Goal: Task Accomplishment & Management: Manage account settings

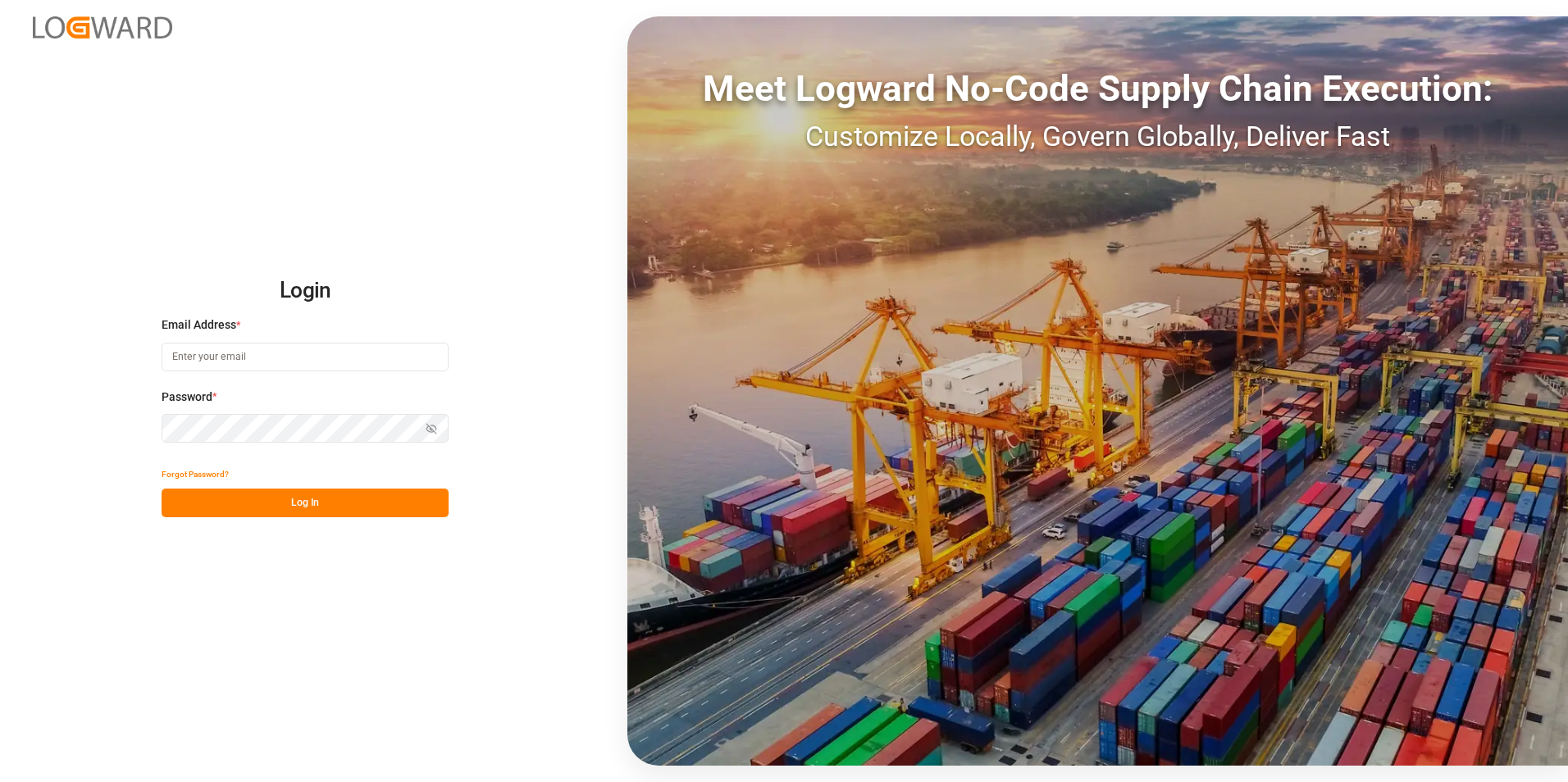
type input "[EMAIL_ADDRESS][DOMAIN_NAME]"
click at [363, 500] on button "Log In" at bounding box center [305, 503] width 287 height 29
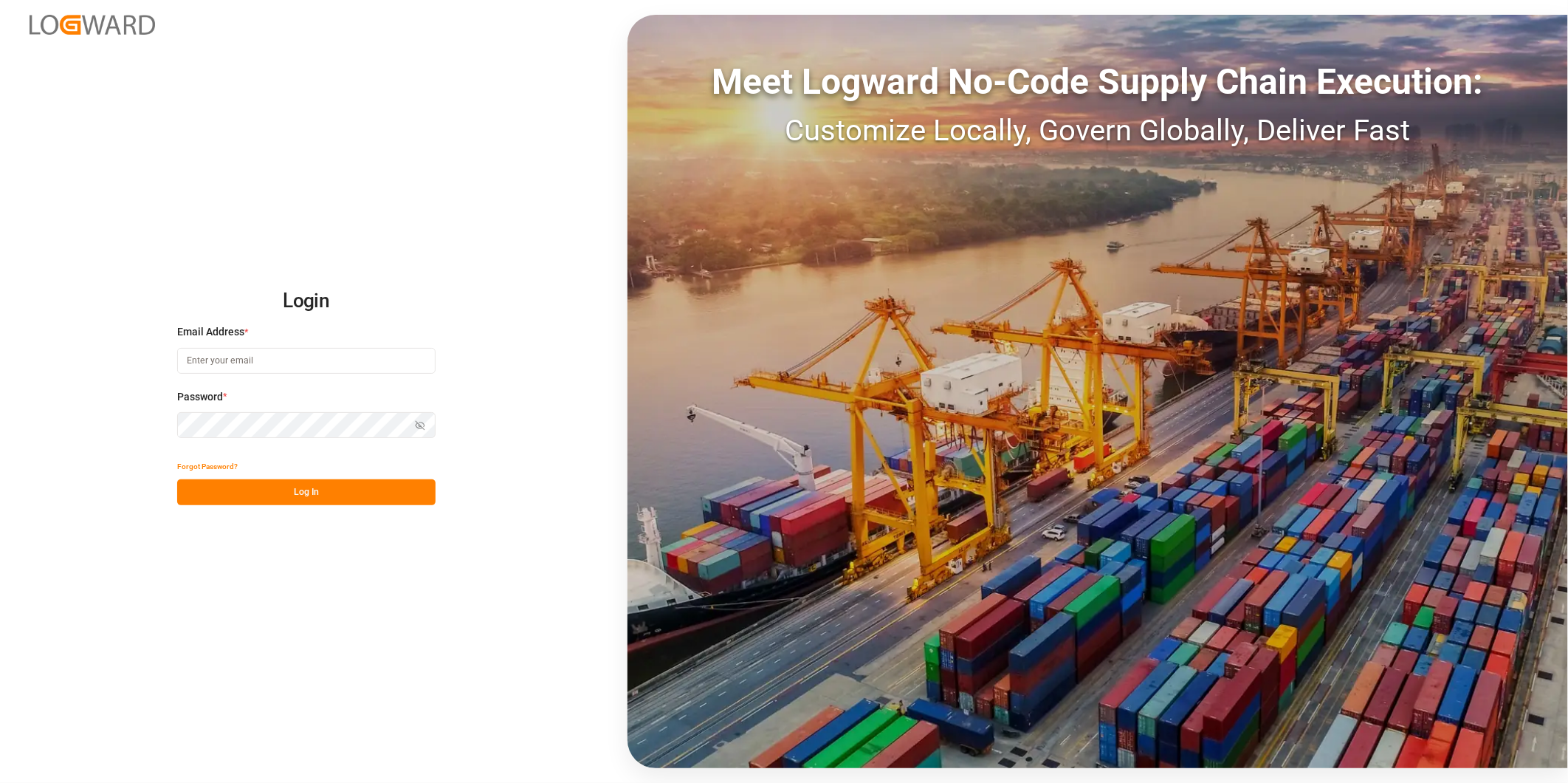
type input "[EMAIL_ADDRESS][DOMAIN_NAME]"
click at [378, 483] on button "Log In" at bounding box center [307, 493] width 258 height 26
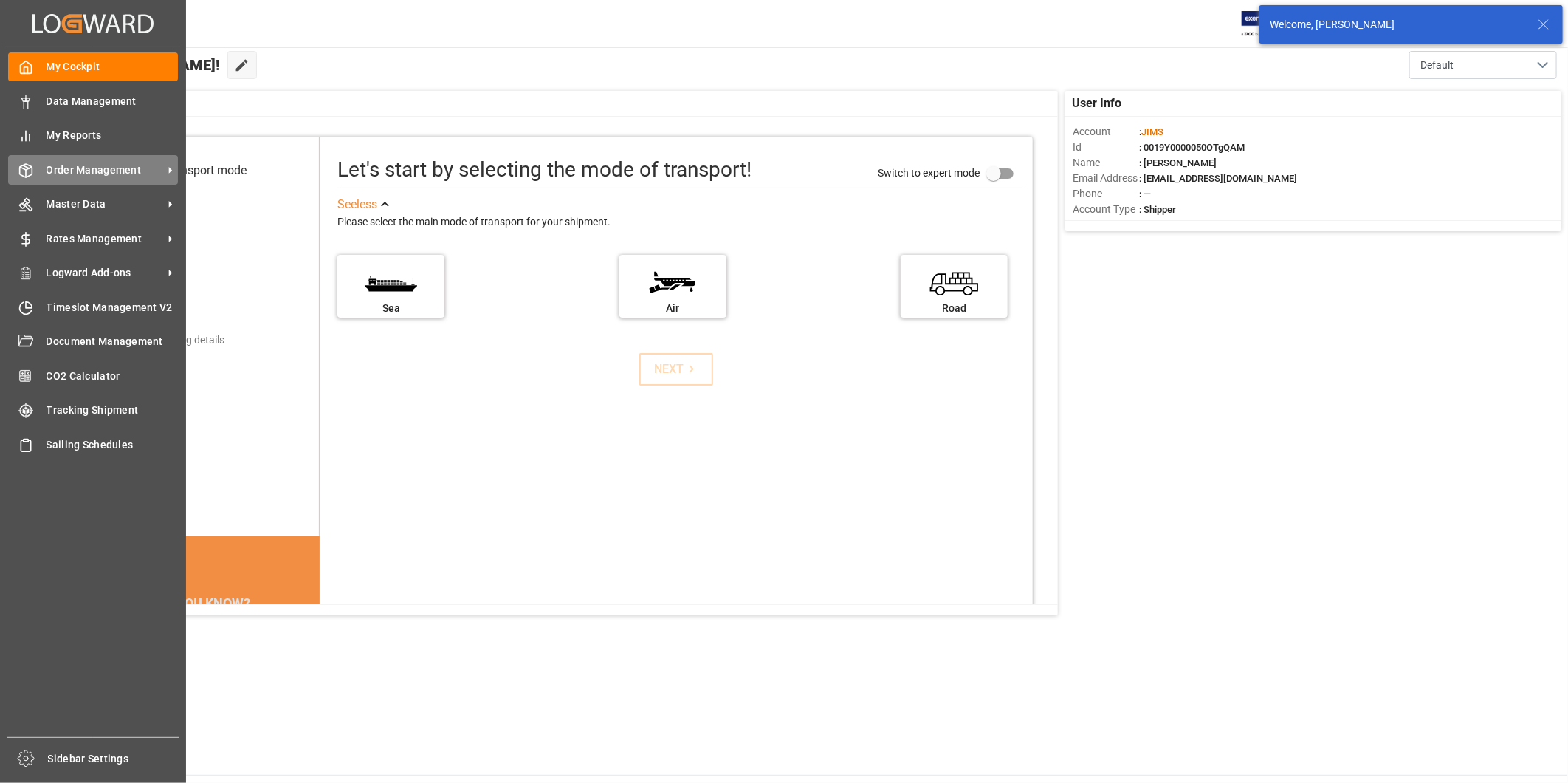
click at [85, 165] on span "Order Management" at bounding box center [105, 170] width 117 height 16
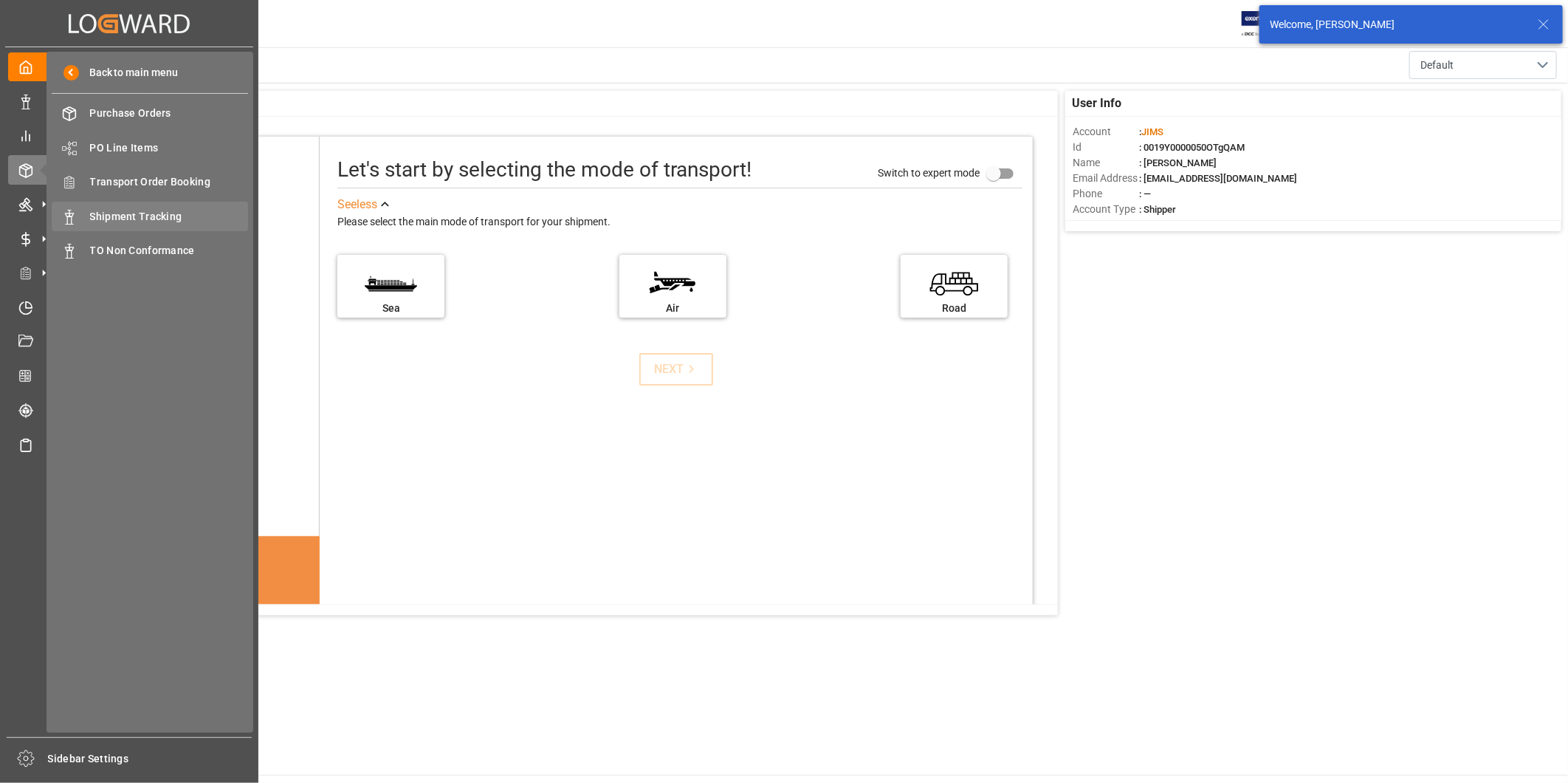
click at [142, 209] on span "Shipment Tracking" at bounding box center [169, 216] width 159 height 16
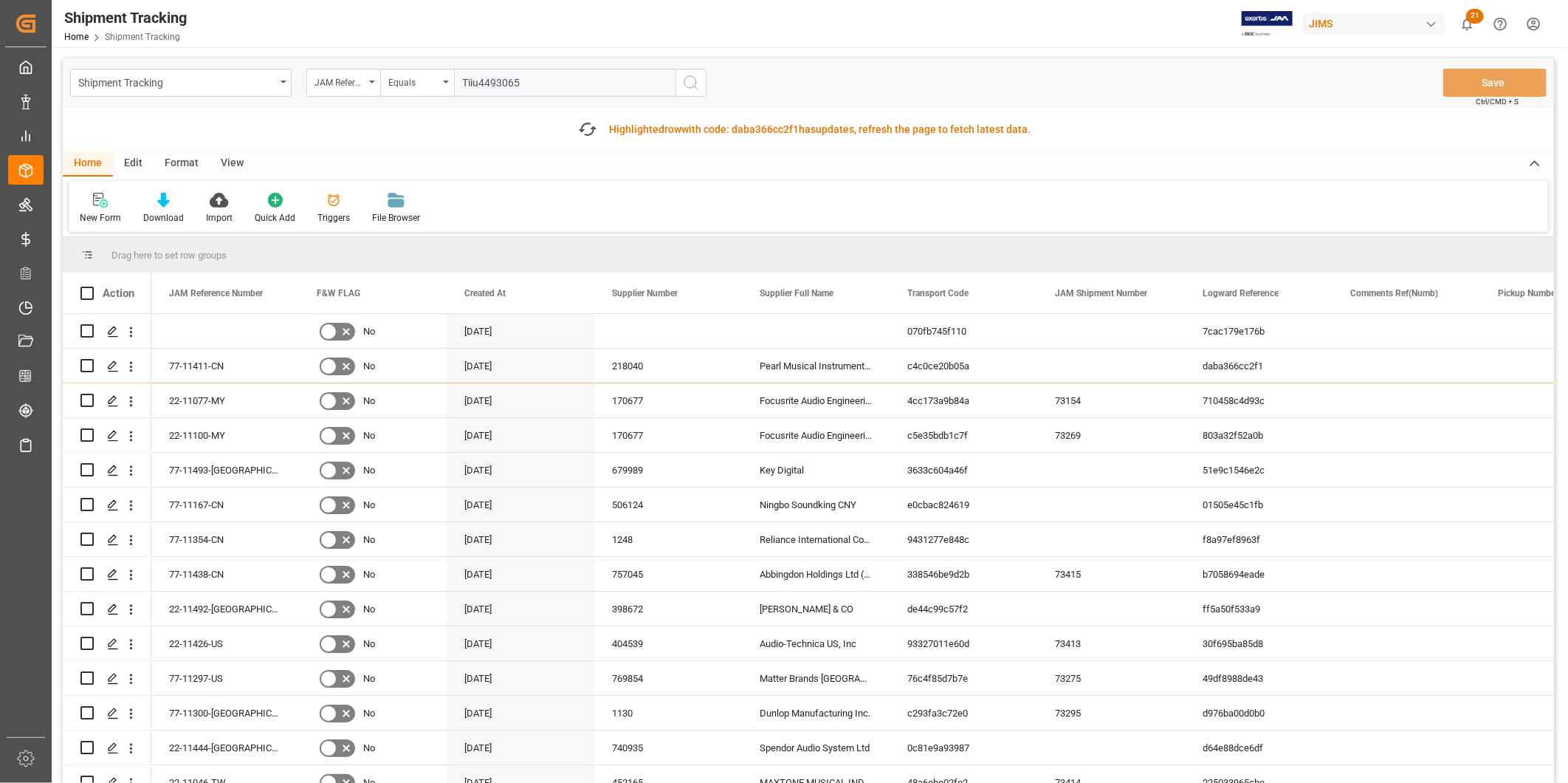
click at [567, 84] on input "Tiiu4493065" at bounding box center [564, 83] width 222 height 28
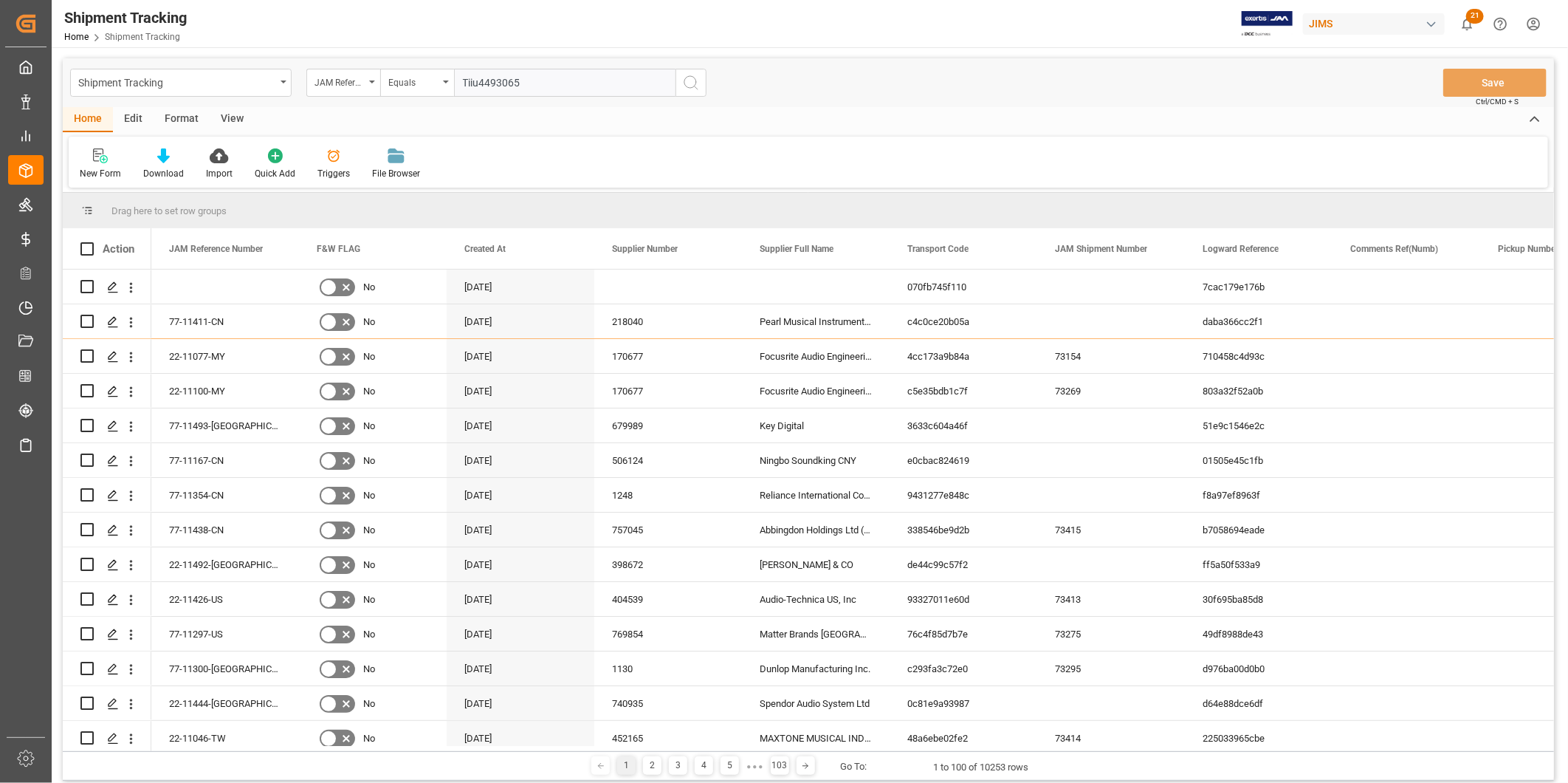
click at [567, 84] on input "Tiiu4493065" at bounding box center [564, 83] width 222 height 28
paste input "22-10352-MY"
type input "22-10352-MY"
click at [695, 84] on circle "search button" at bounding box center [690, 82] width 11 height 11
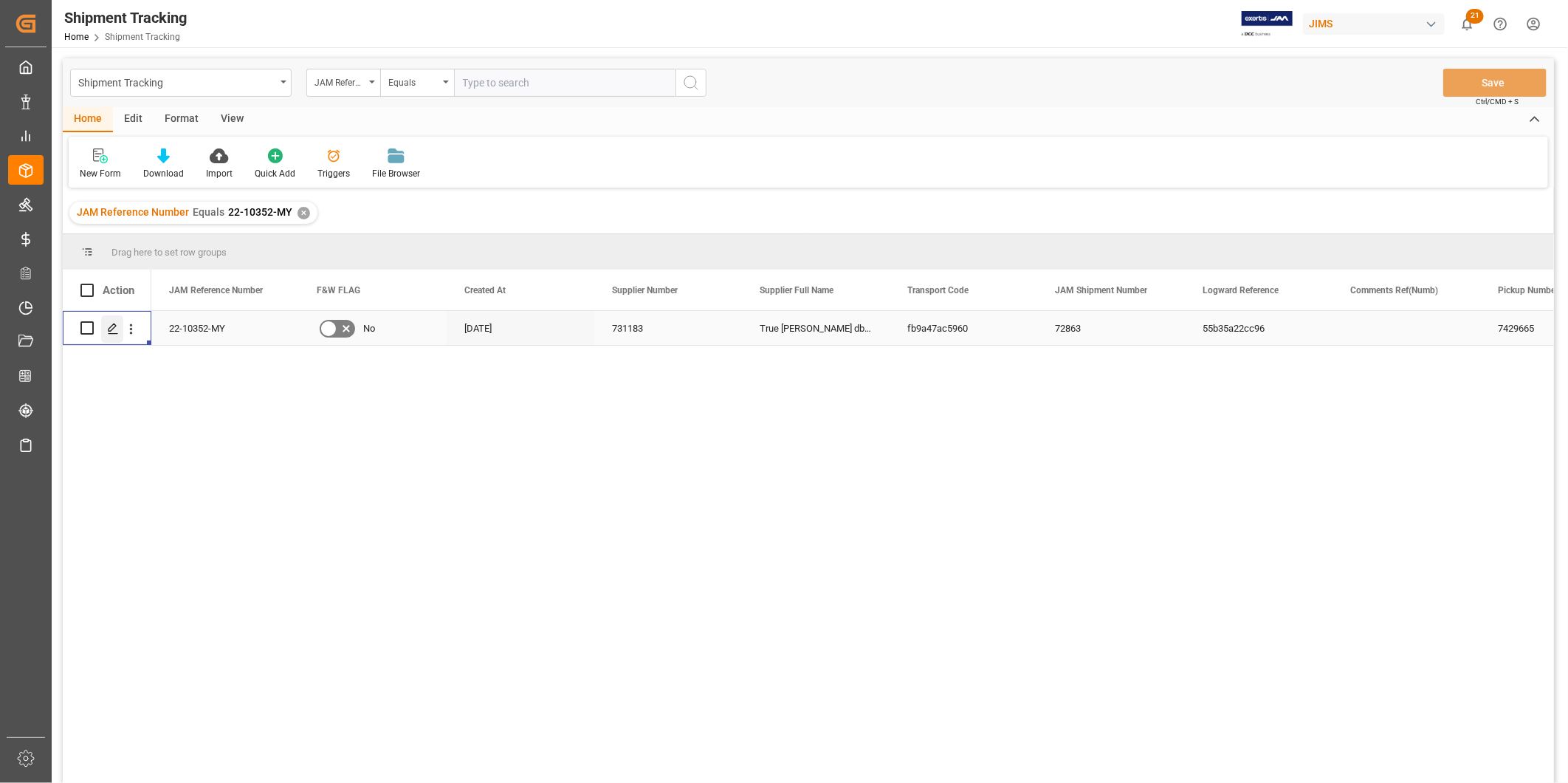
click at [107, 330] on icon "Press SPACE to select this row." at bounding box center [113, 328] width 11 height 11
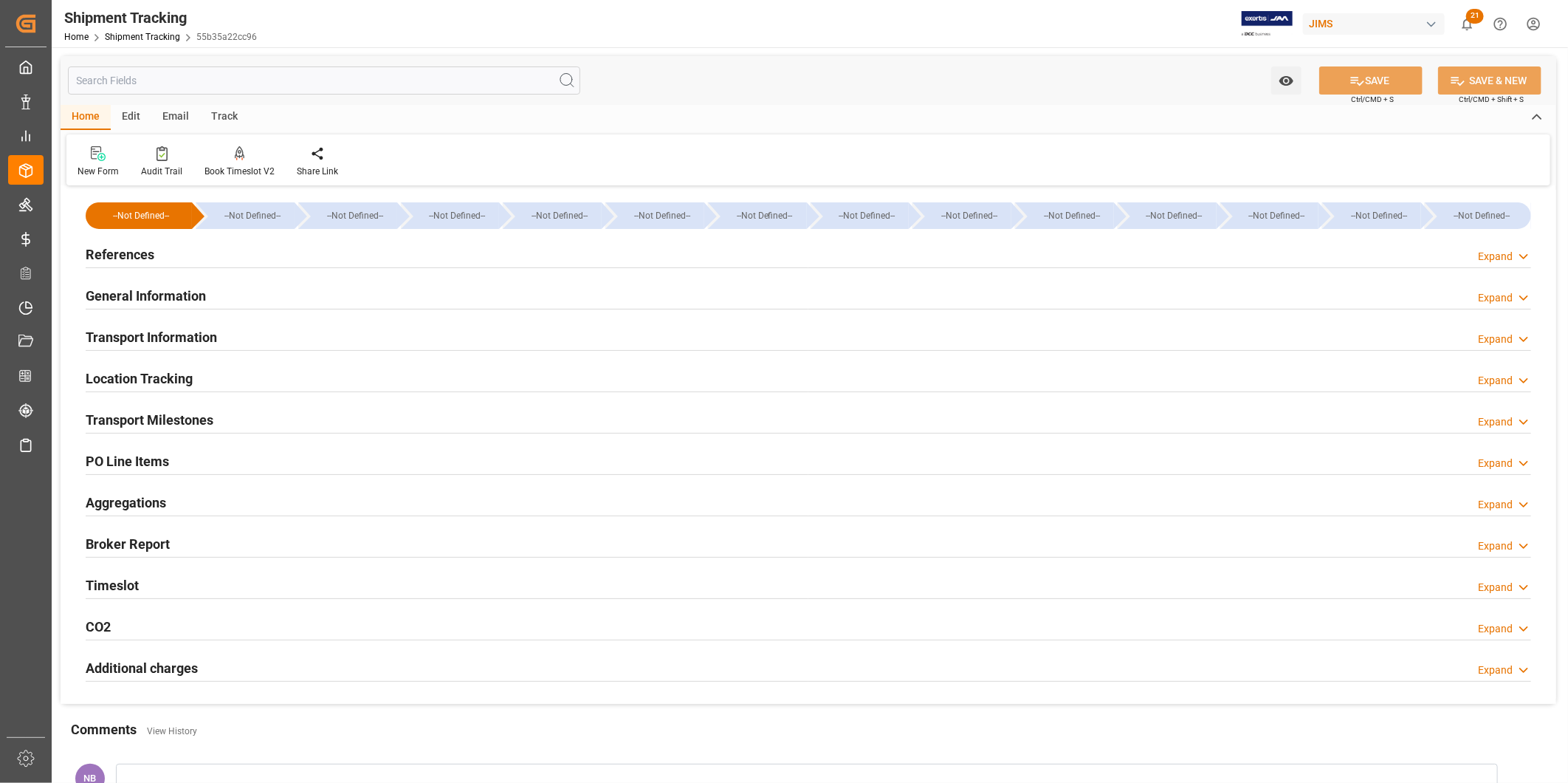
click at [170, 664] on h2 "Additional charges" at bounding box center [142, 668] width 112 height 20
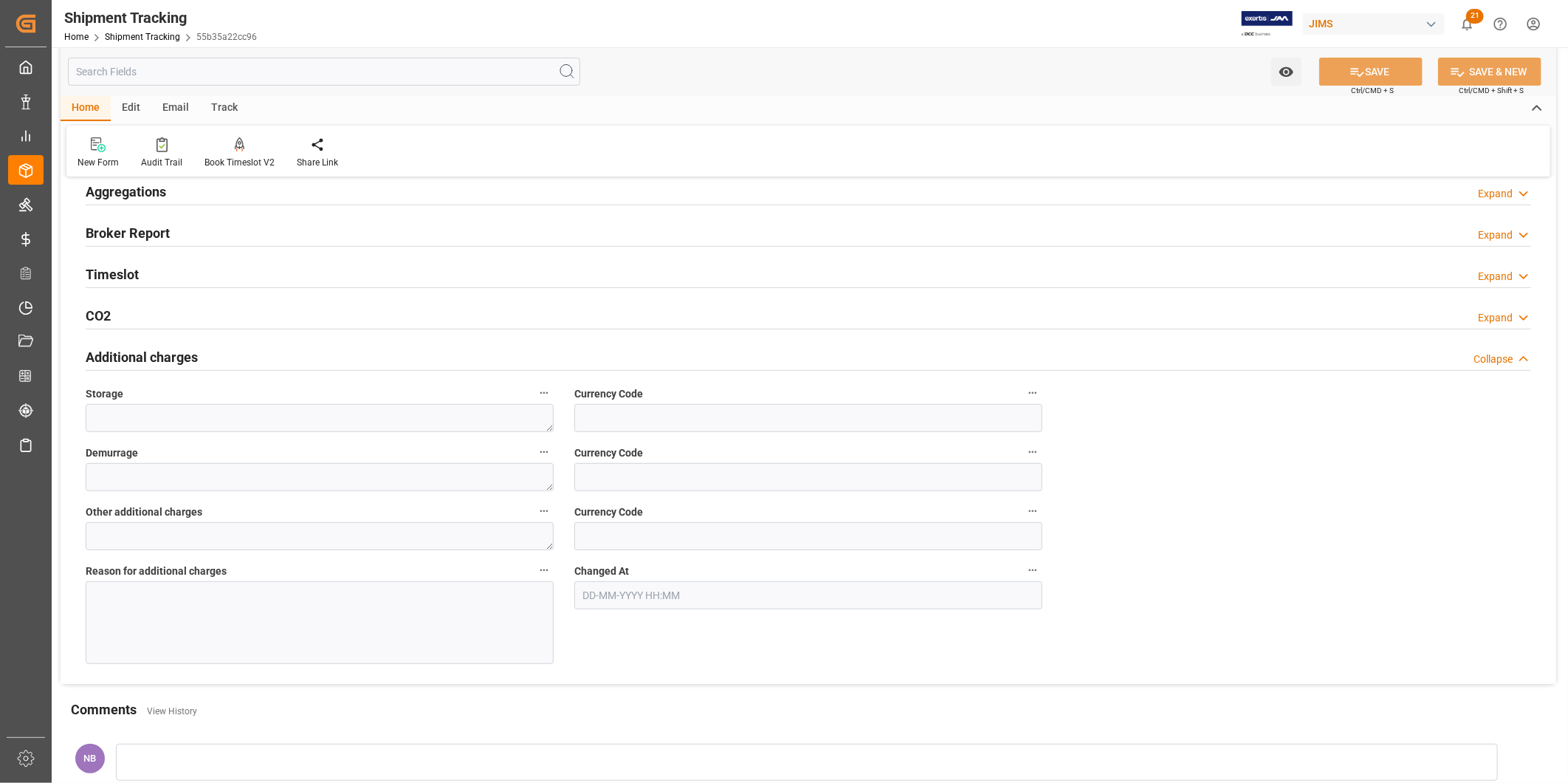
scroll to position [328, 0]
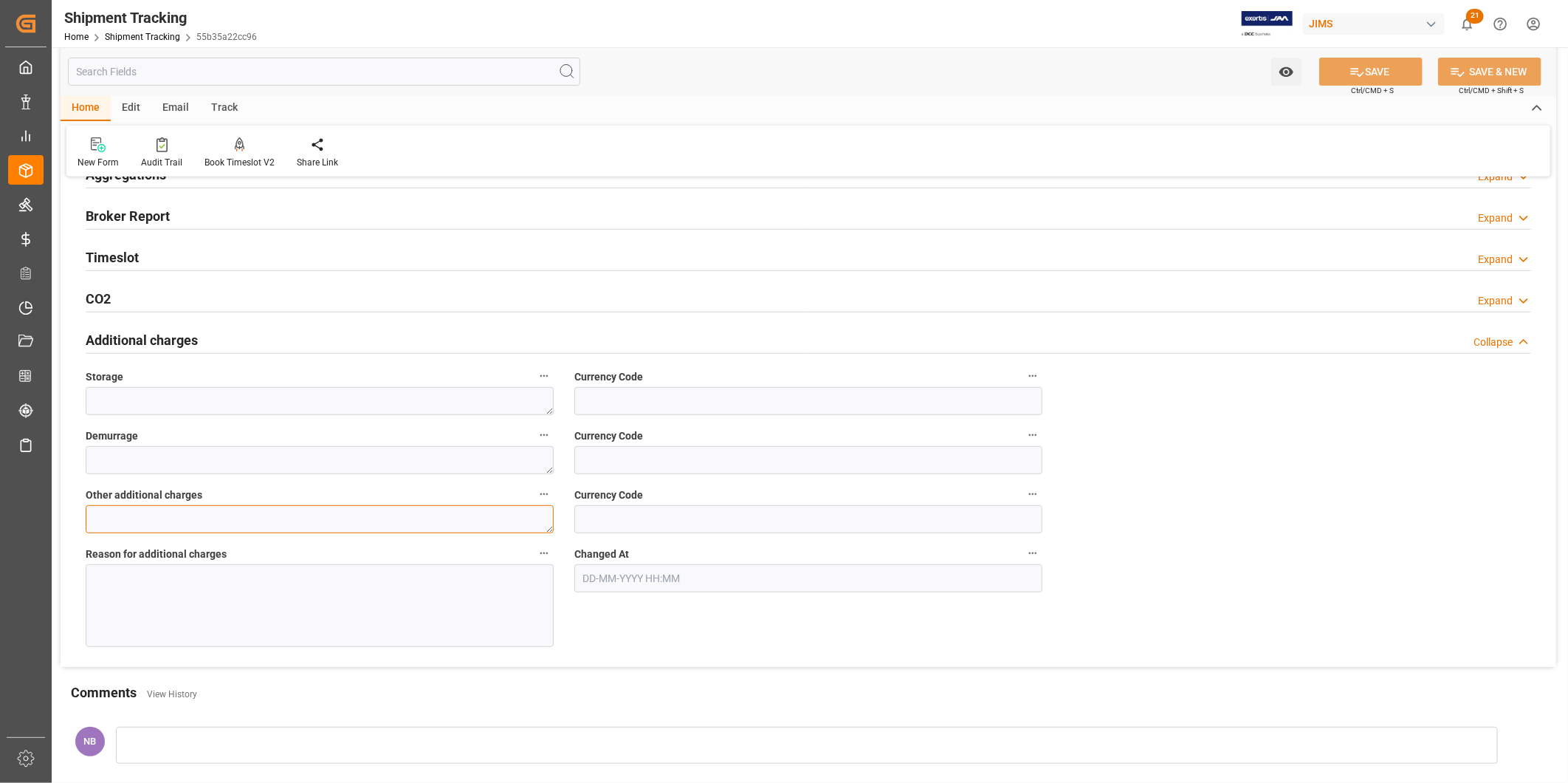
click at [525, 521] on textarea at bounding box center [320, 519] width 468 height 28
type textarea "755"
click at [678, 522] on input at bounding box center [808, 519] width 468 height 28
type input "USD"
click at [512, 602] on div at bounding box center [320, 605] width 468 height 83
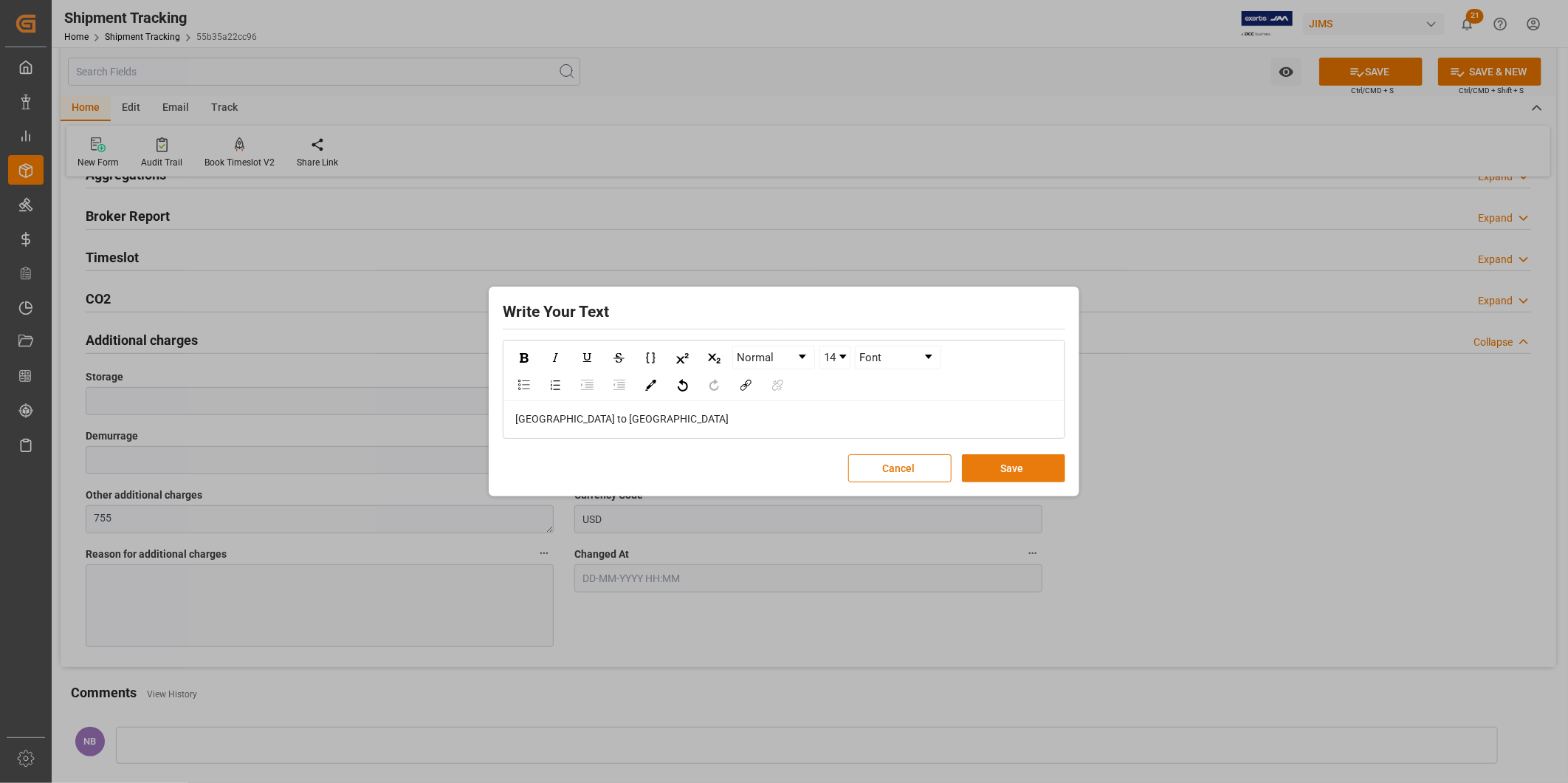
click at [1009, 463] on button "Save" at bounding box center [1013, 468] width 103 height 28
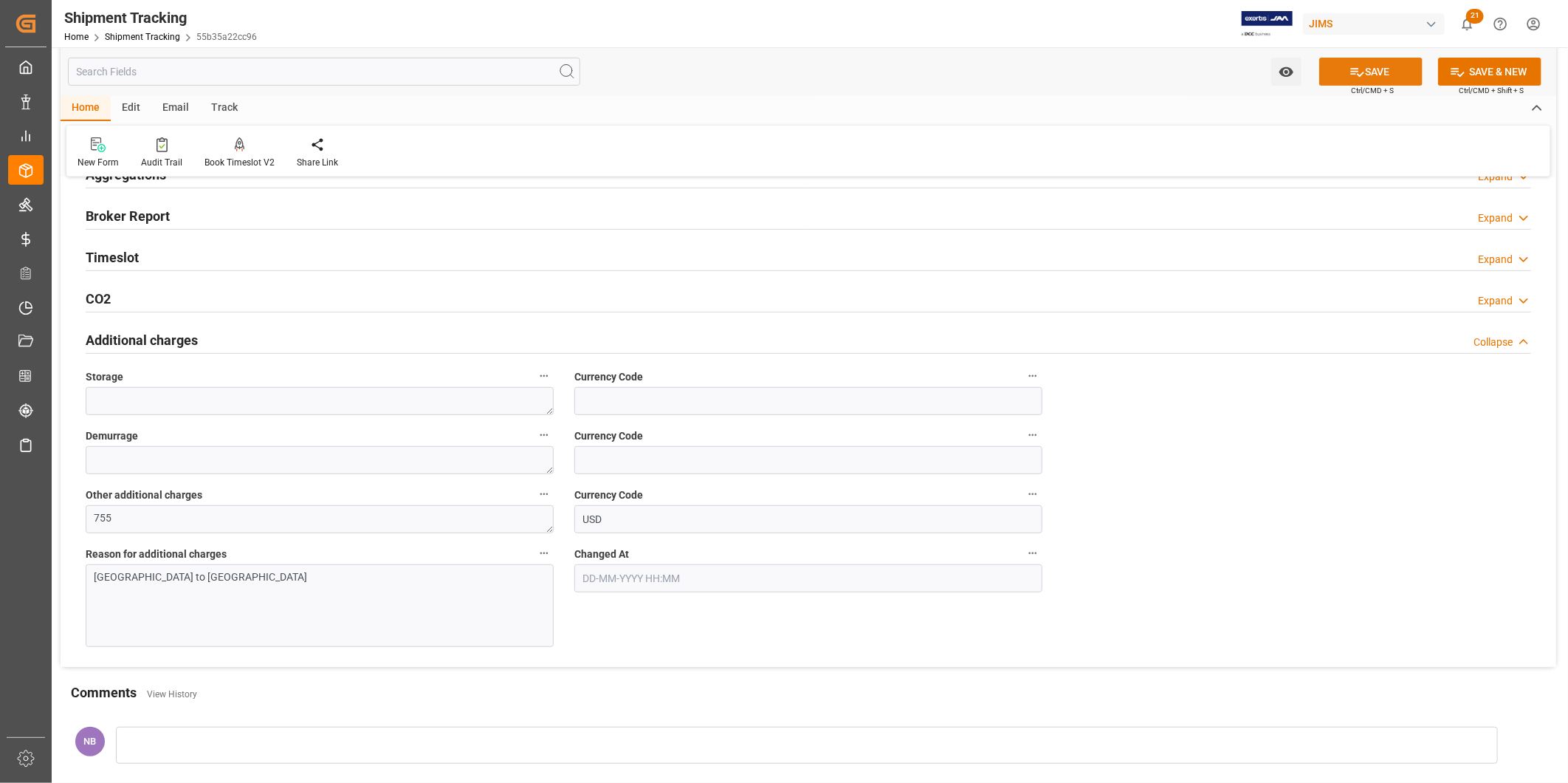
click at [1354, 70] on icon at bounding box center [1357, 72] width 16 height 16
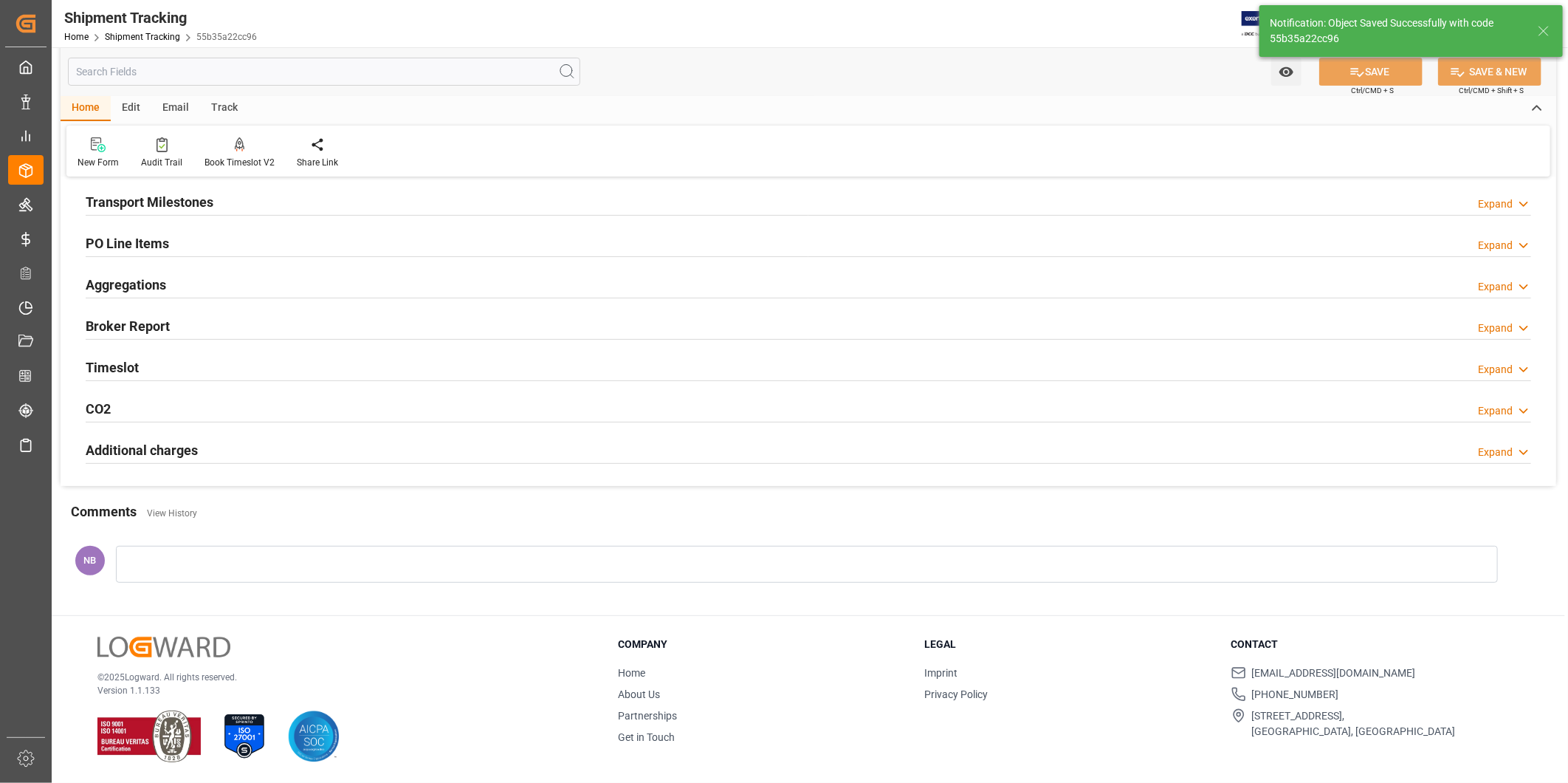
scroll to position [218, 0]
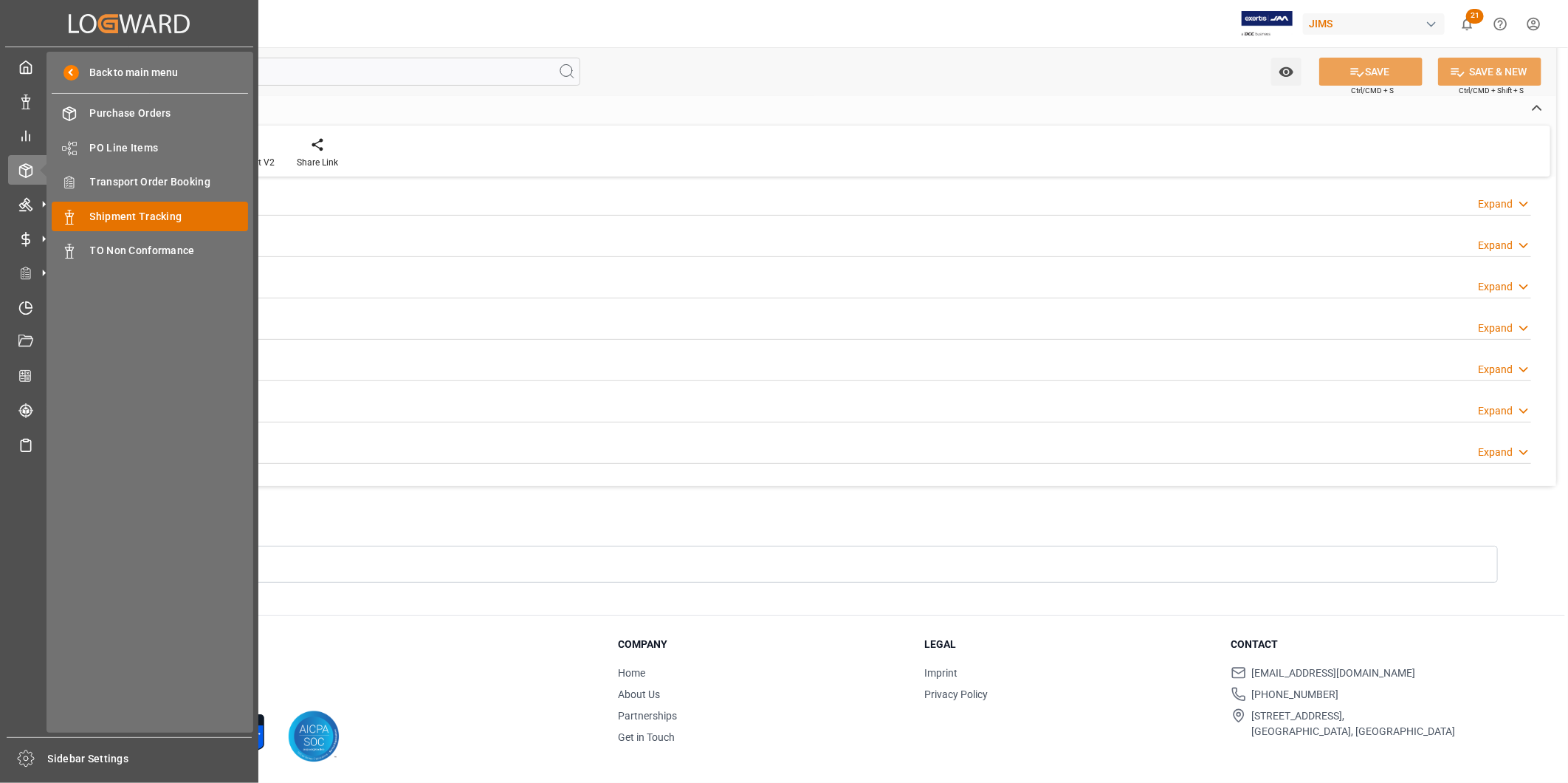
click at [153, 209] on span "Shipment Tracking" at bounding box center [169, 216] width 159 height 16
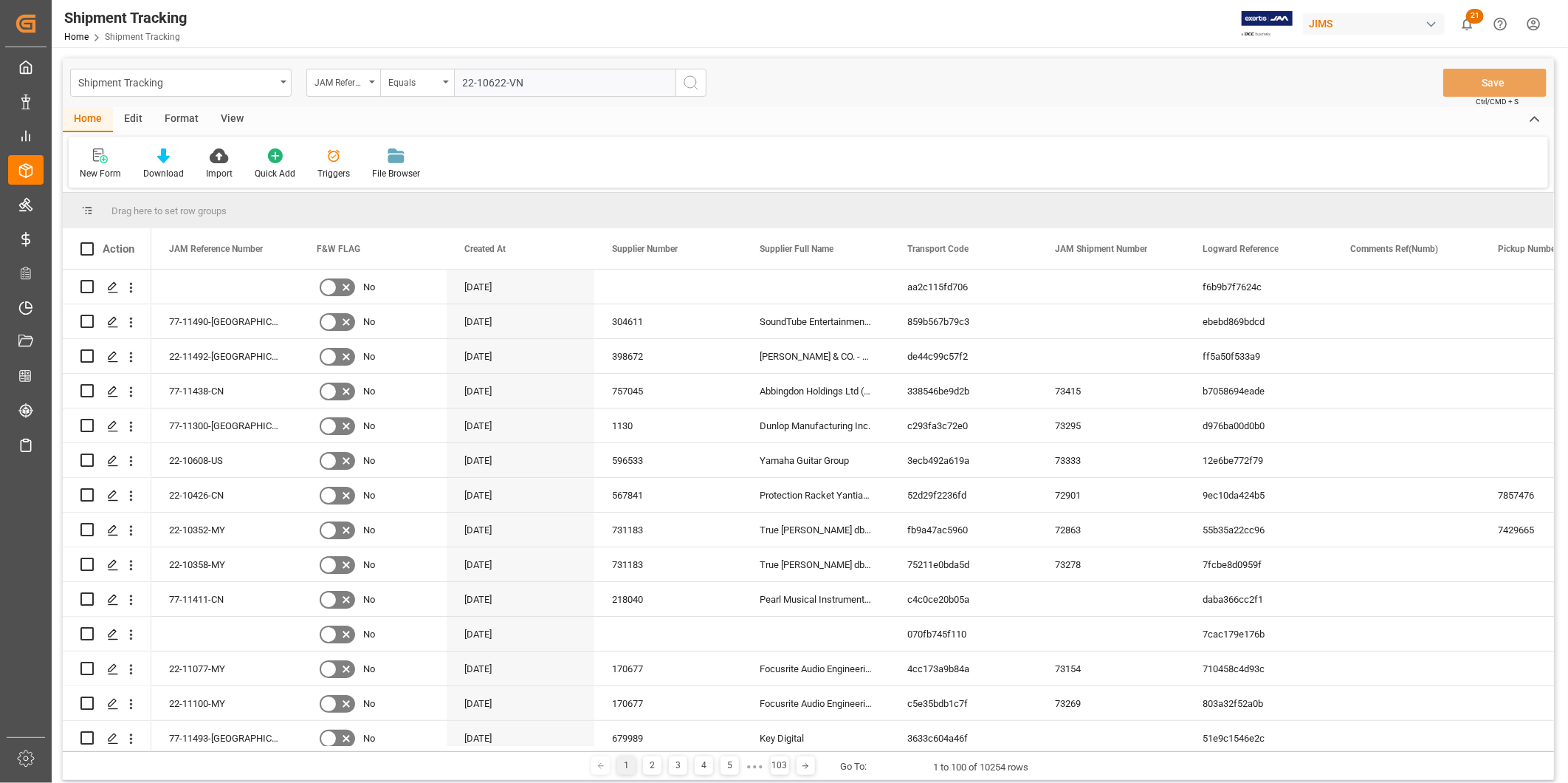
type input "22-10622-VN"
click at [683, 87] on icon "search button" at bounding box center [691, 83] width 18 height 18
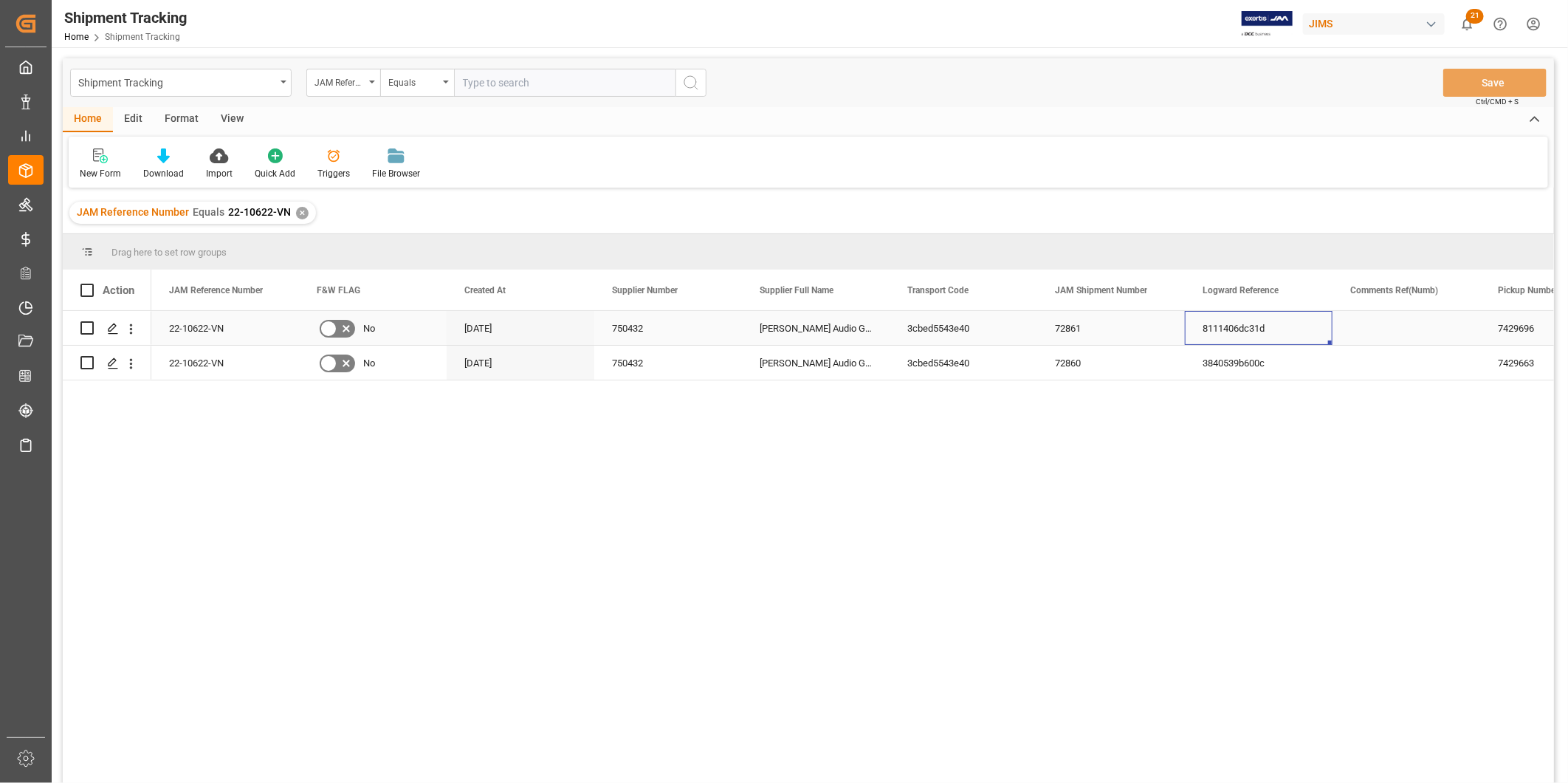
click at [1211, 326] on div "8111406dc31d" at bounding box center [1259, 328] width 148 height 34
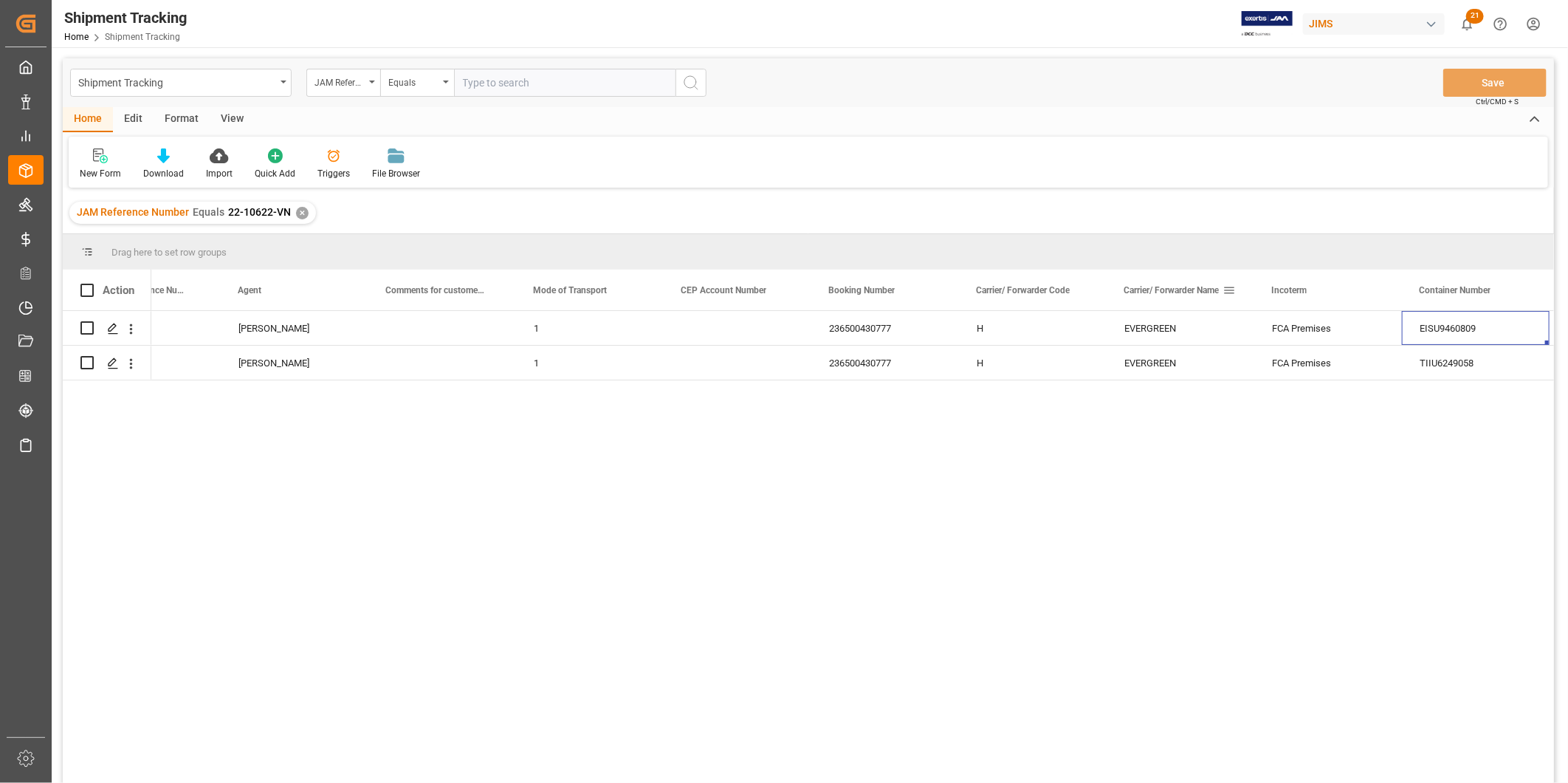
scroll to position [0, 2145]
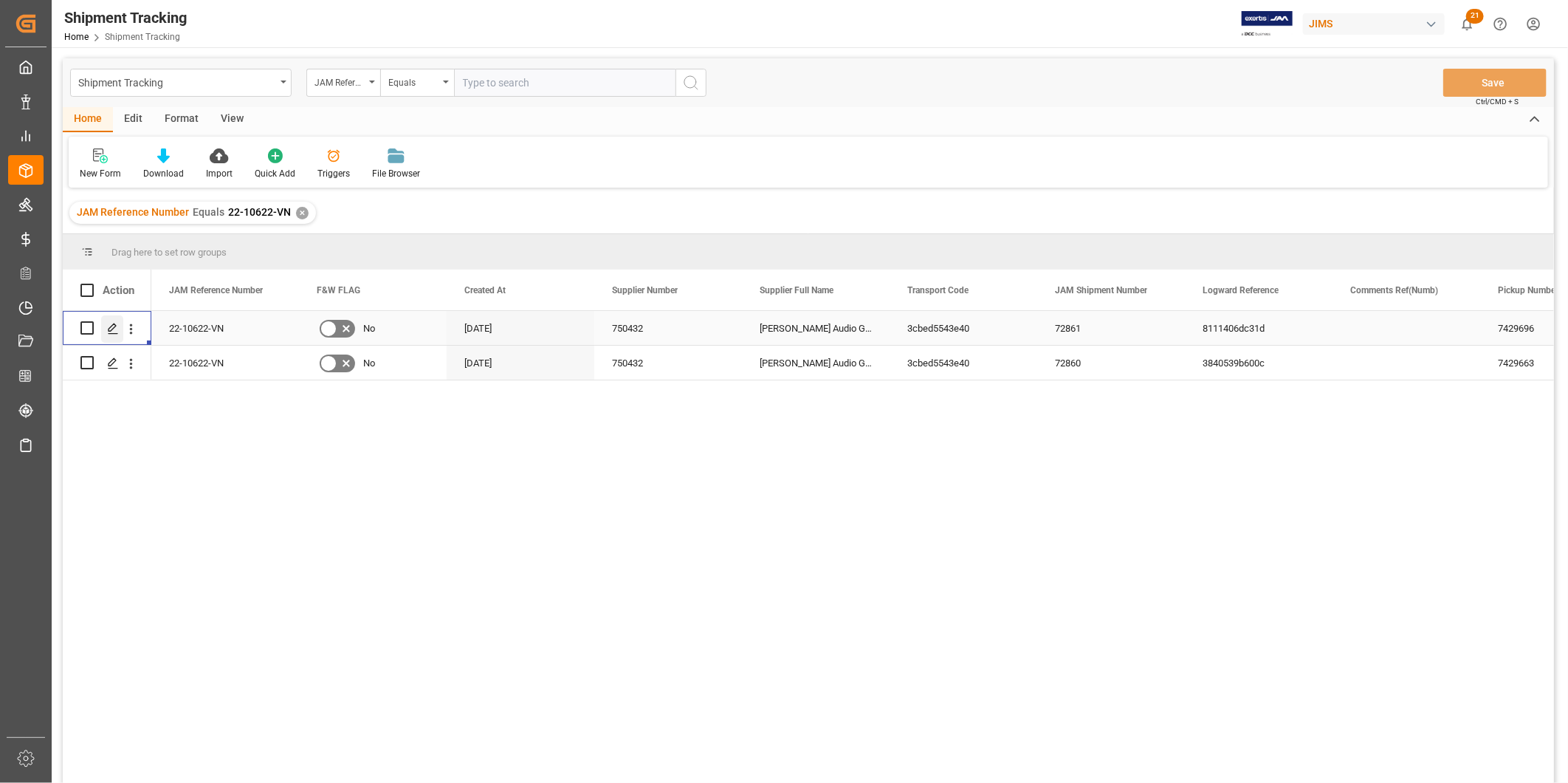
click at [113, 325] on icon "Press SPACE to select this row." at bounding box center [113, 328] width 11 height 11
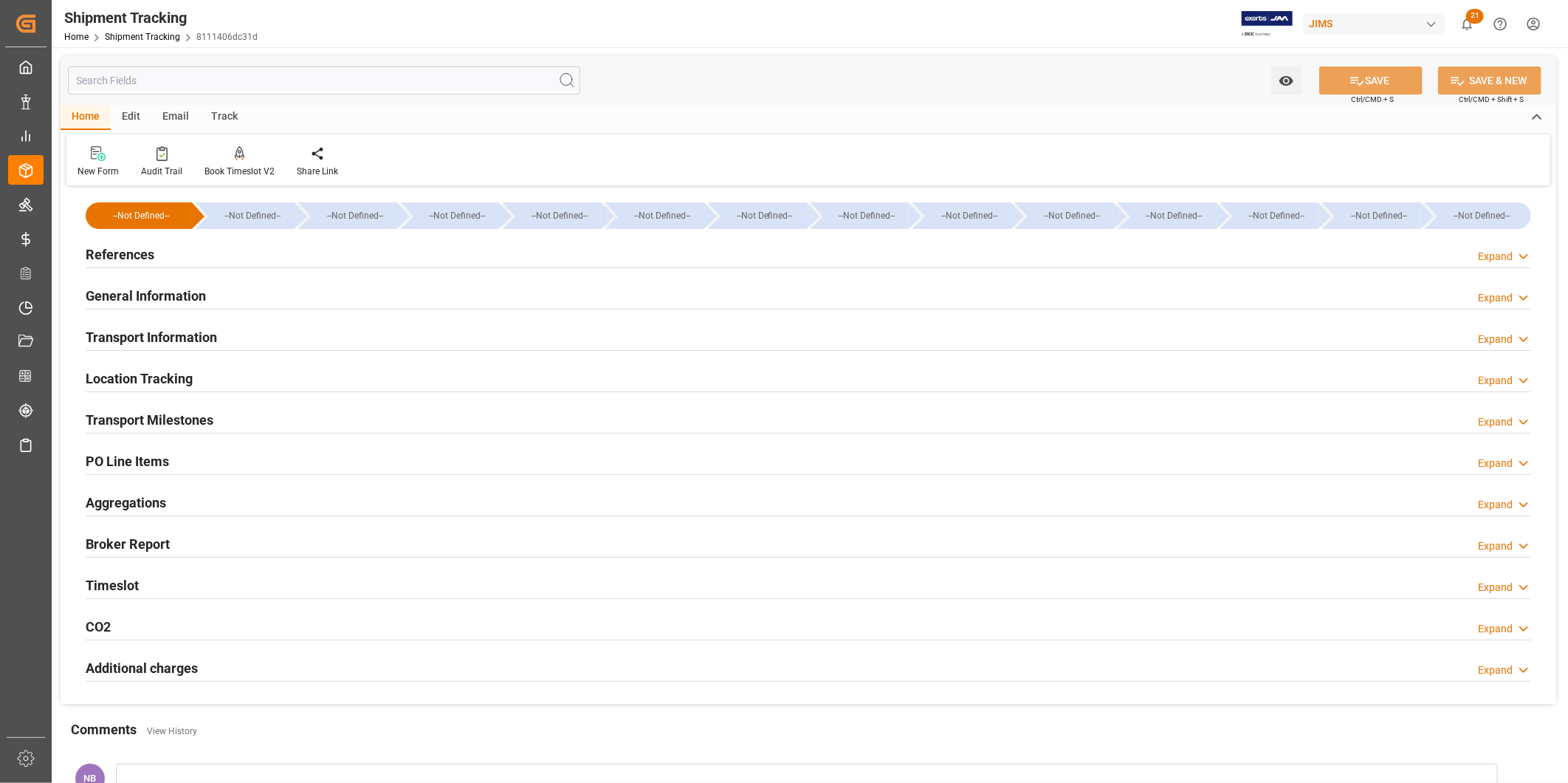
click at [141, 664] on h2 "Additional charges" at bounding box center [142, 668] width 112 height 20
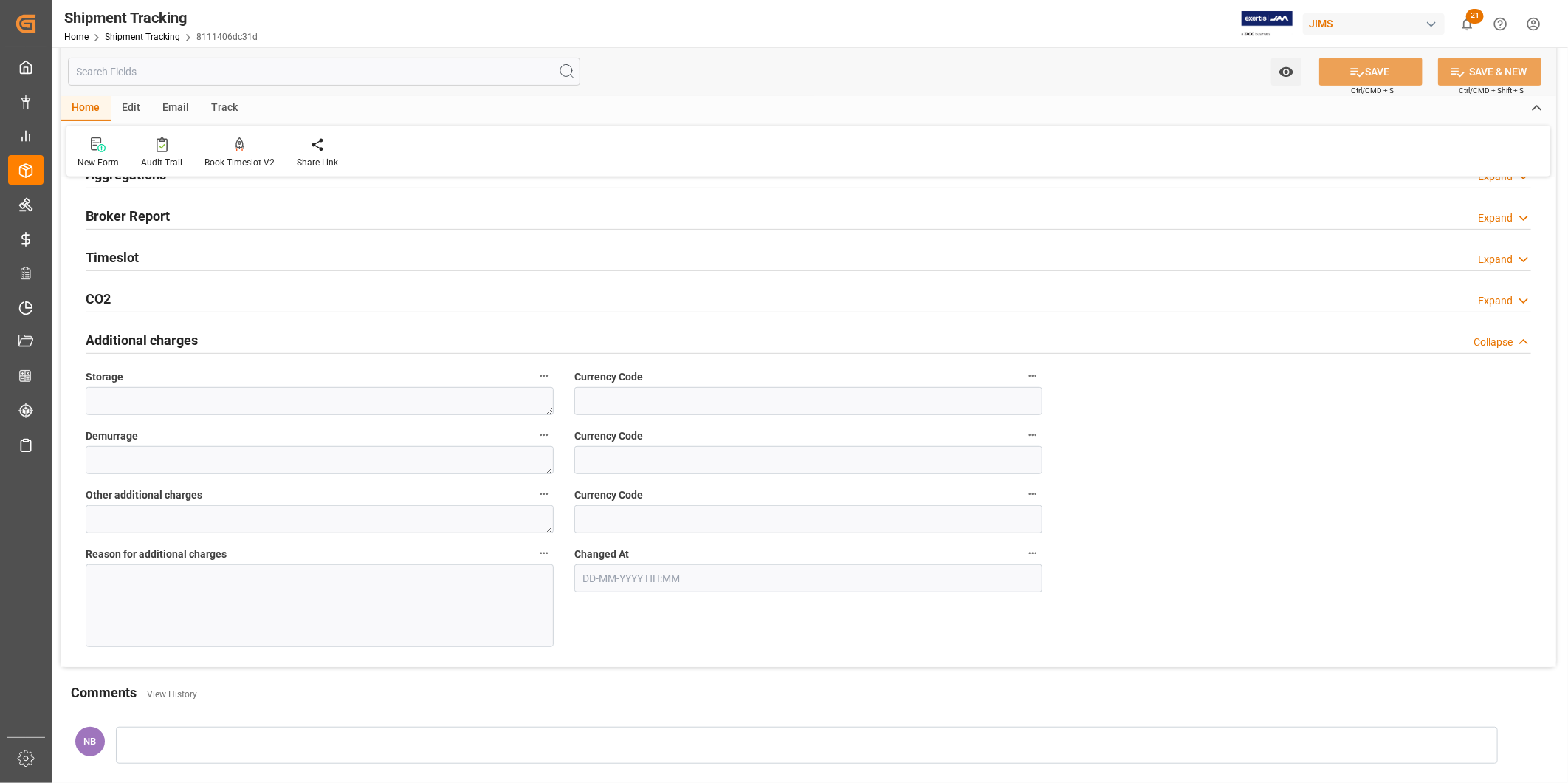
click at [501, 580] on div at bounding box center [320, 605] width 468 height 83
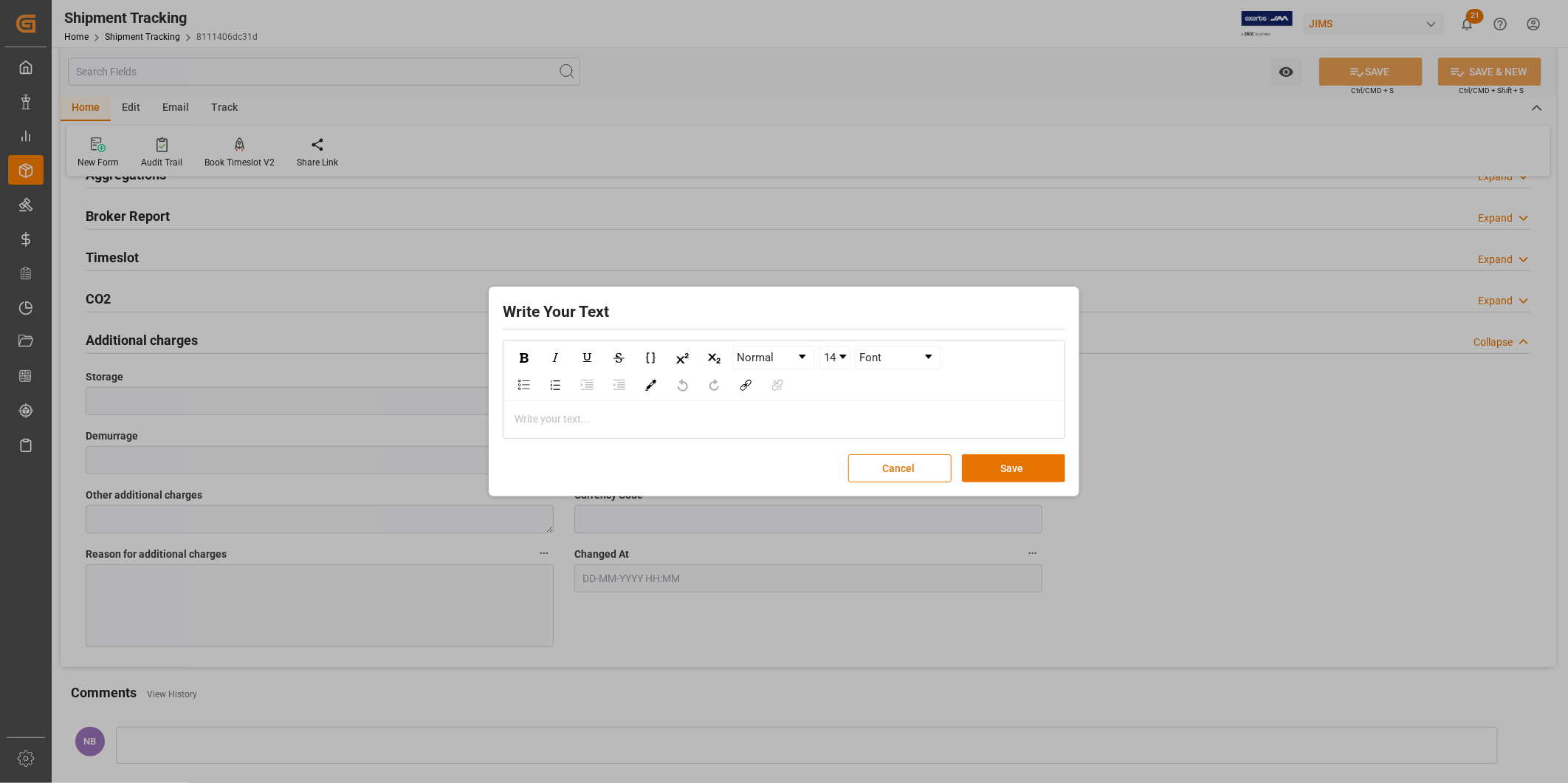
click at [605, 419] on div "rdw-editor" at bounding box center [784, 419] width 538 height 16
click at [1022, 454] on button "Save" at bounding box center [1013, 468] width 103 height 28
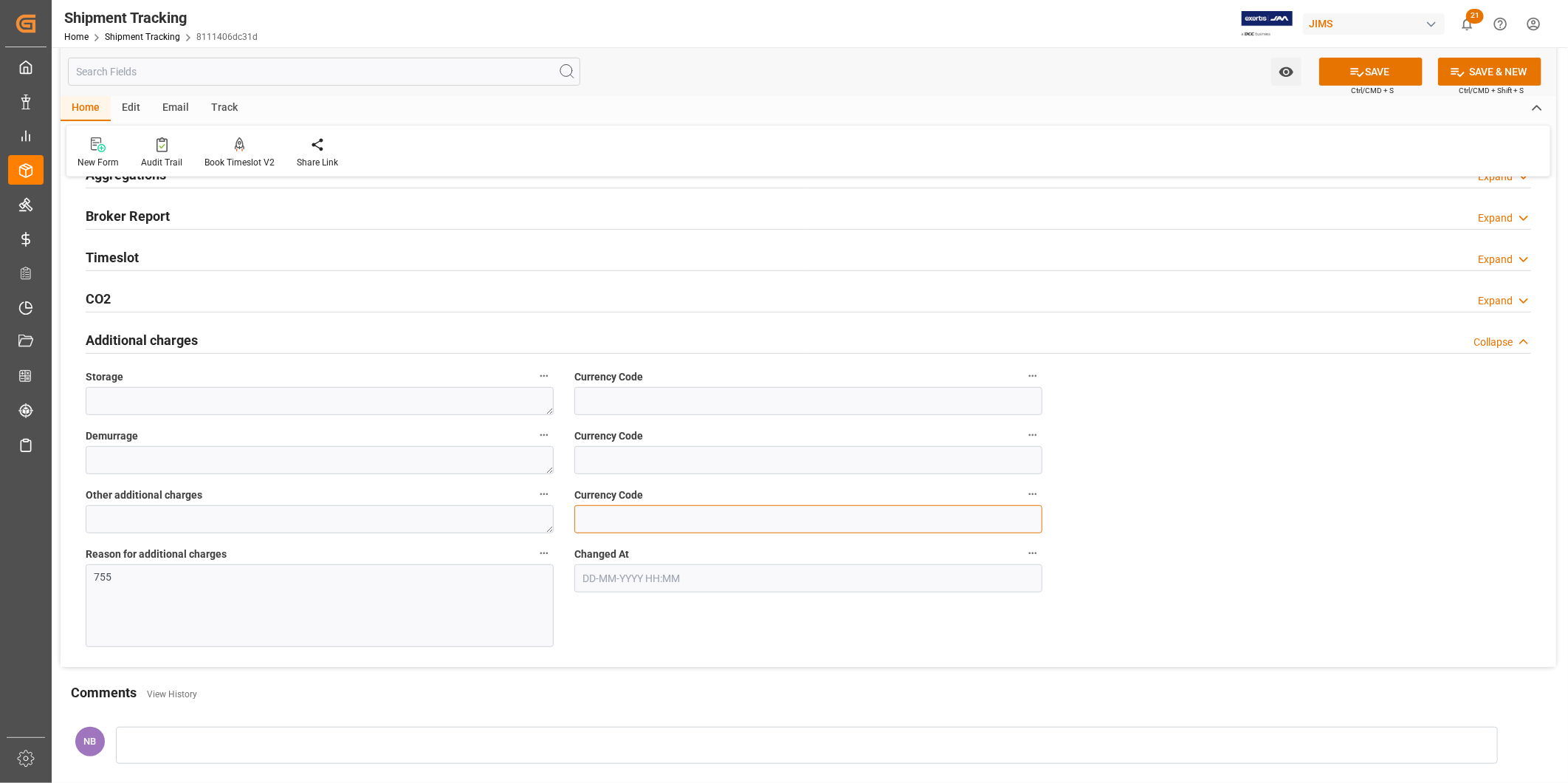
click at [676, 526] on input at bounding box center [808, 519] width 468 height 28
type input "USD"
click at [430, 522] on textarea at bounding box center [320, 519] width 468 height 28
type textarea "755"
drag, startPoint x: 269, startPoint y: 572, endPoint x: 260, endPoint y: 573, distance: 9.1
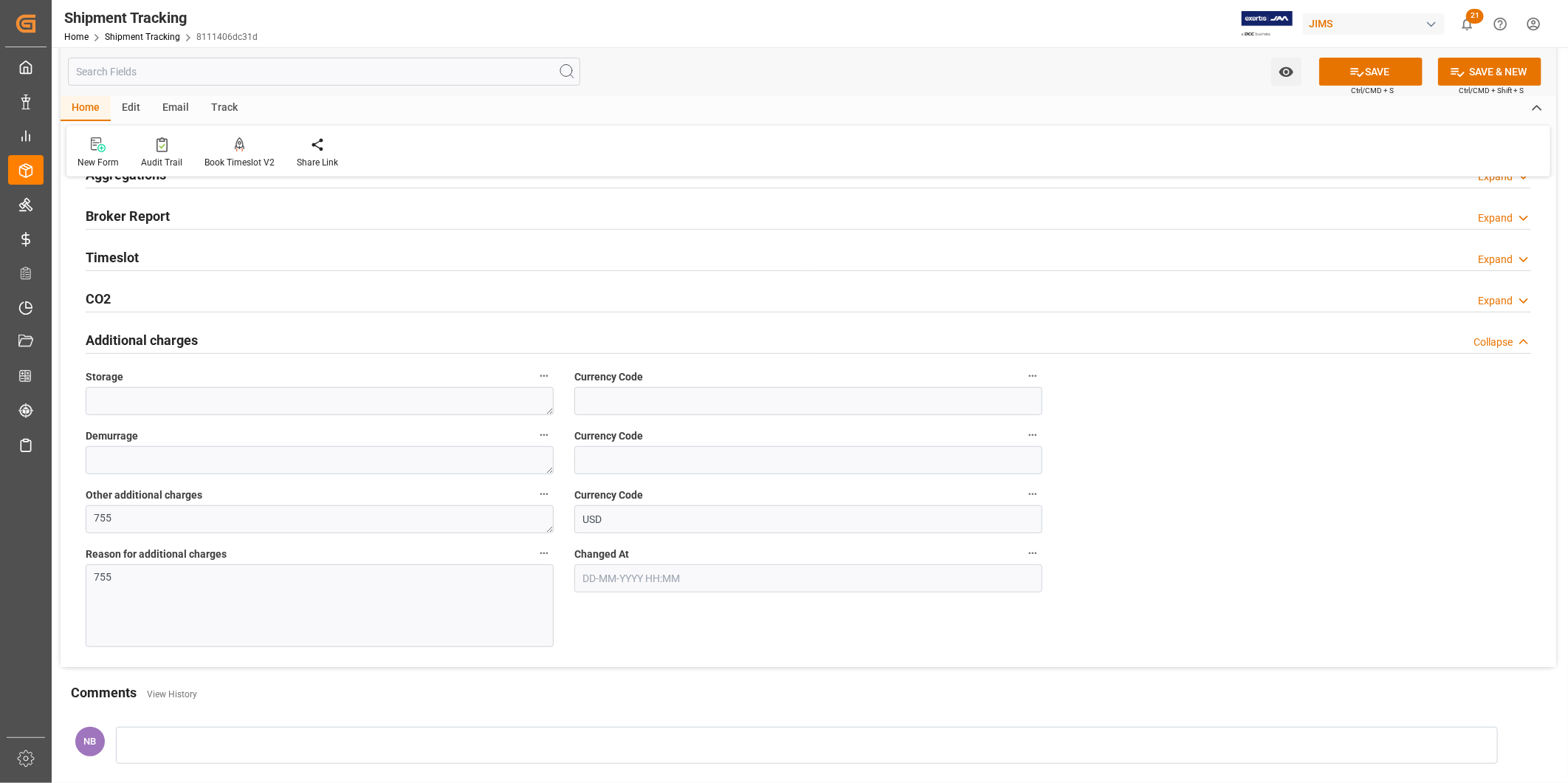
click at [260, 573] on p "755" at bounding box center [313, 577] width 438 height 16
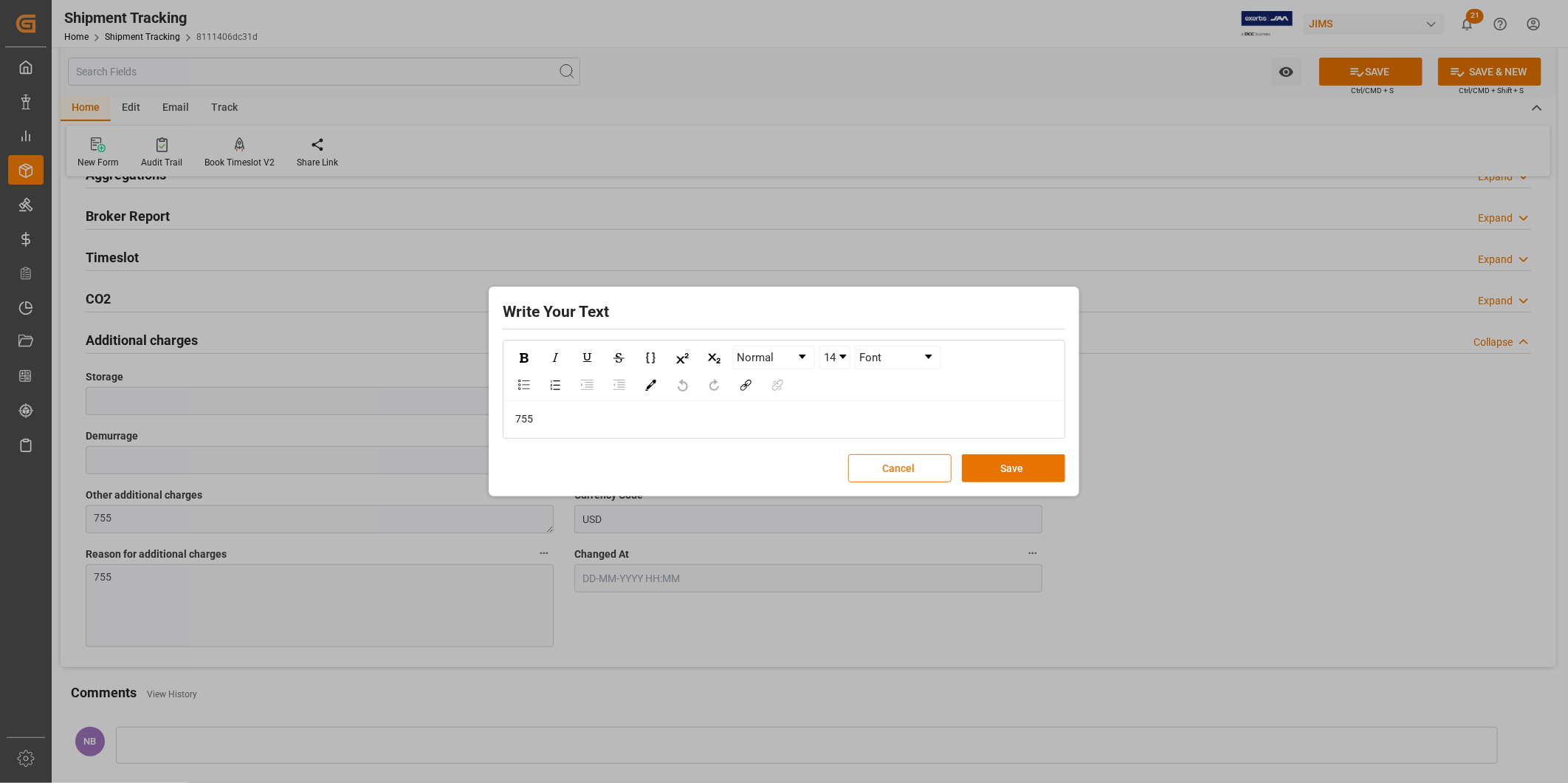
click at [921, 467] on button "Cancel" at bounding box center [900, 468] width 103 height 28
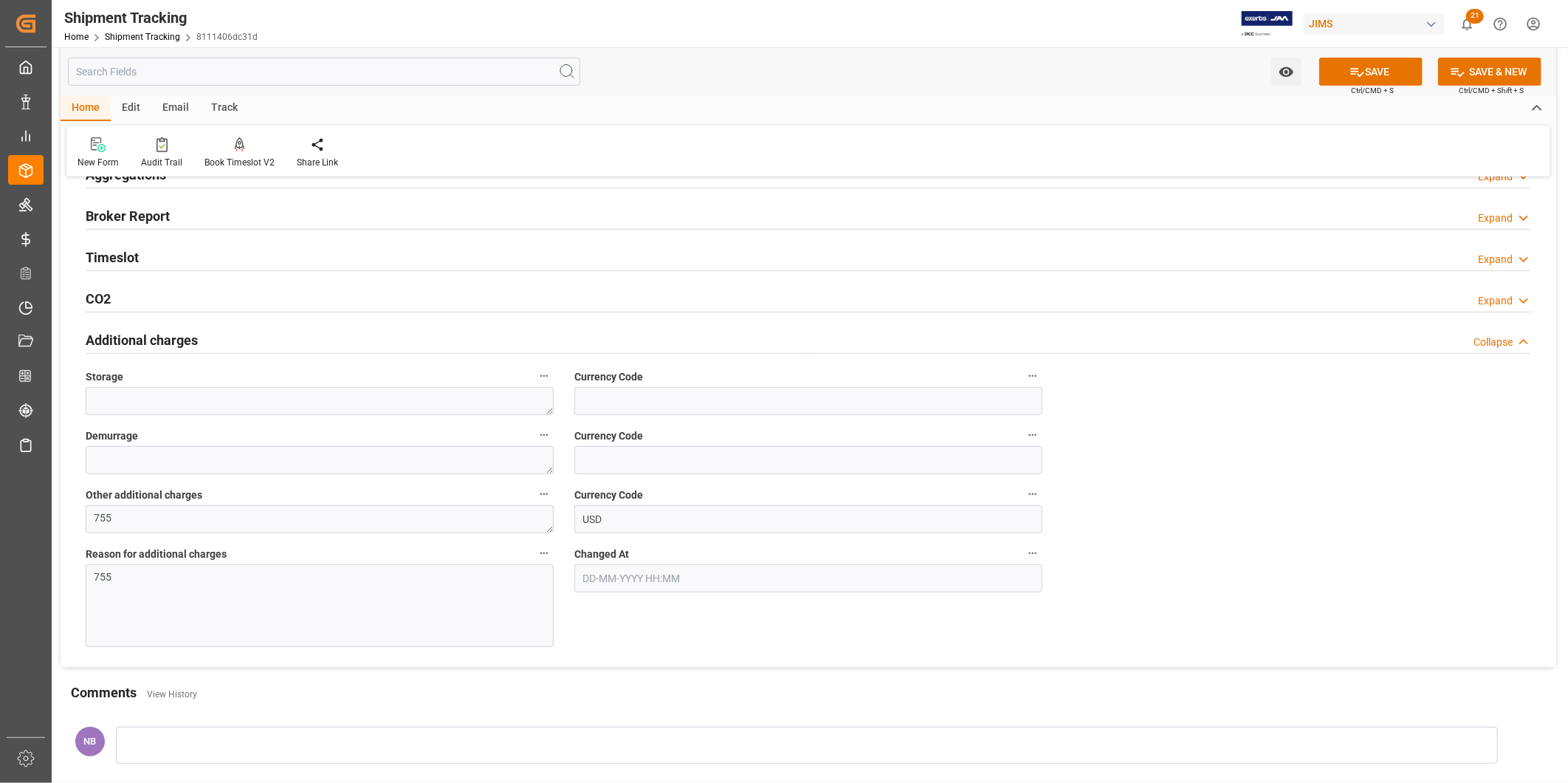
click at [298, 594] on div "755" at bounding box center [320, 605] width 468 height 83
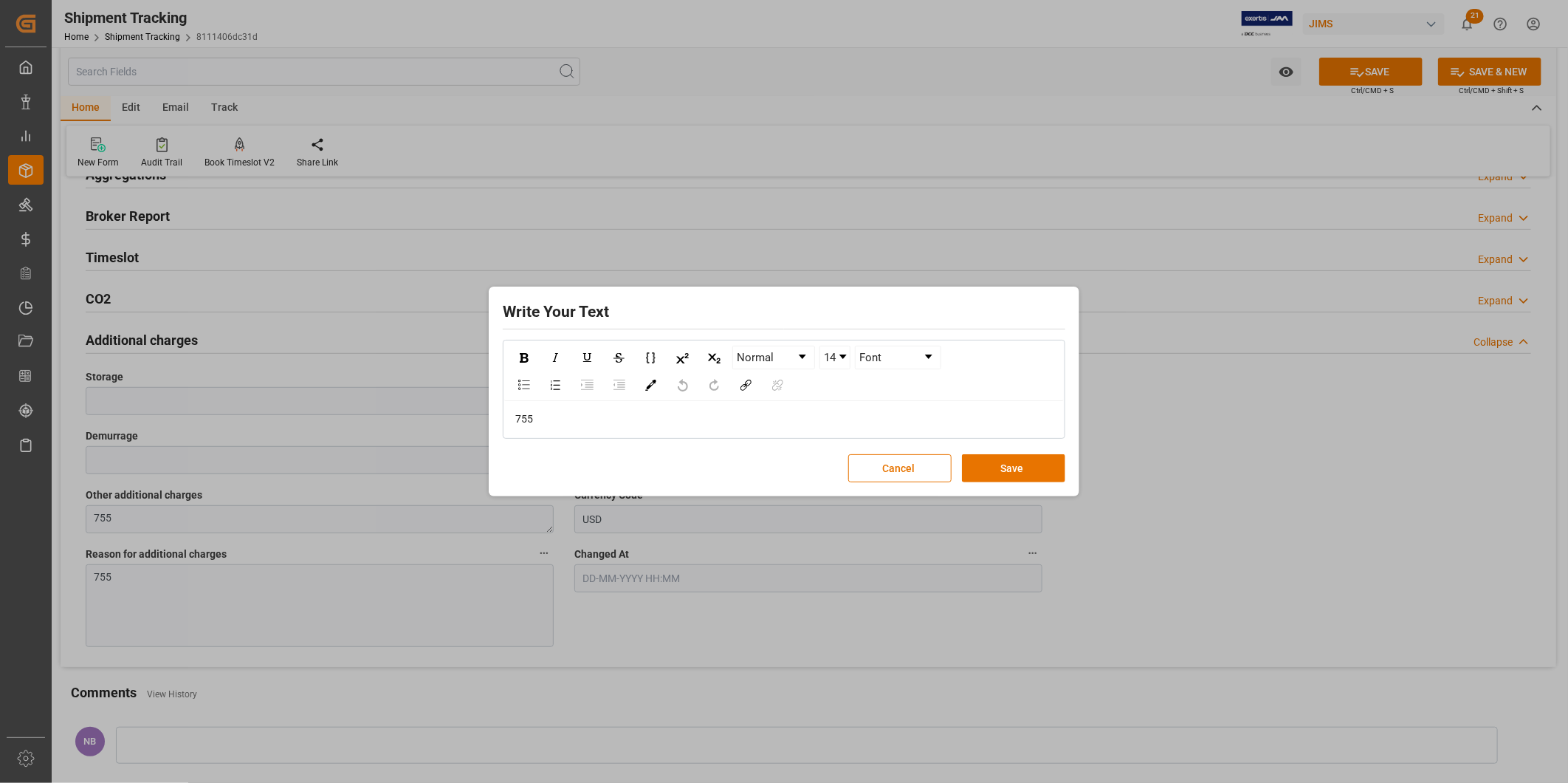
click at [220, 587] on div "Write Your Text Normal 14 Font 755 Cancel Save" at bounding box center [784, 391] width 1568 height 783
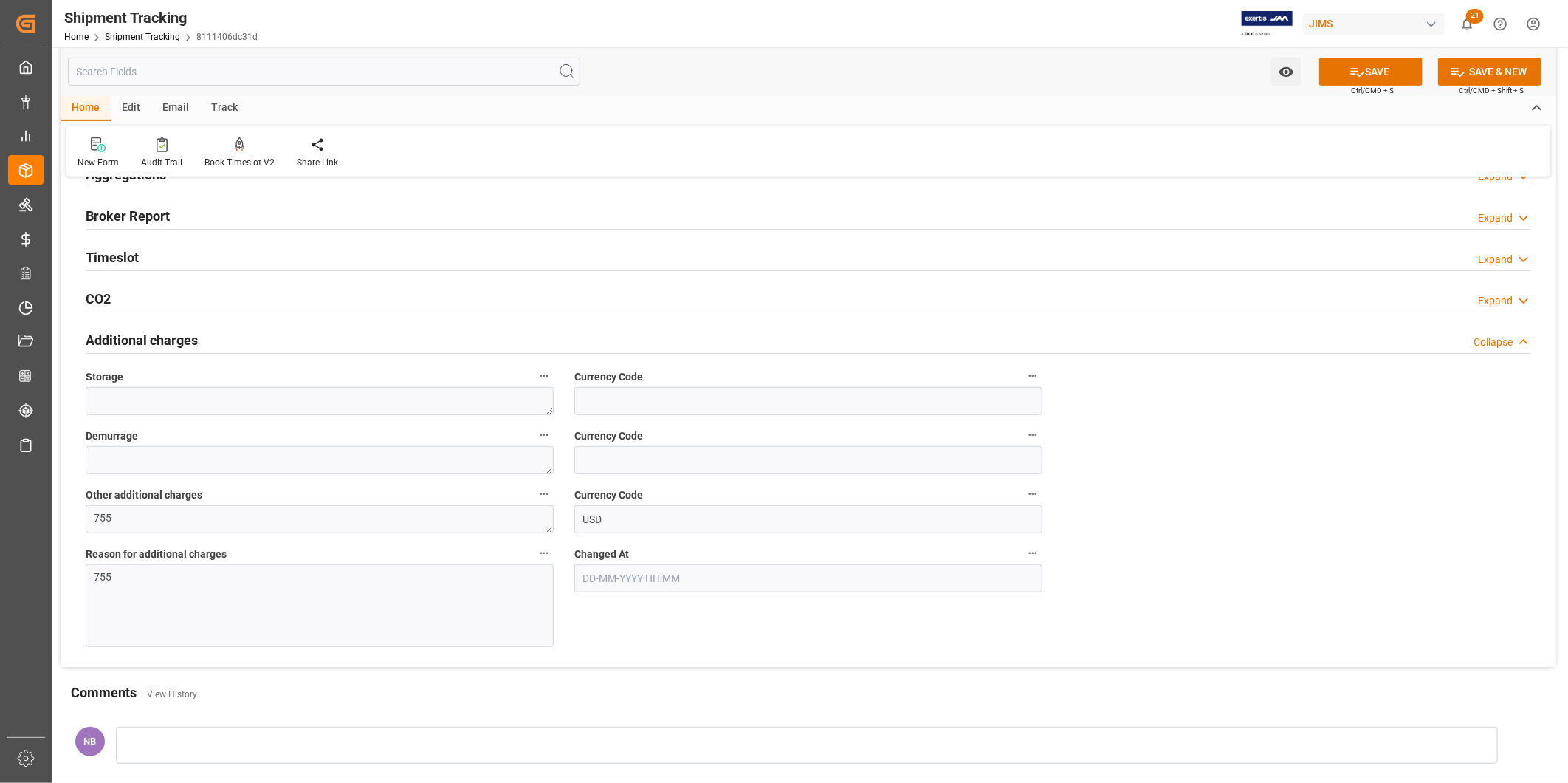
click at [186, 577] on p "755" at bounding box center [313, 577] width 438 height 16
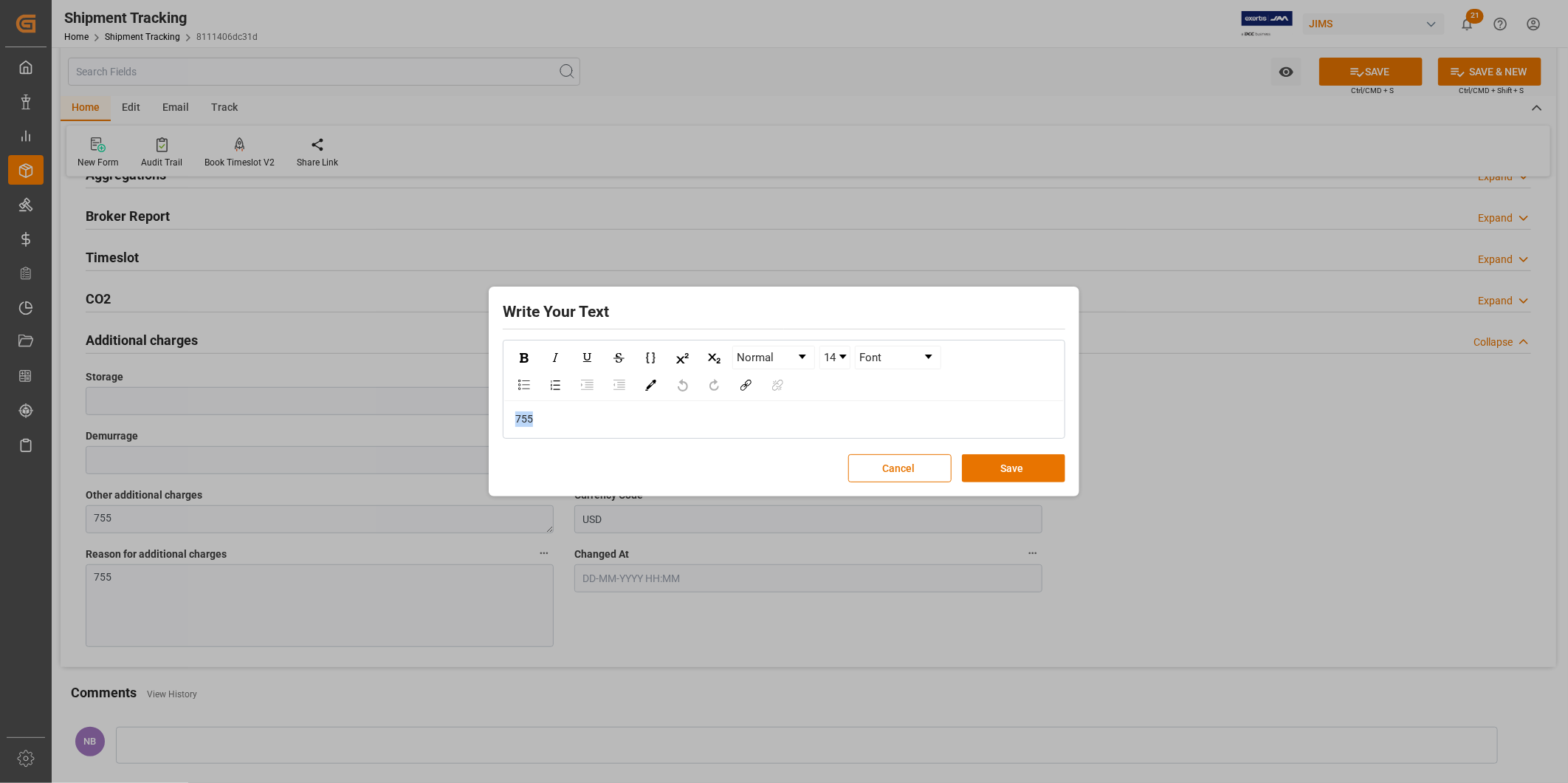
drag, startPoint x: 578, startPoint y: 426, endPoint x: 411, endPoint y: 426, distance: 167.0
click at [411, 426] on div "Write Your Text Normal 14 Font 755 Cancel Save" at bounding box center [784, 391] width 1568 height 783
click at [1043, 464] on button "Save" at bounding box center [1013, 468] width 103 height 28
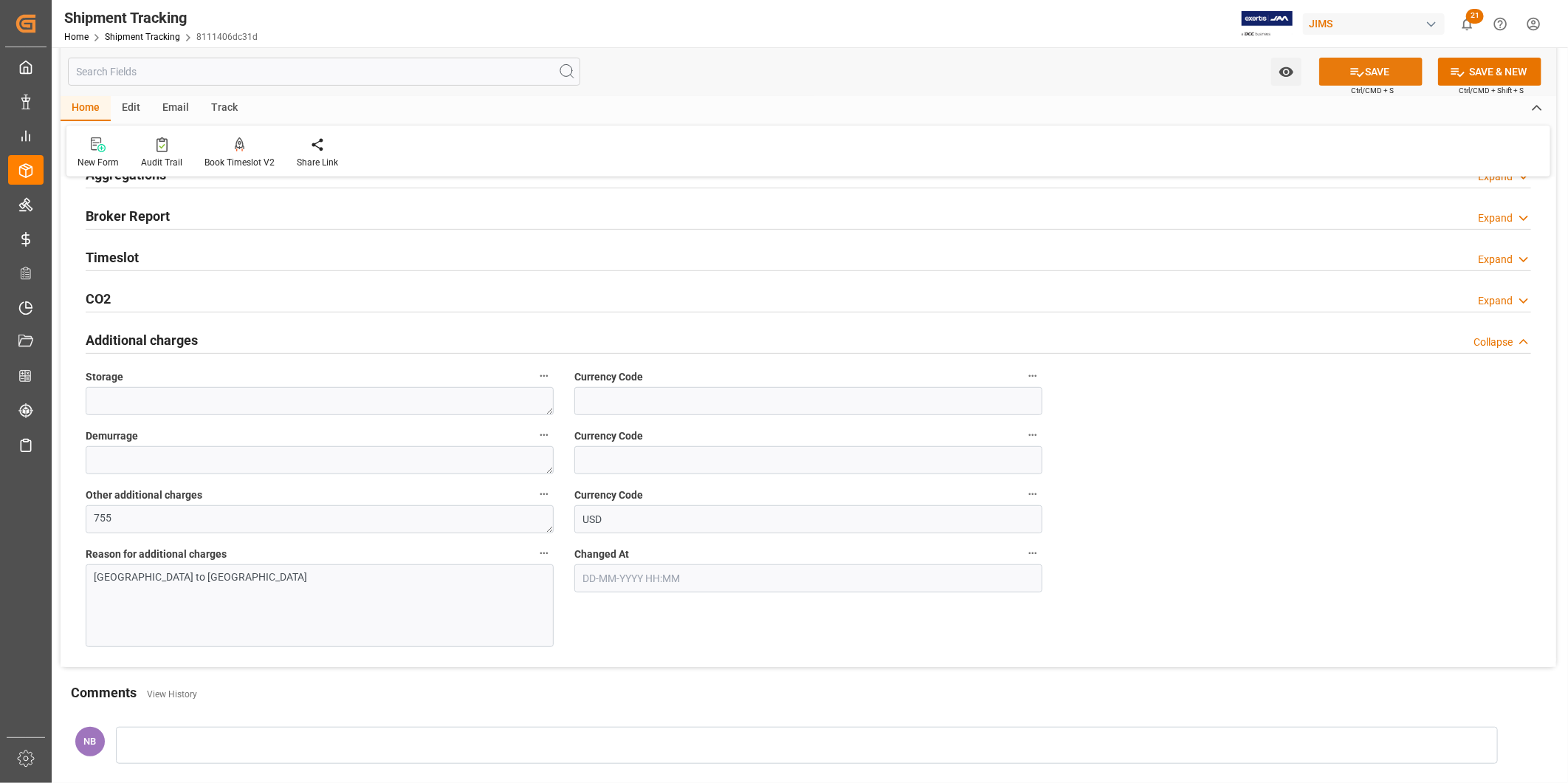
click at [1369, 71] on button "SAVE" at bounding box center [1371, 71] width 103 height 28
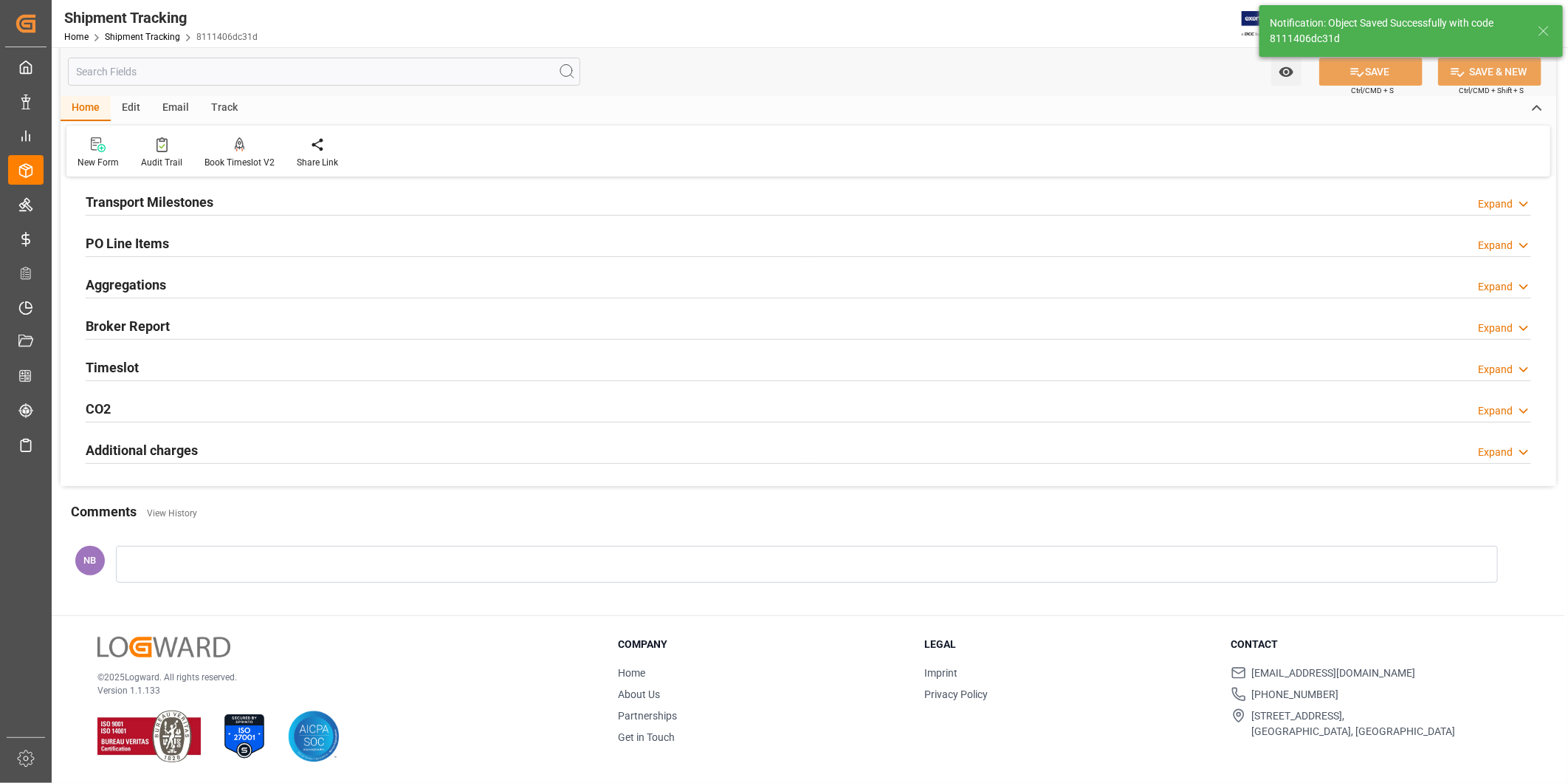
scroll to position [218, 0]
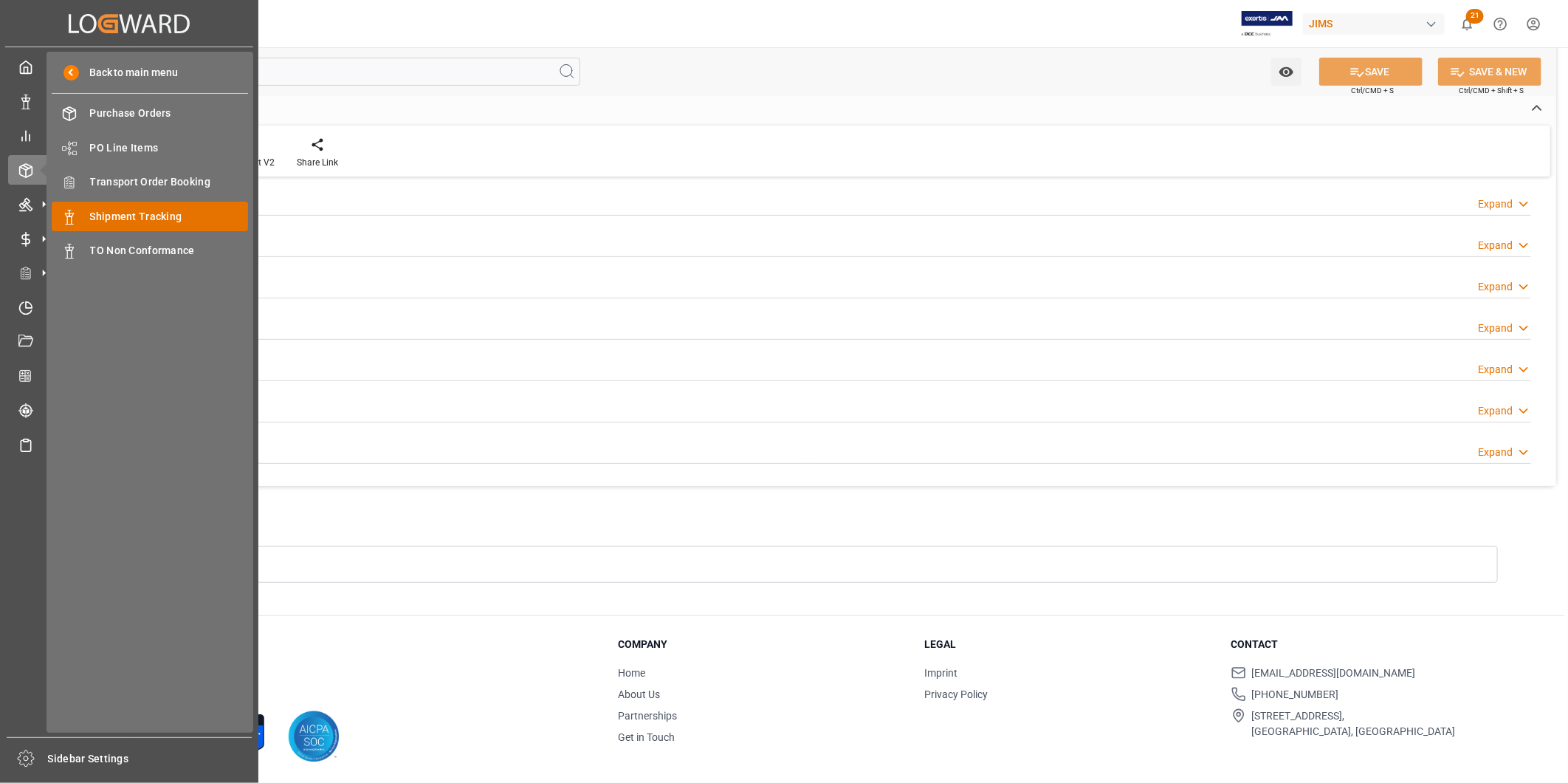
click at [165, 210] on span "Shipment Tracking" at bounding box center [169, 216] width 159 height 16
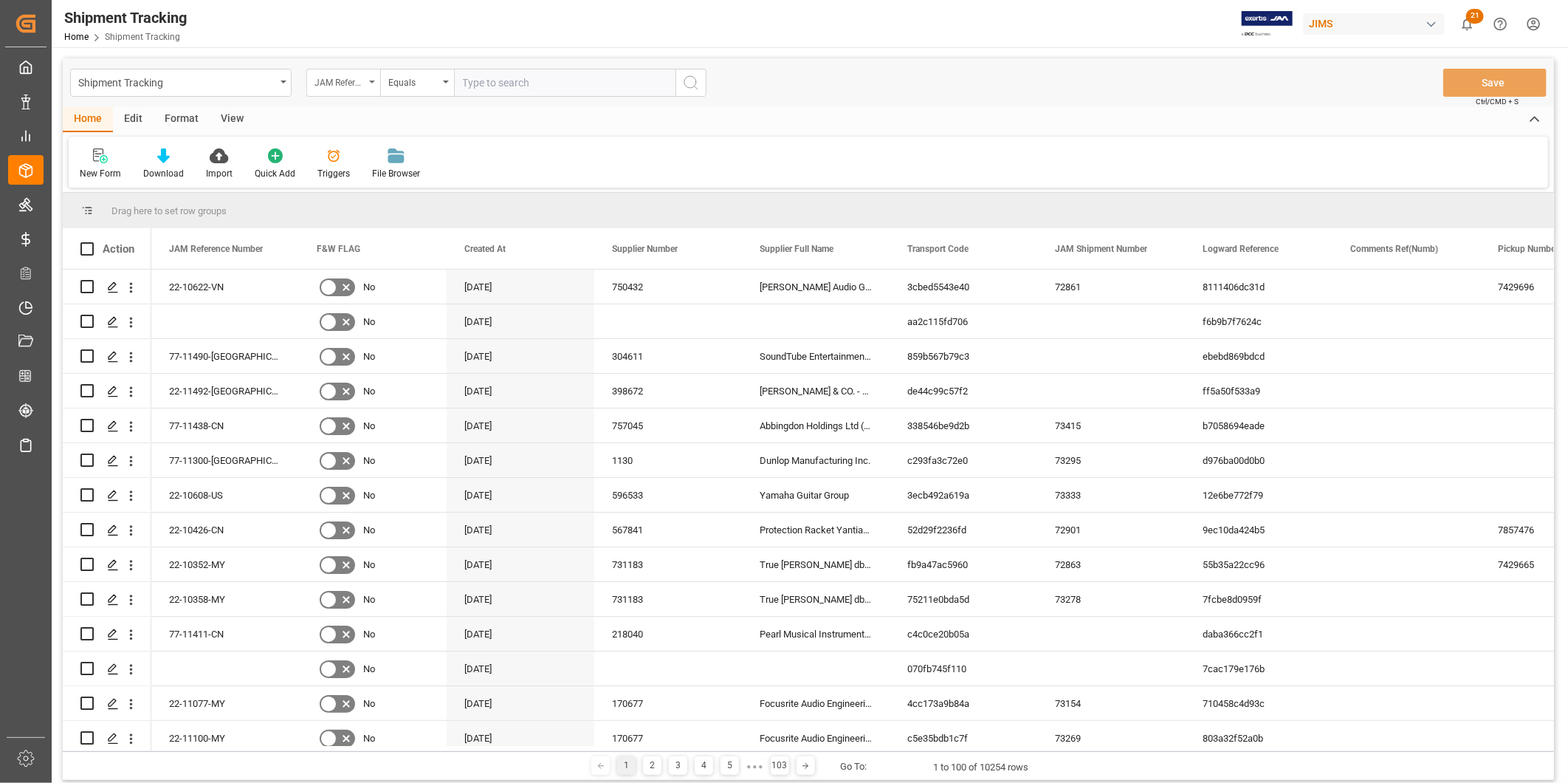
click at [348, 79] on div "JAM Reference Number" at bounding box center [339, 80] width 50 height 17
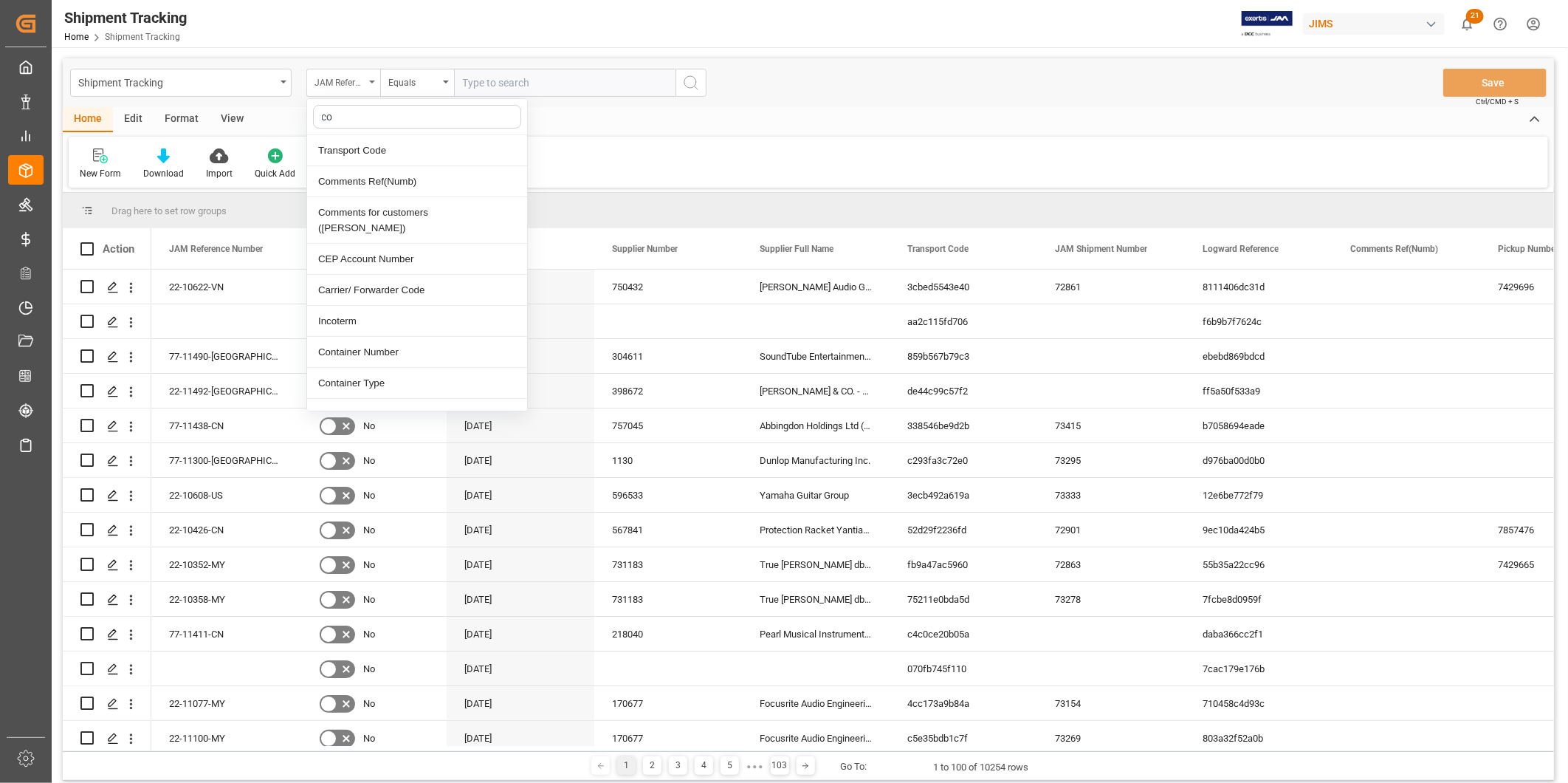
type input "con"
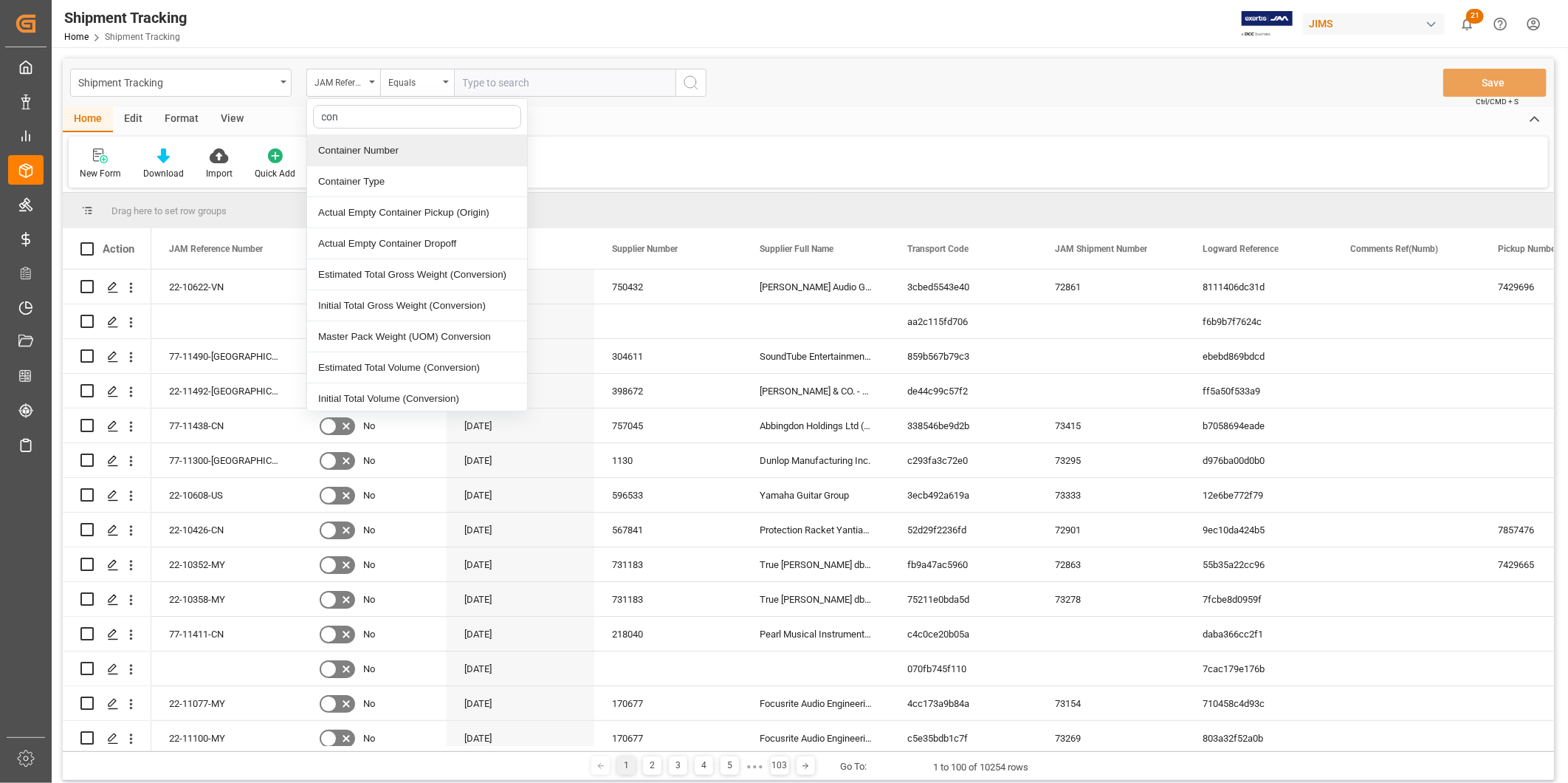
click at [405, 146] on div "Container Number" at bounding box center [416, 151] width 220 height 31
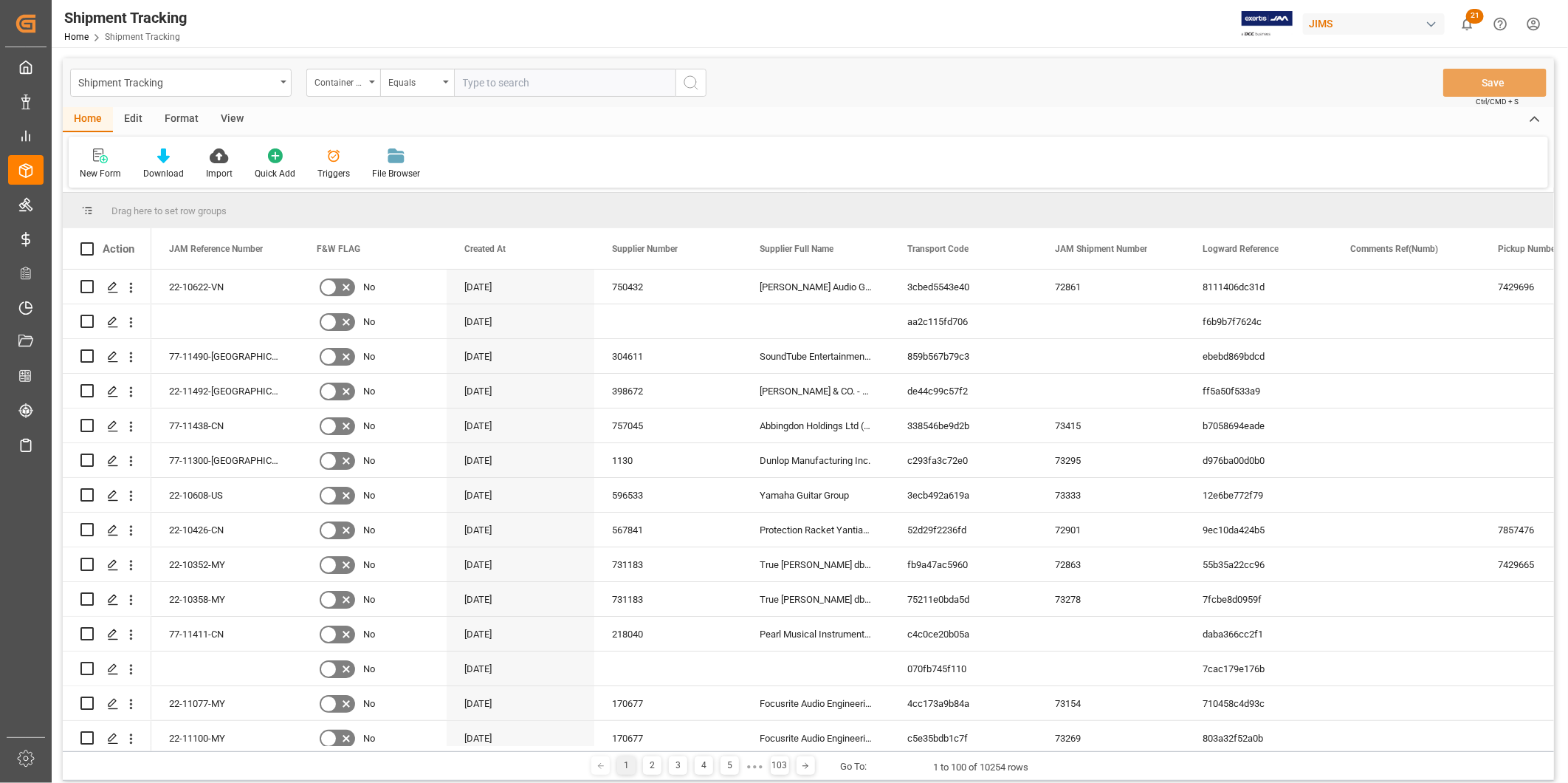
click at [568, 85] on input "text" at bounding box center [564, 83] width 222 height 28
paste input "Egsu9631214"
type input "Egsu9631214"
click at [699, 96] on button "search button" at bounding box center [691, 83] width 31 height 28
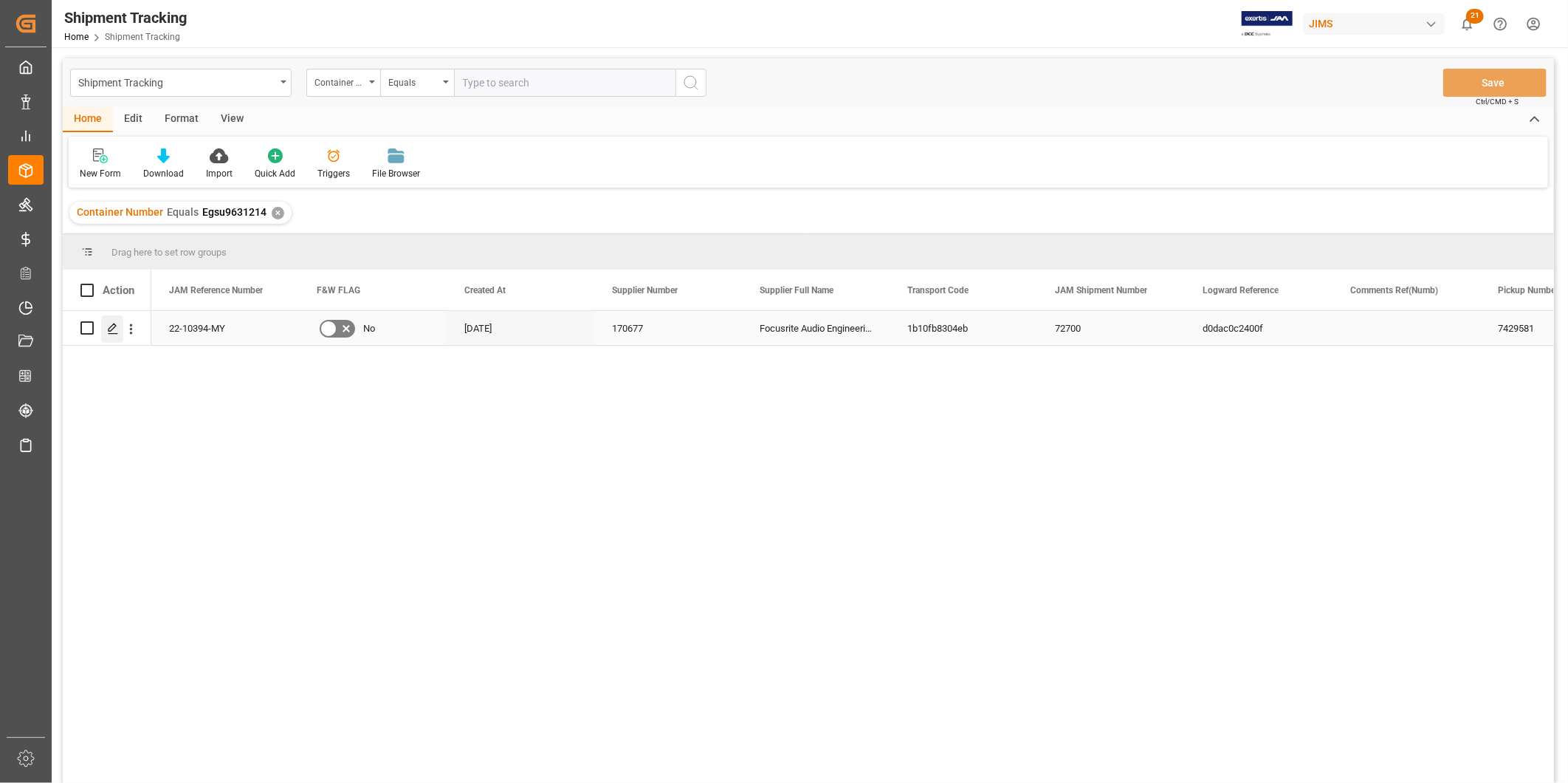
click at [115, 328] on icon "Press SPACE to select this row." at bounding box center [113, 328] width 11 height 11
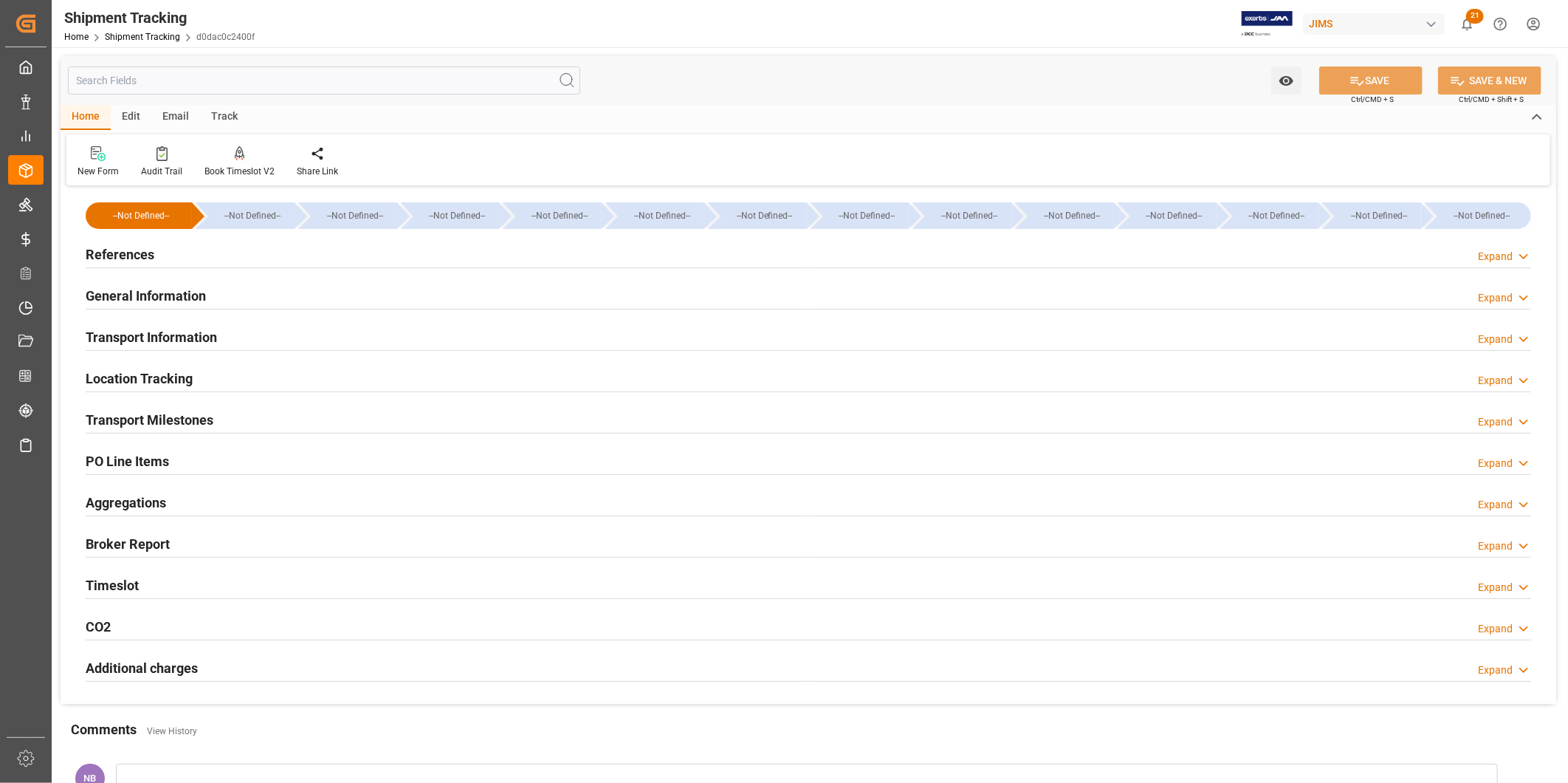
click at [188, 659] on h2 "Additional charges" at bounding box center [142, 668] width 112 height 20
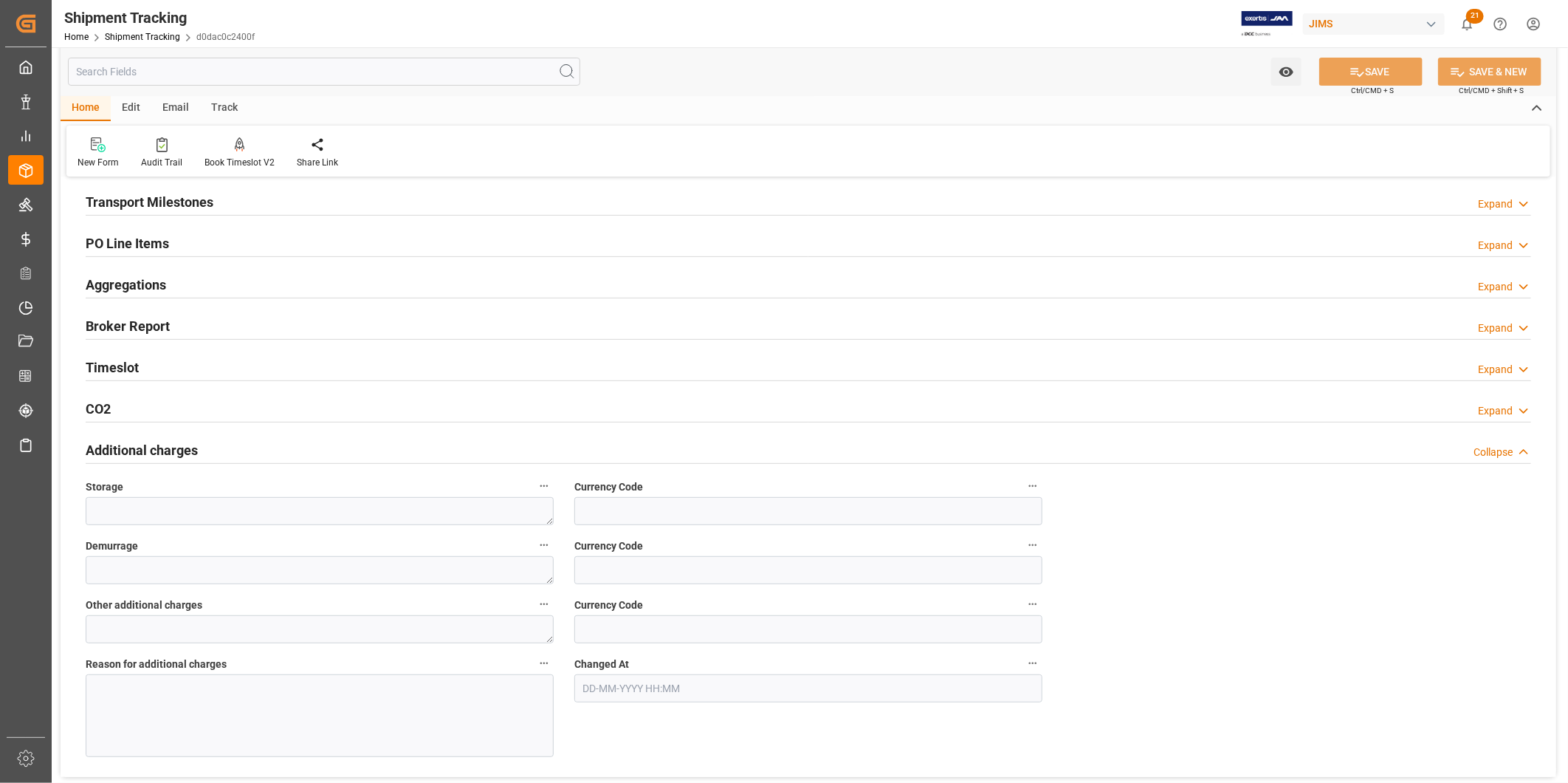
scroll to position [246, 0]
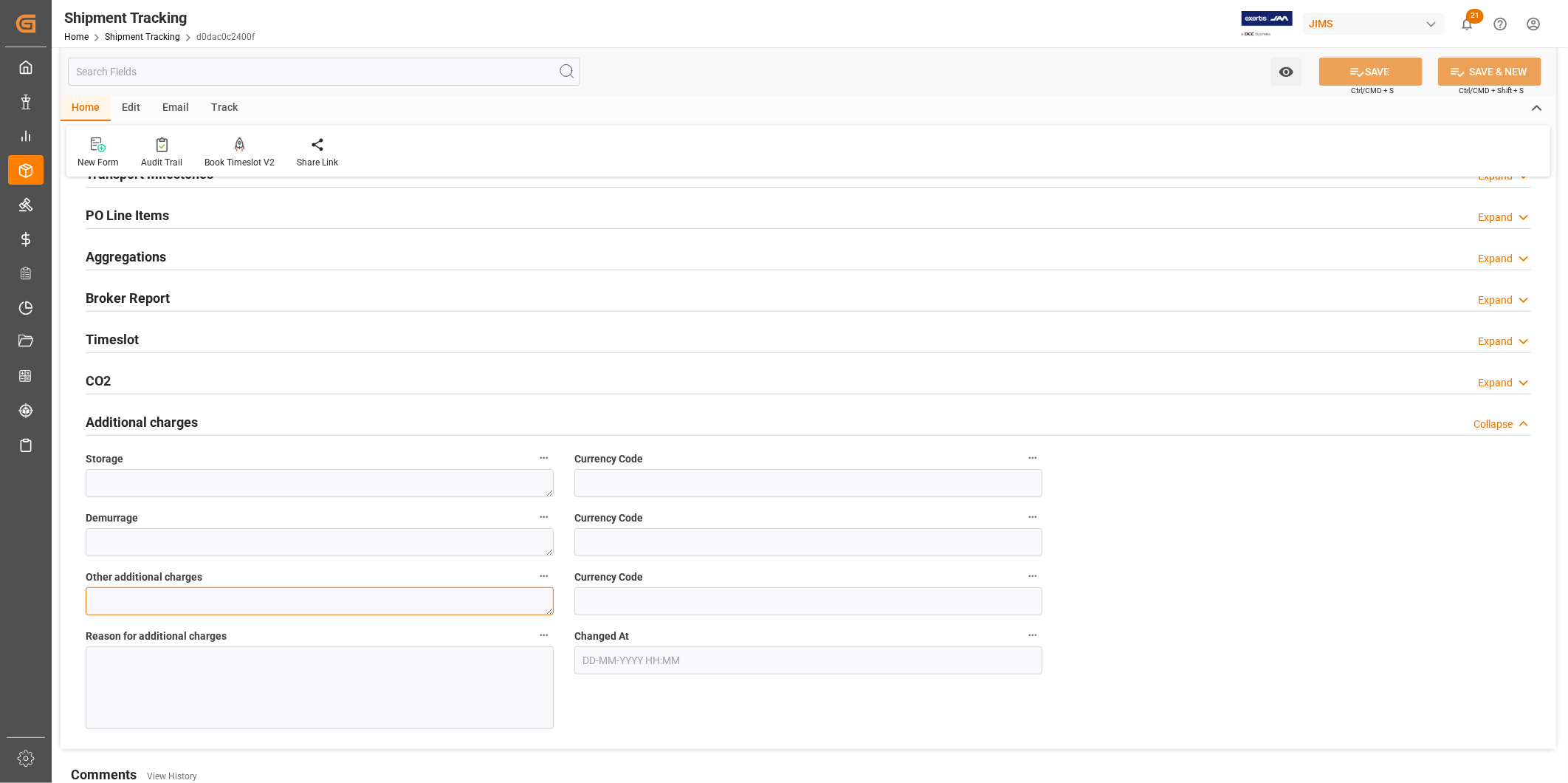
click at [514, 603] on textarea at bounding box center [320, 601] width 468 height 28
type textarea "835"
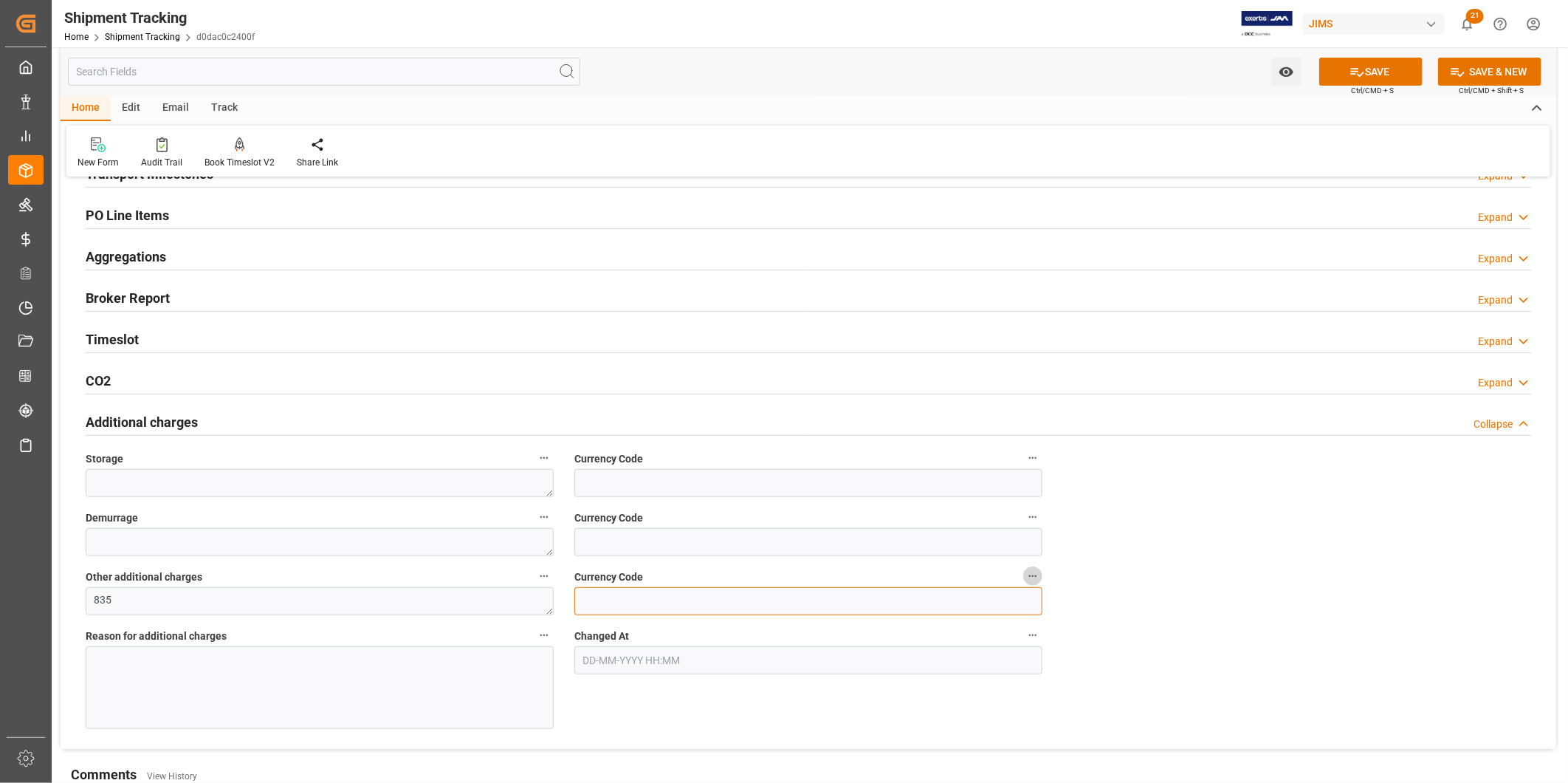
click at [613, 613] on input at bounding box center [808, 601] width 468 height 28
type input "USD"
click at [451, 691] on div at bounding box center [320, 687] width 468 height 83
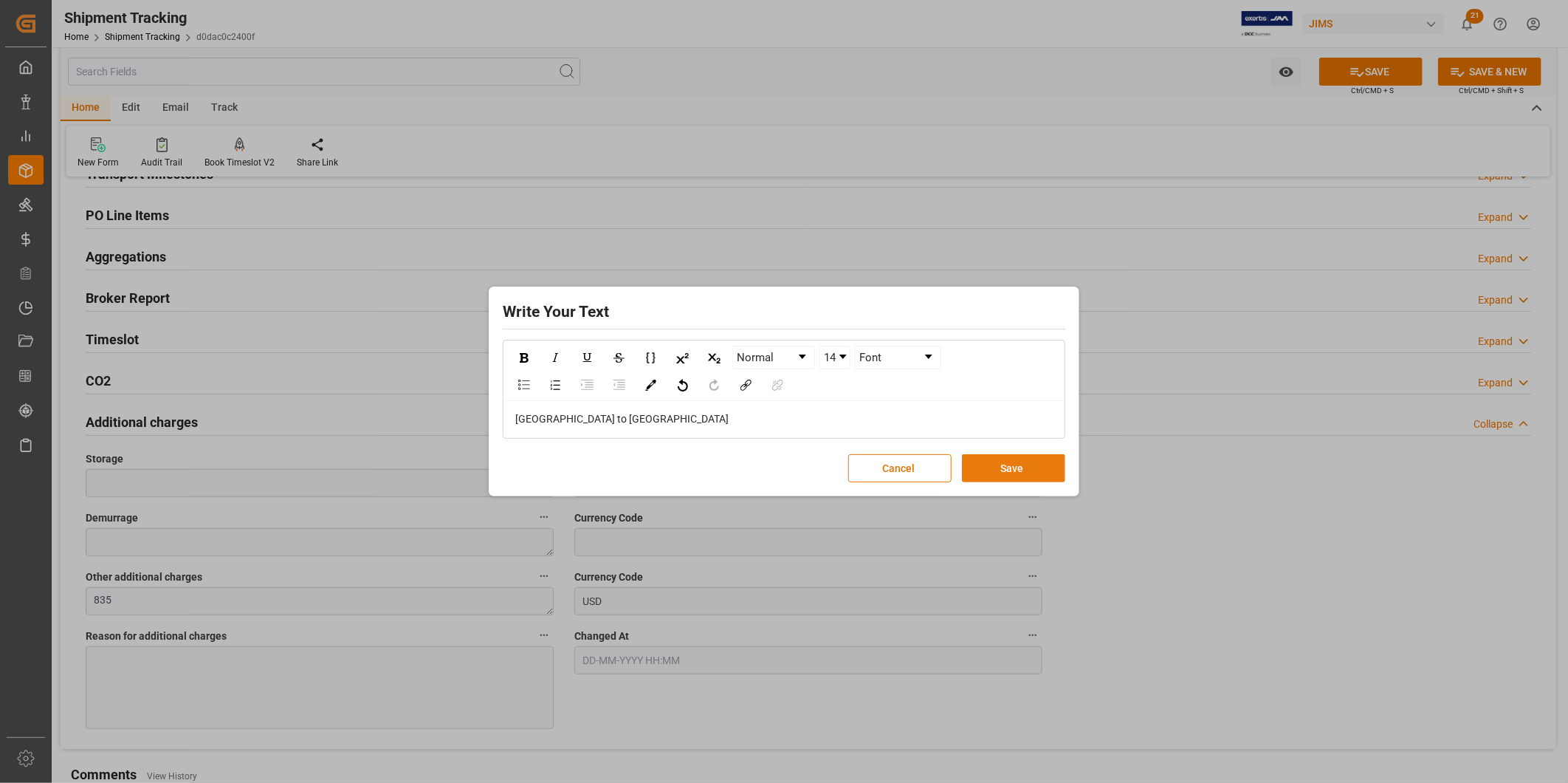
click at [991, 461] on button "Save" at bounding box center [1013, 468] width 103 height 28
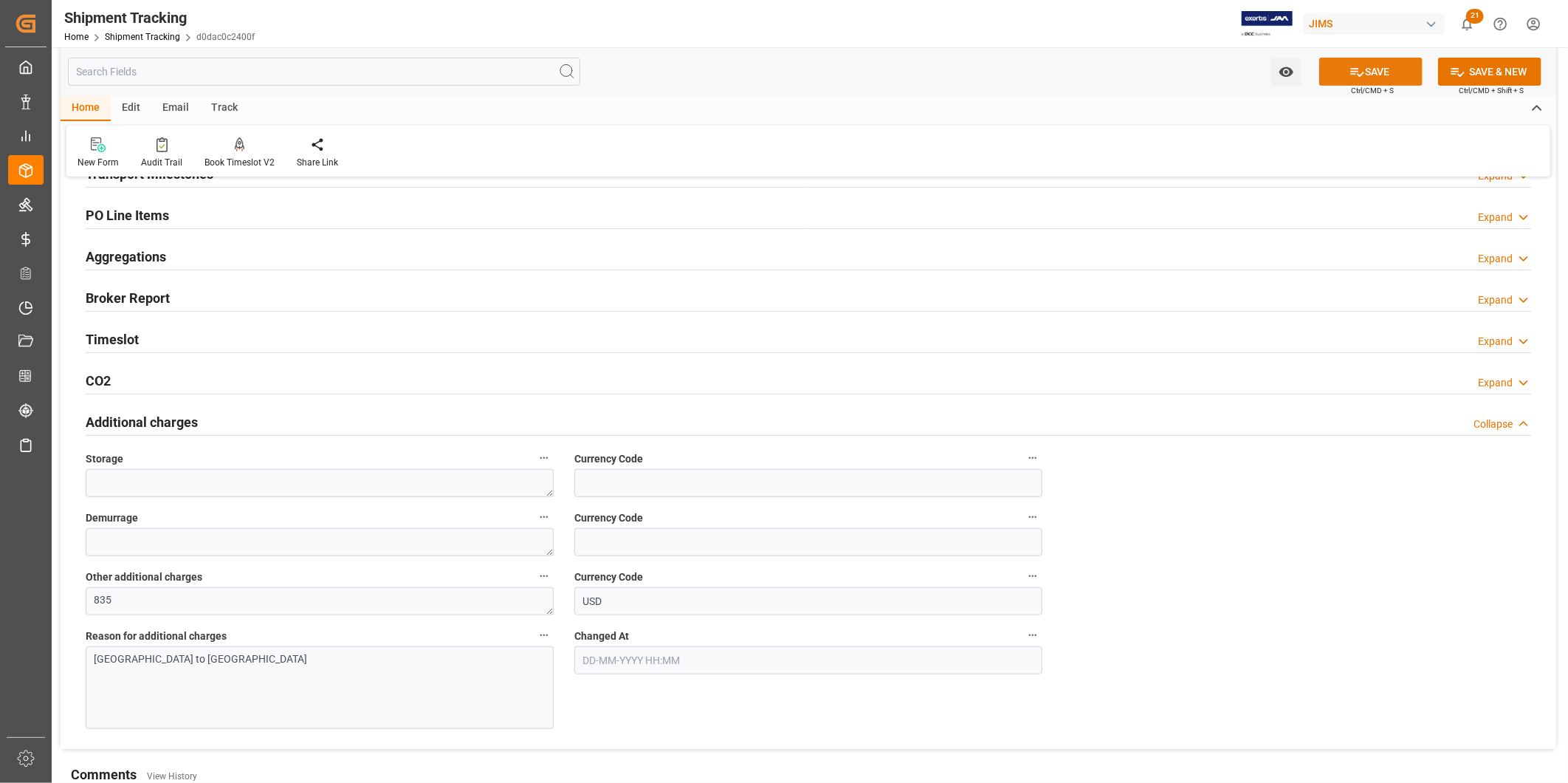
click at [1355, 70] on icon at bounding box center [1358, 72] width 13 height 9
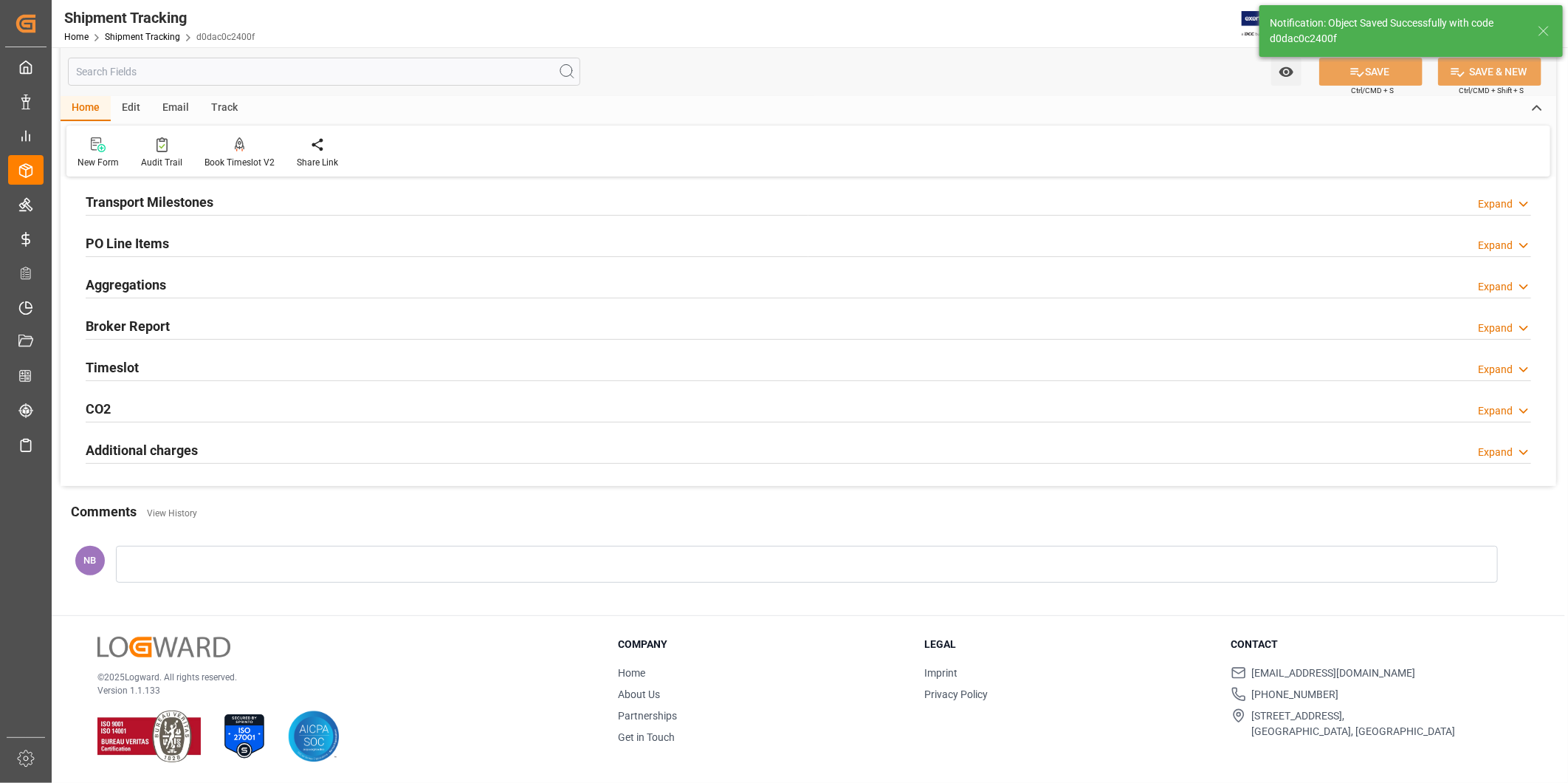
scroll to position [218, 0]
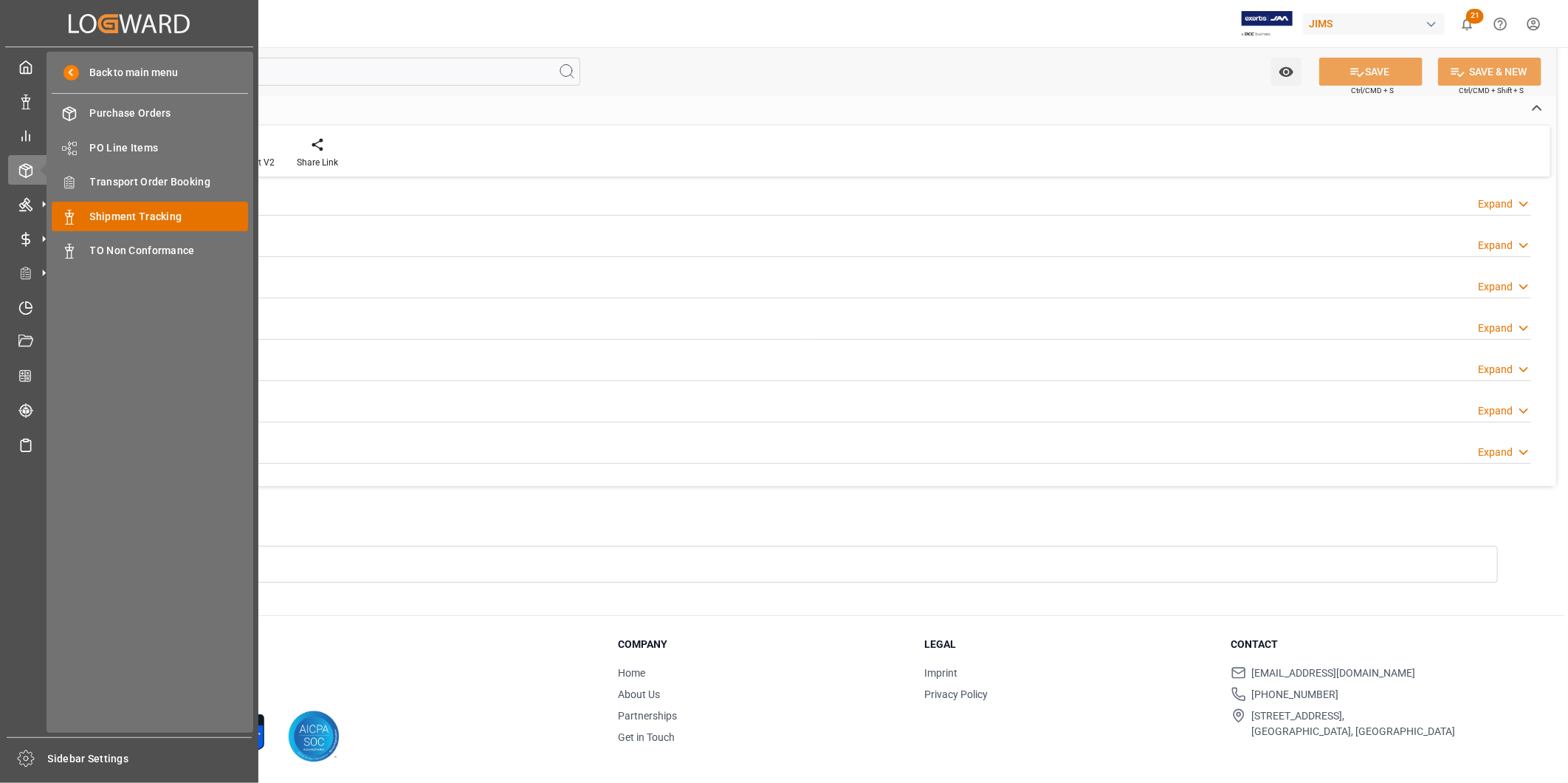
click at [130, 217] on span "Shipment Tracking" at bounding box center [169, 216] width 159 height 16
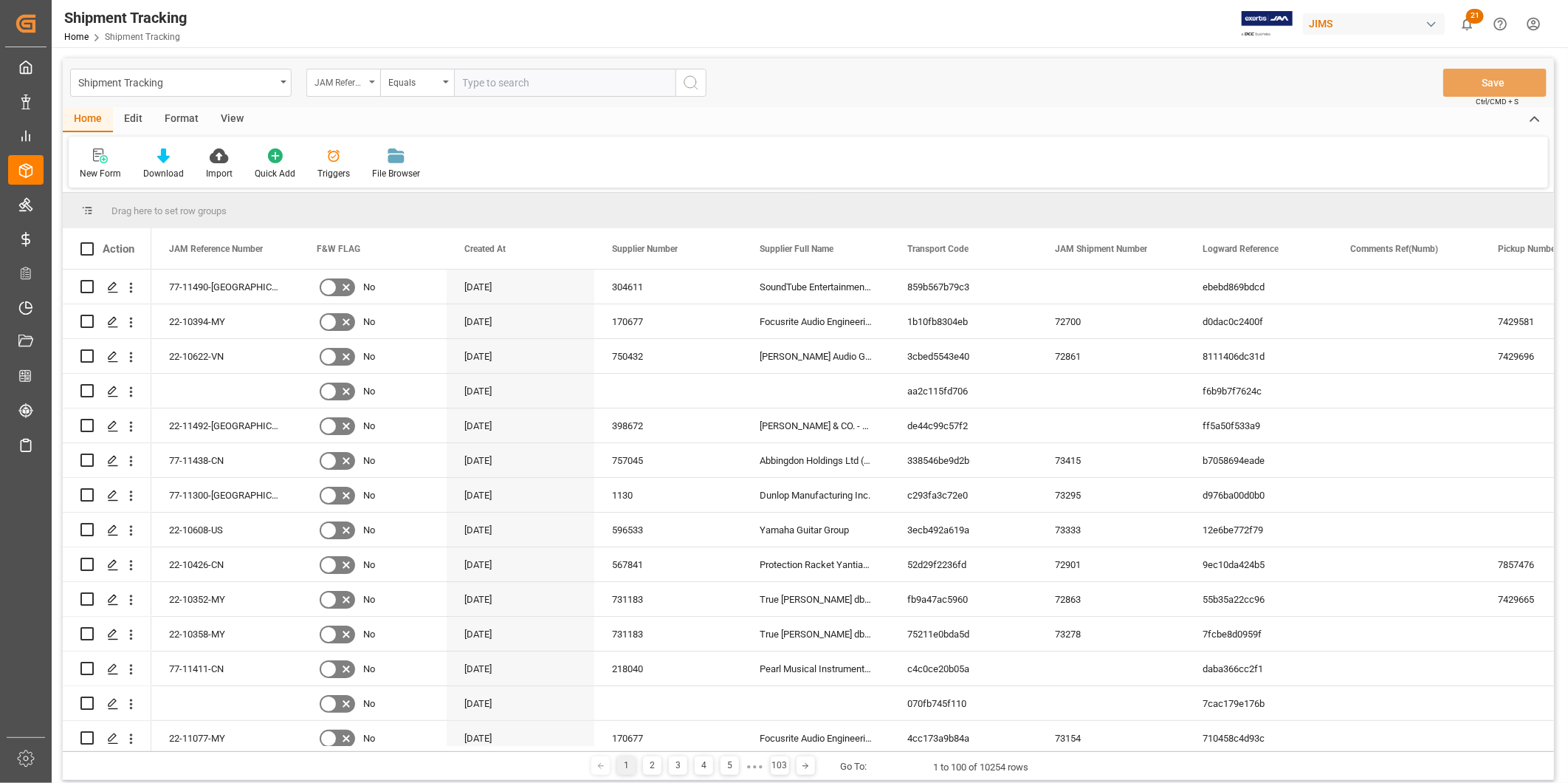
click at [325, 85] on div "JAM Reference Number" at bounding box center [339, 80] width 50 height 17
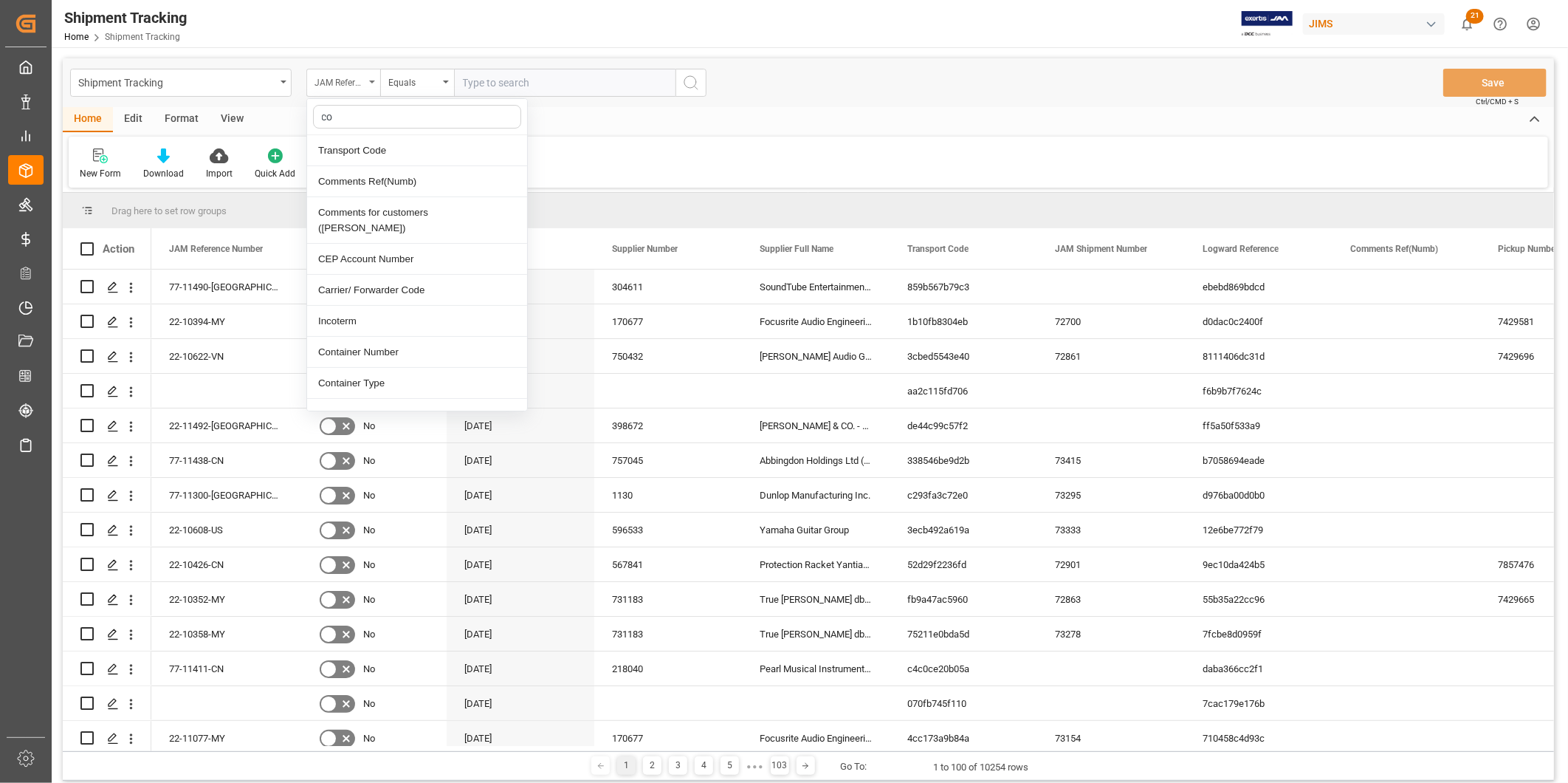
type input "con"
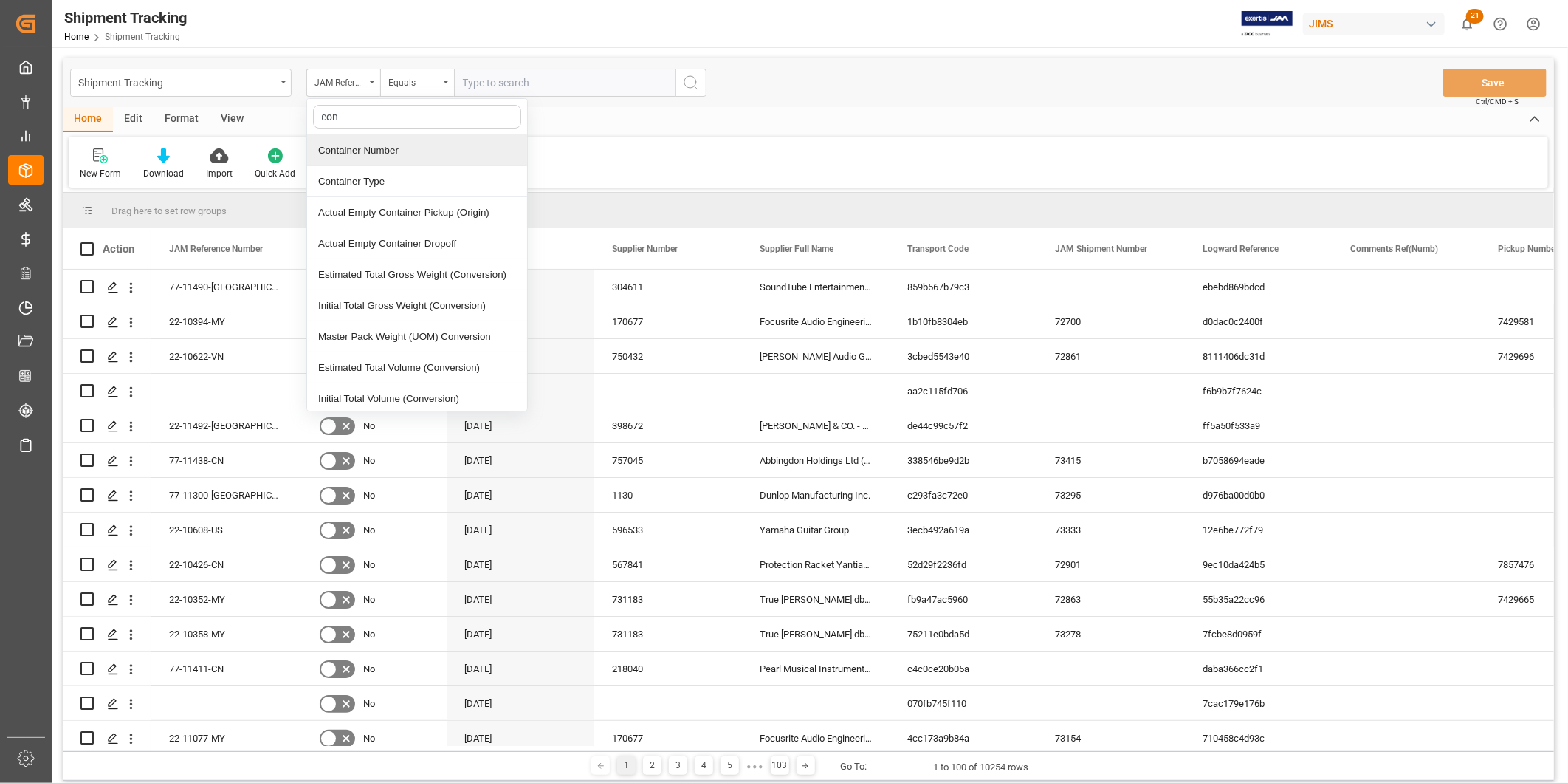
click at [358, 153] on div "Container Number" at bounding box center [416, 151] width 220 height 31
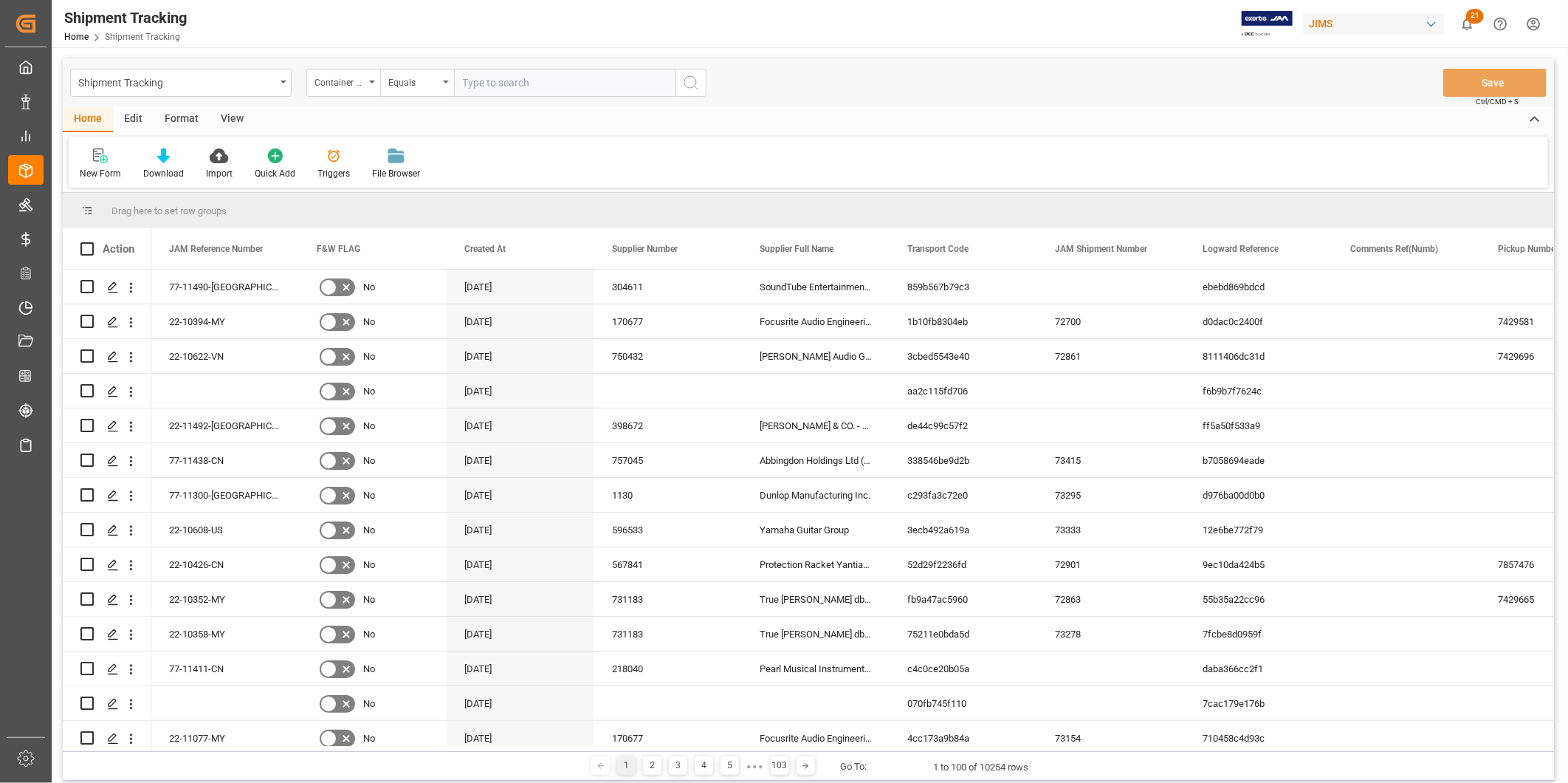
click at [515, 97] on div "Shipment Tracking Container Number Equals Save Ctrl/CMD + S" at bounding box center [808, 83] width 1491 height 49
click at [522, 90] on input "text" at bounding box center [564, 83] width 222 height 28
paste input "Eitu9322212"
type input "Eitu9322212"
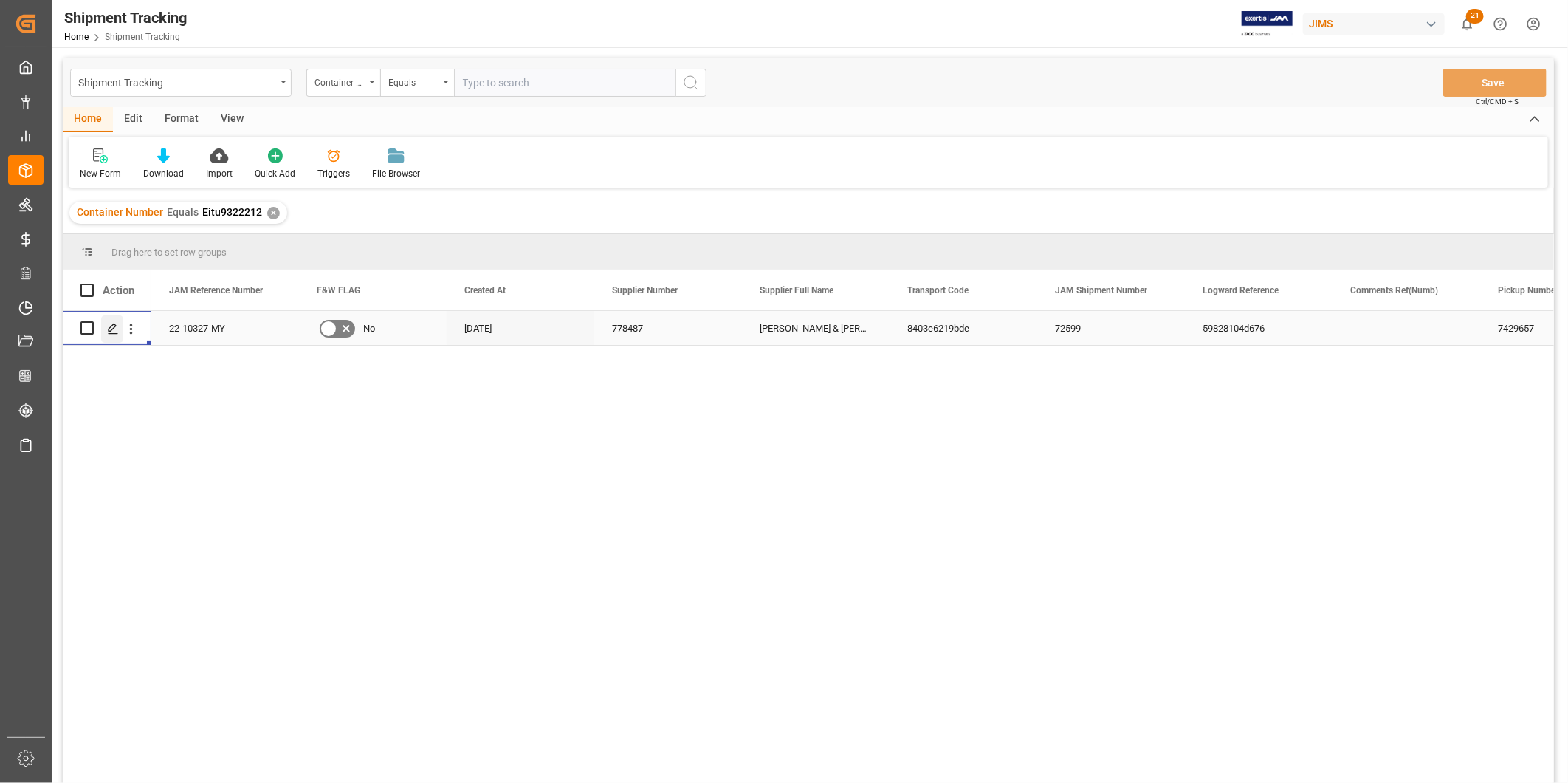
click at [109, 326] on icon "Press SPACE to select this row." at bounding box center [113, 328] width 11 height 11
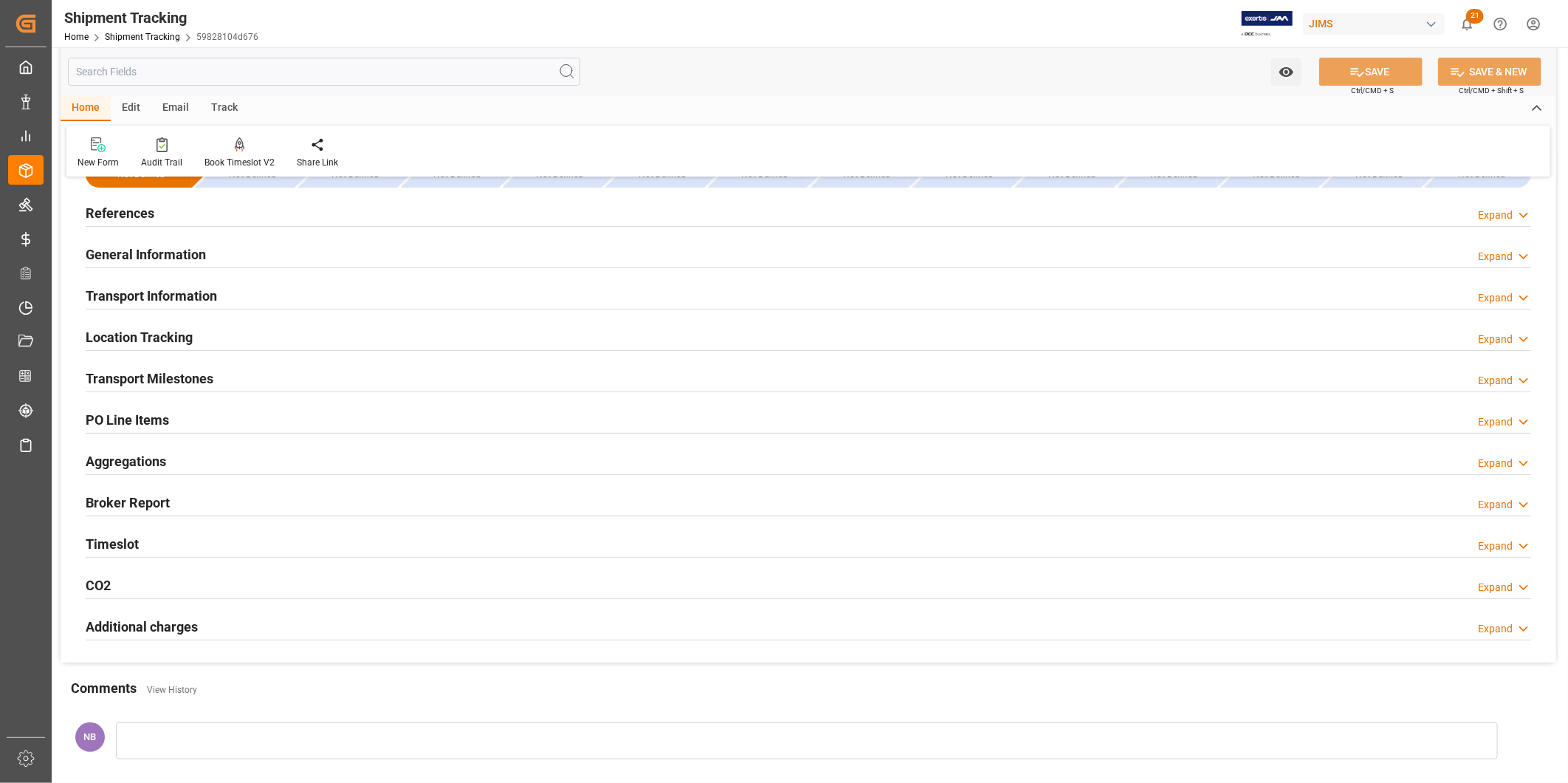
scroll to position [82, 0]
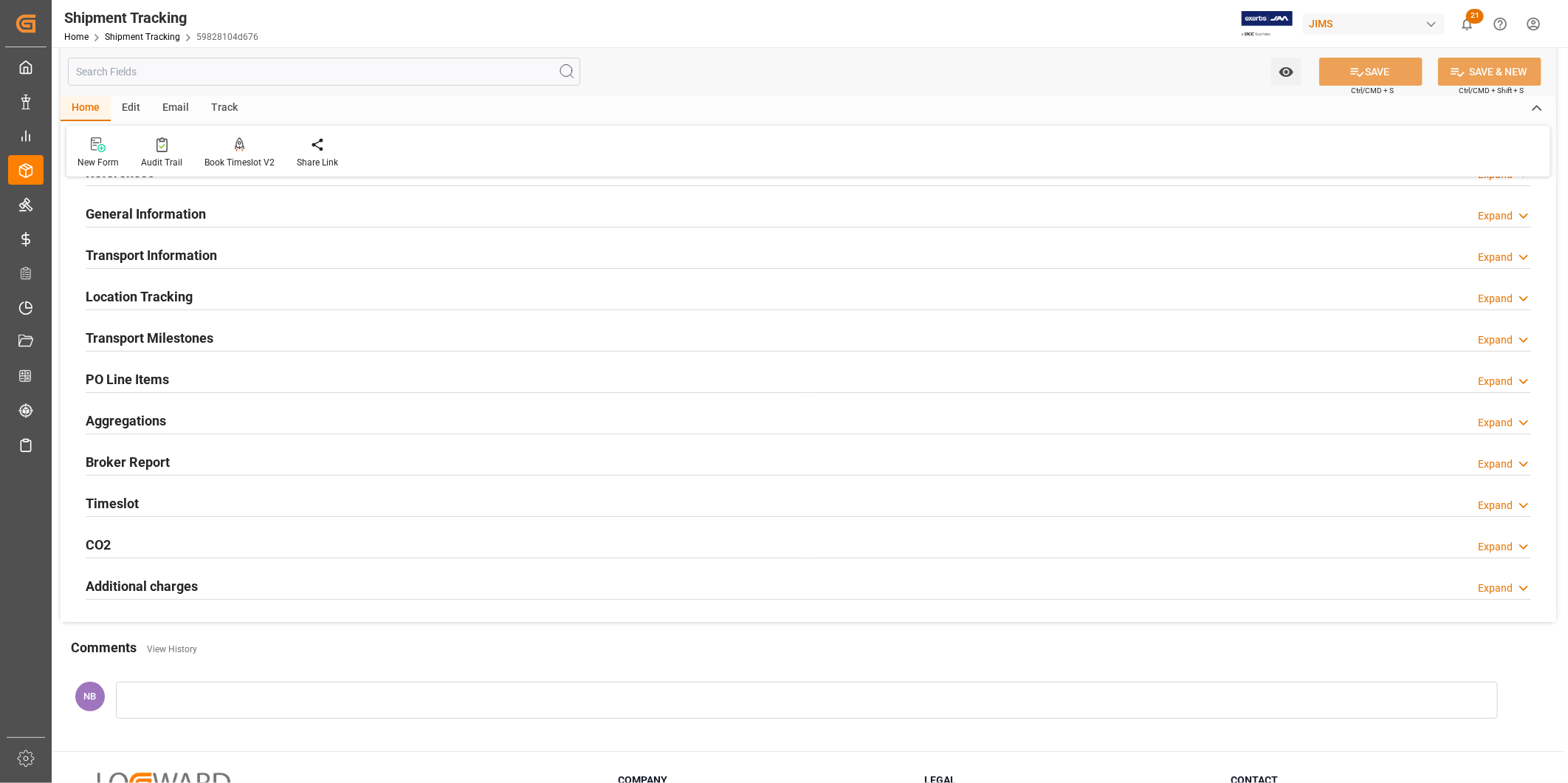
click at [157, 588] on h2 "Additional charges" at bounding box center [142, 586] width 112 height 20
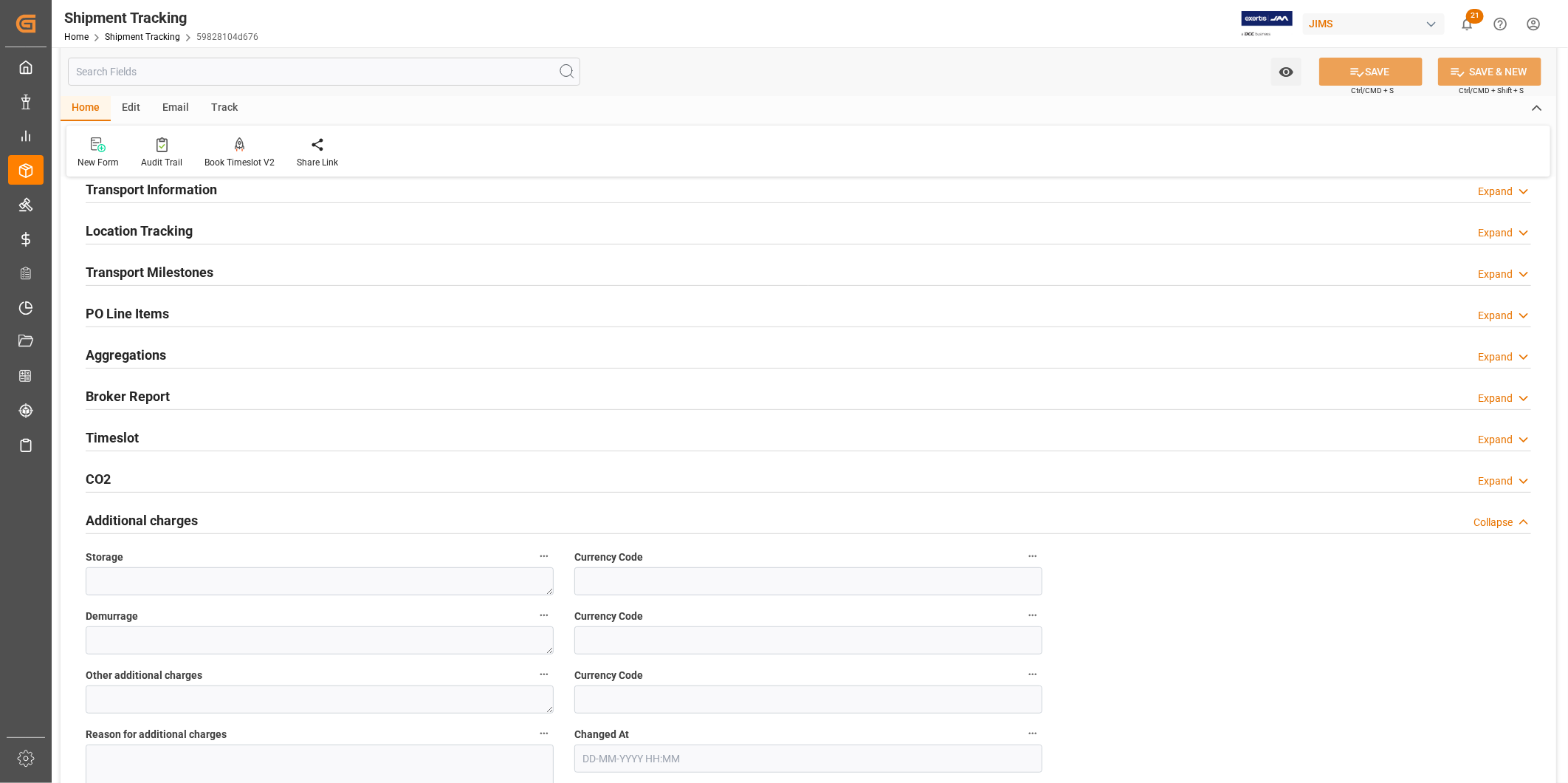
scroll to position [246, 0]
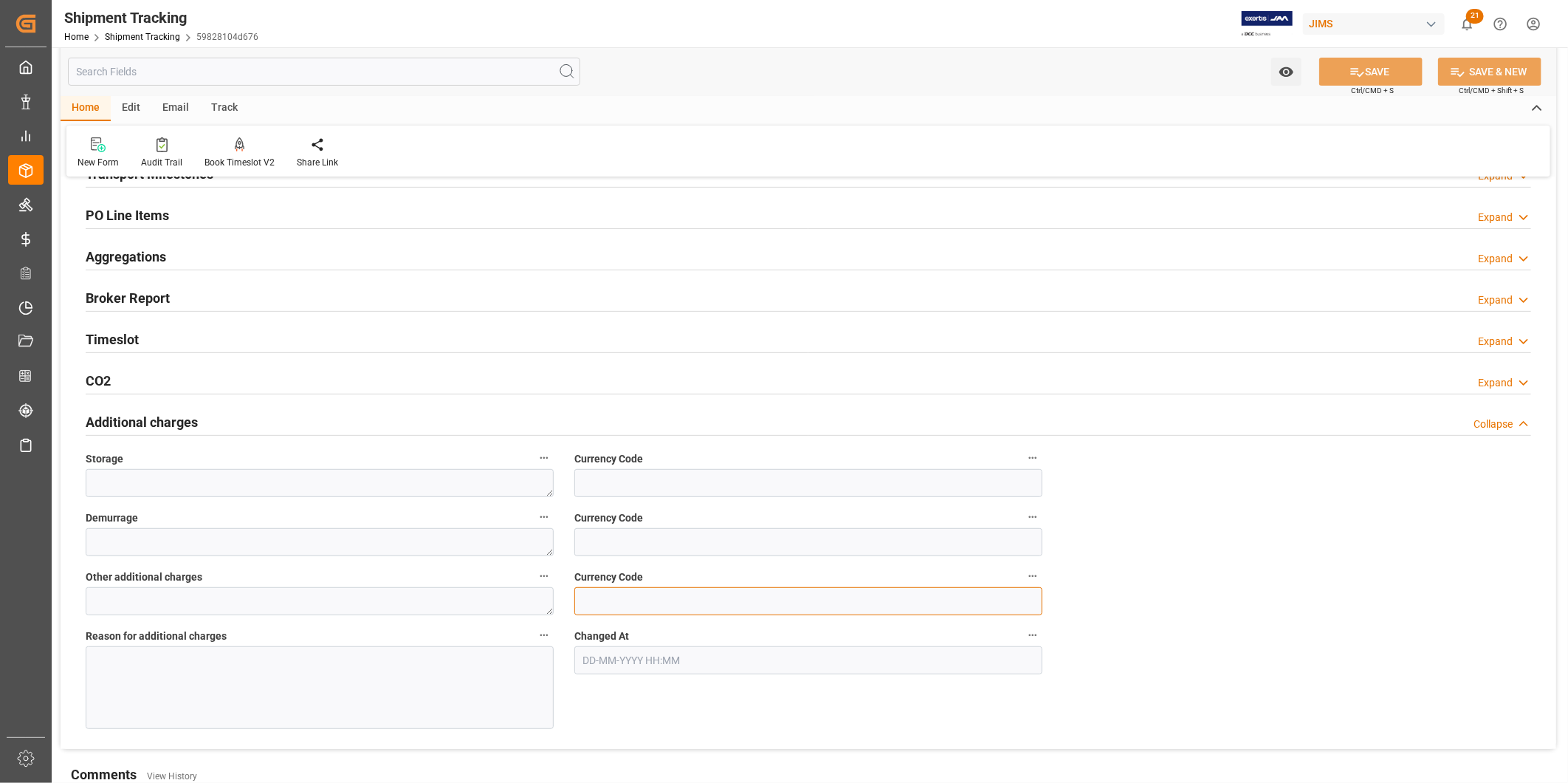
click at [631, 604] on input at bounding box center [808, 601] width 468 height 28
type input "USD"
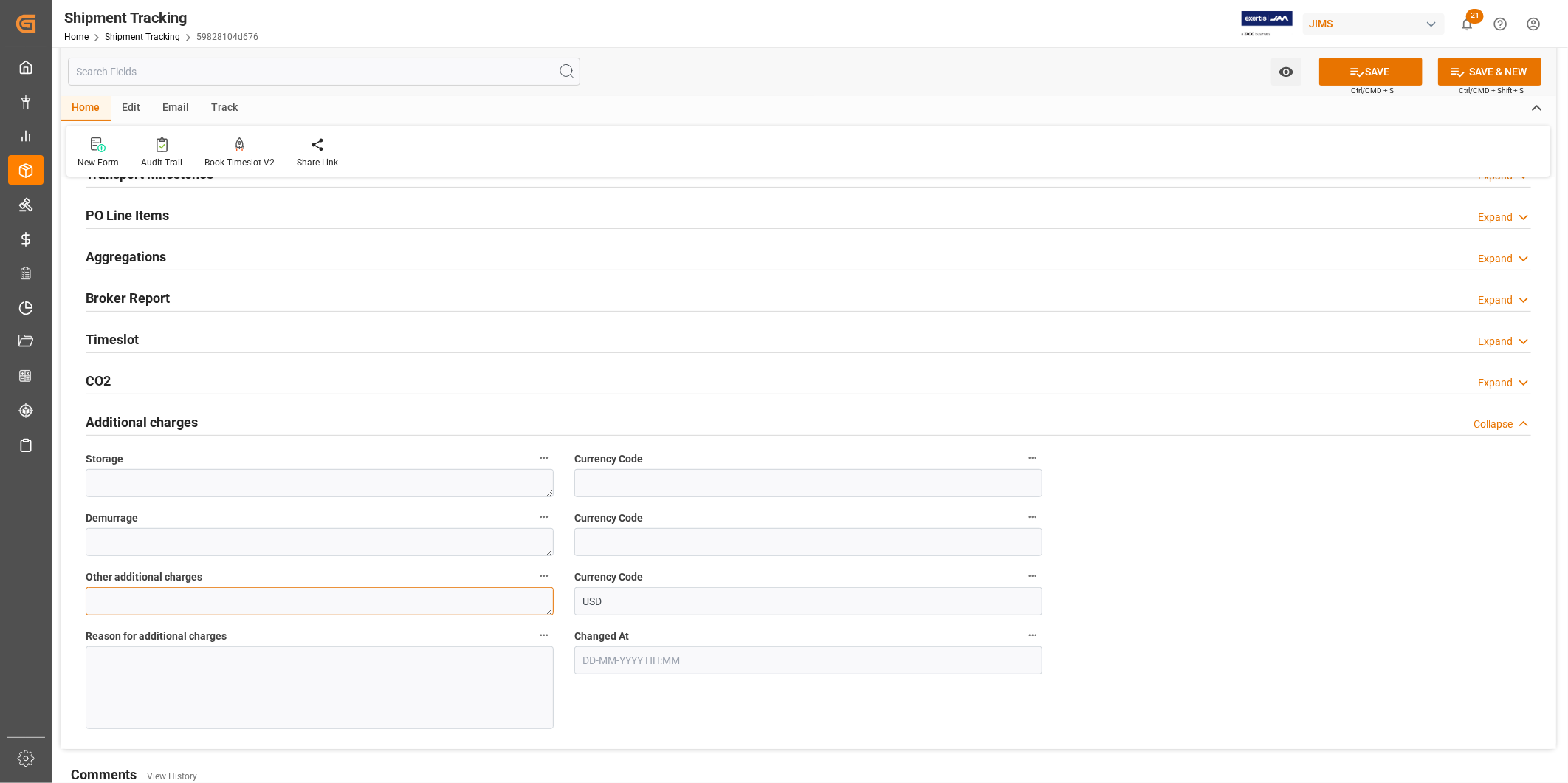
click at [441, 611] on textarea at bounding box center [320, 601] width 468 height 28
type textarea "580"
click at [327, 686] on div at bounding box center [320, 687] width 468 height 83
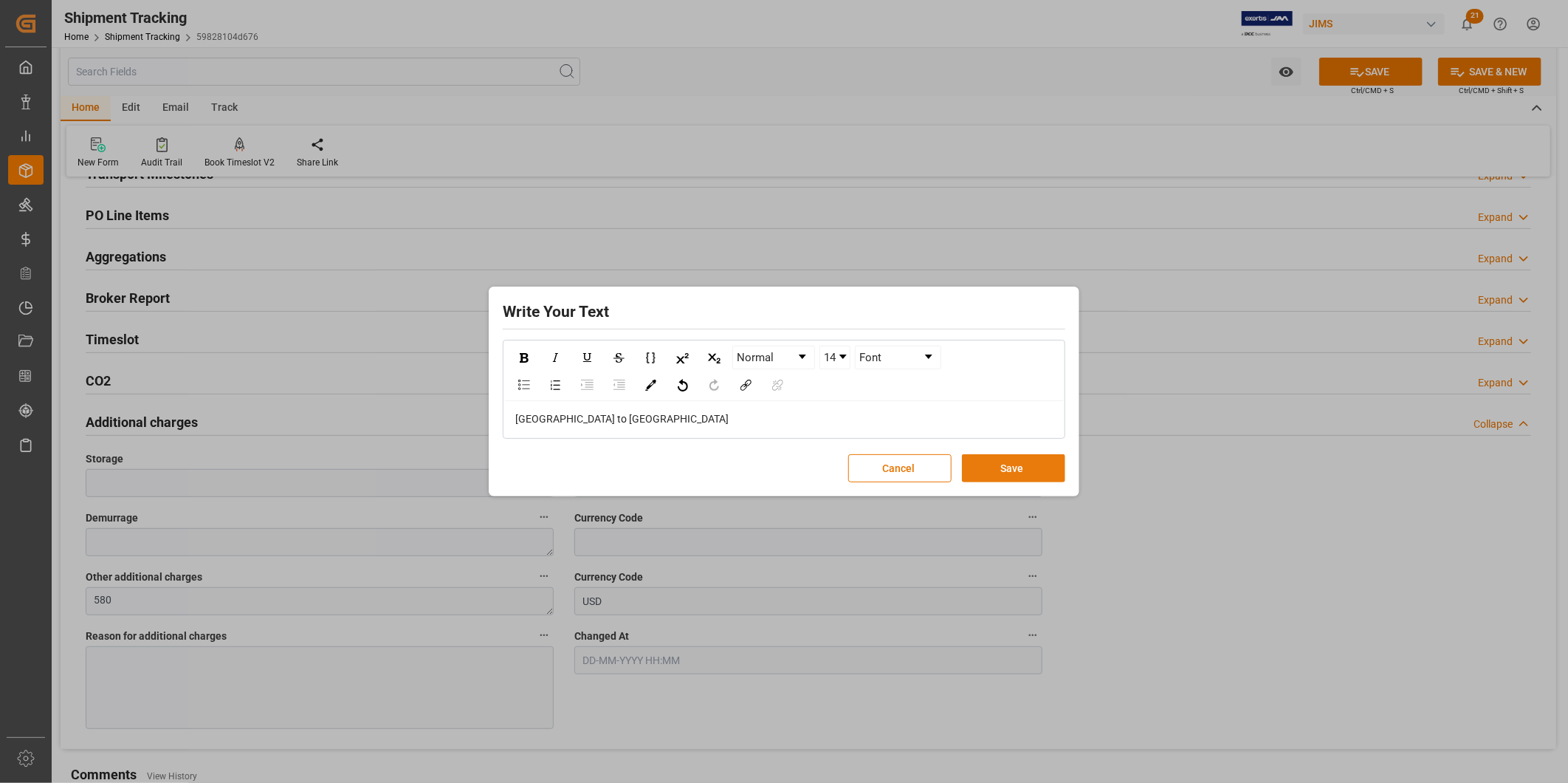
click at [1002, 461] on button "Save" at bounding box center [1013, 468] width 103 height 28
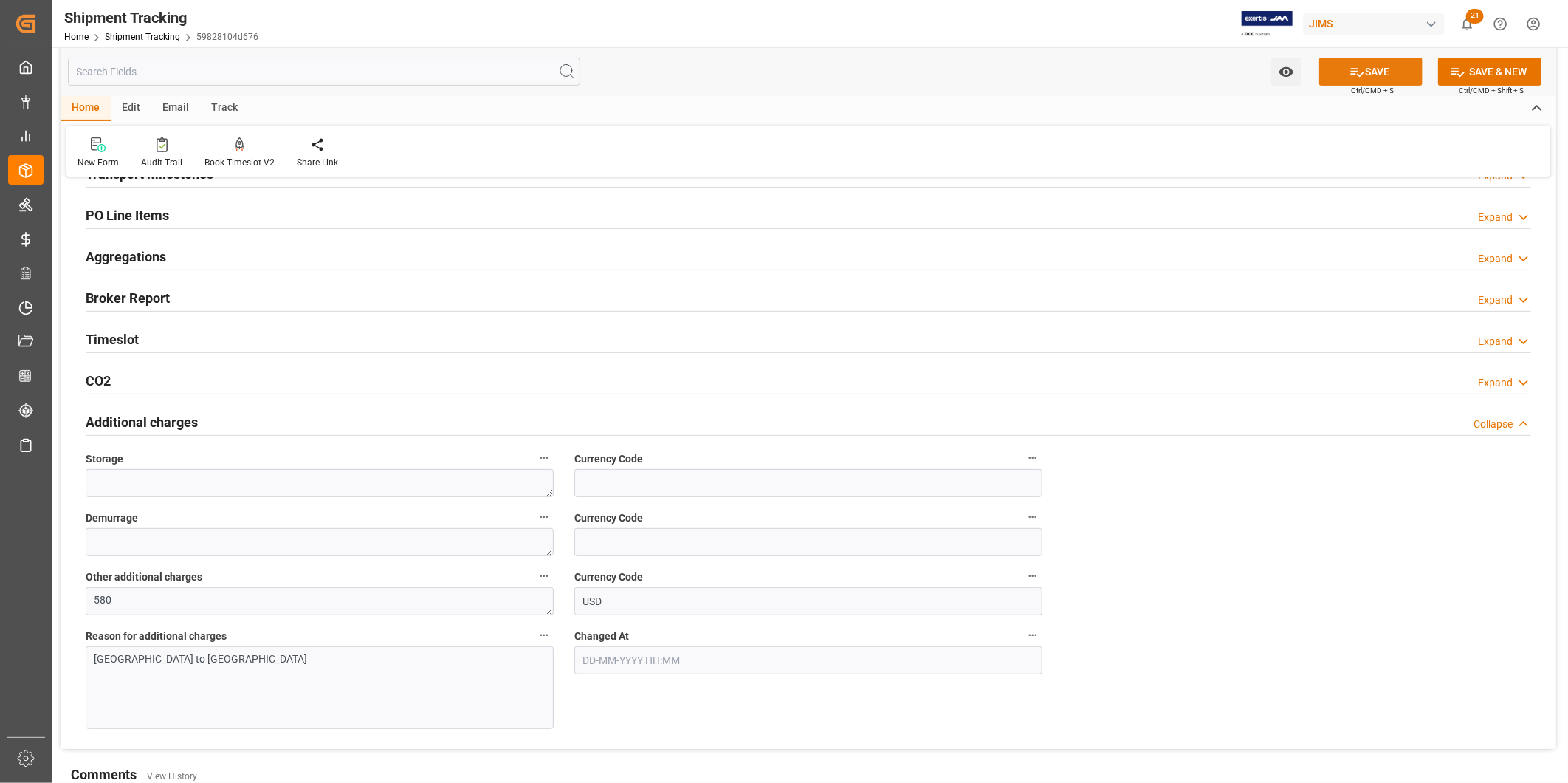
click at [1359, 74] on icon at bounding box center [1357, 72] width 16 height 16
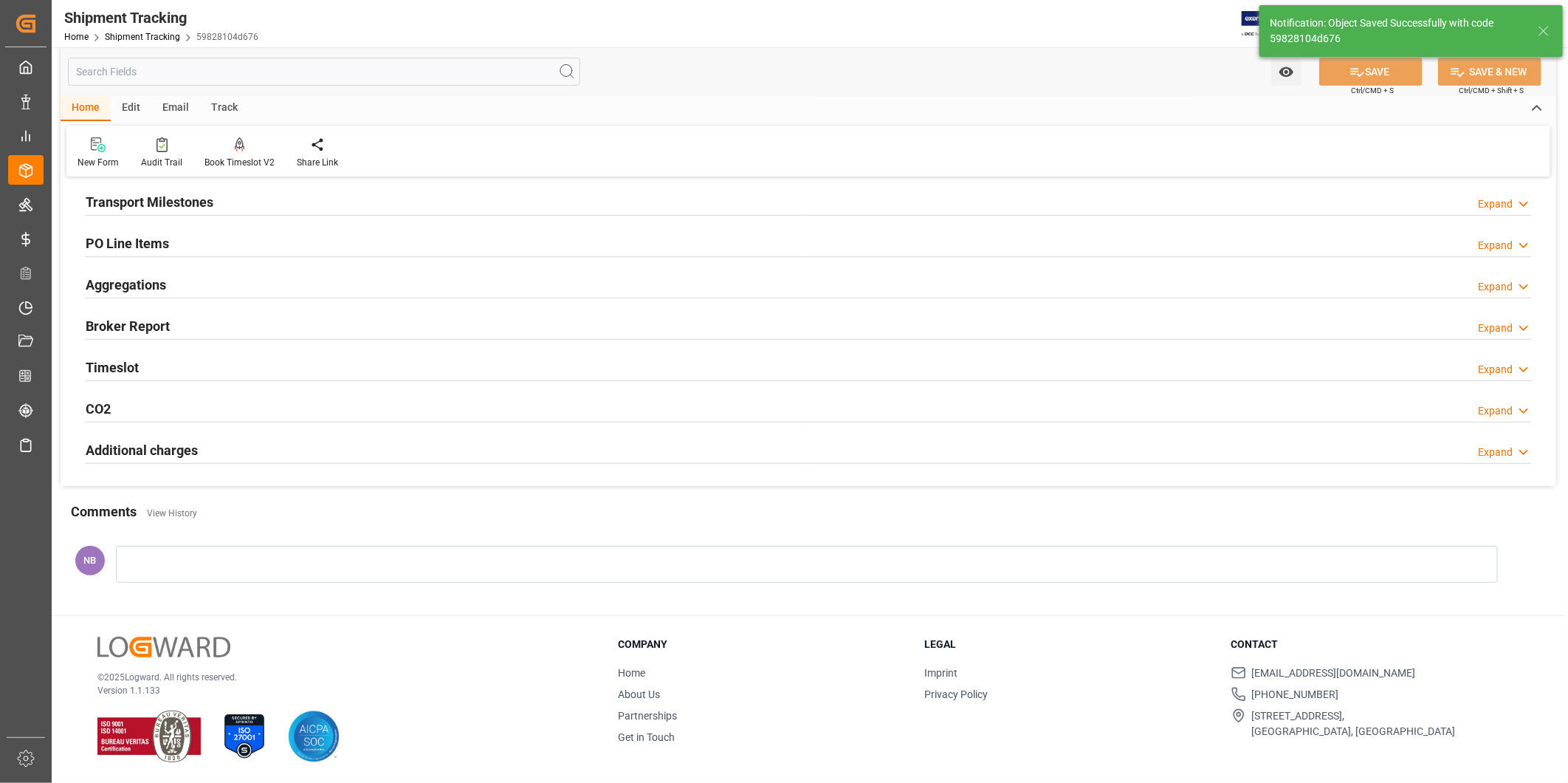
scroll to position [218, 0]
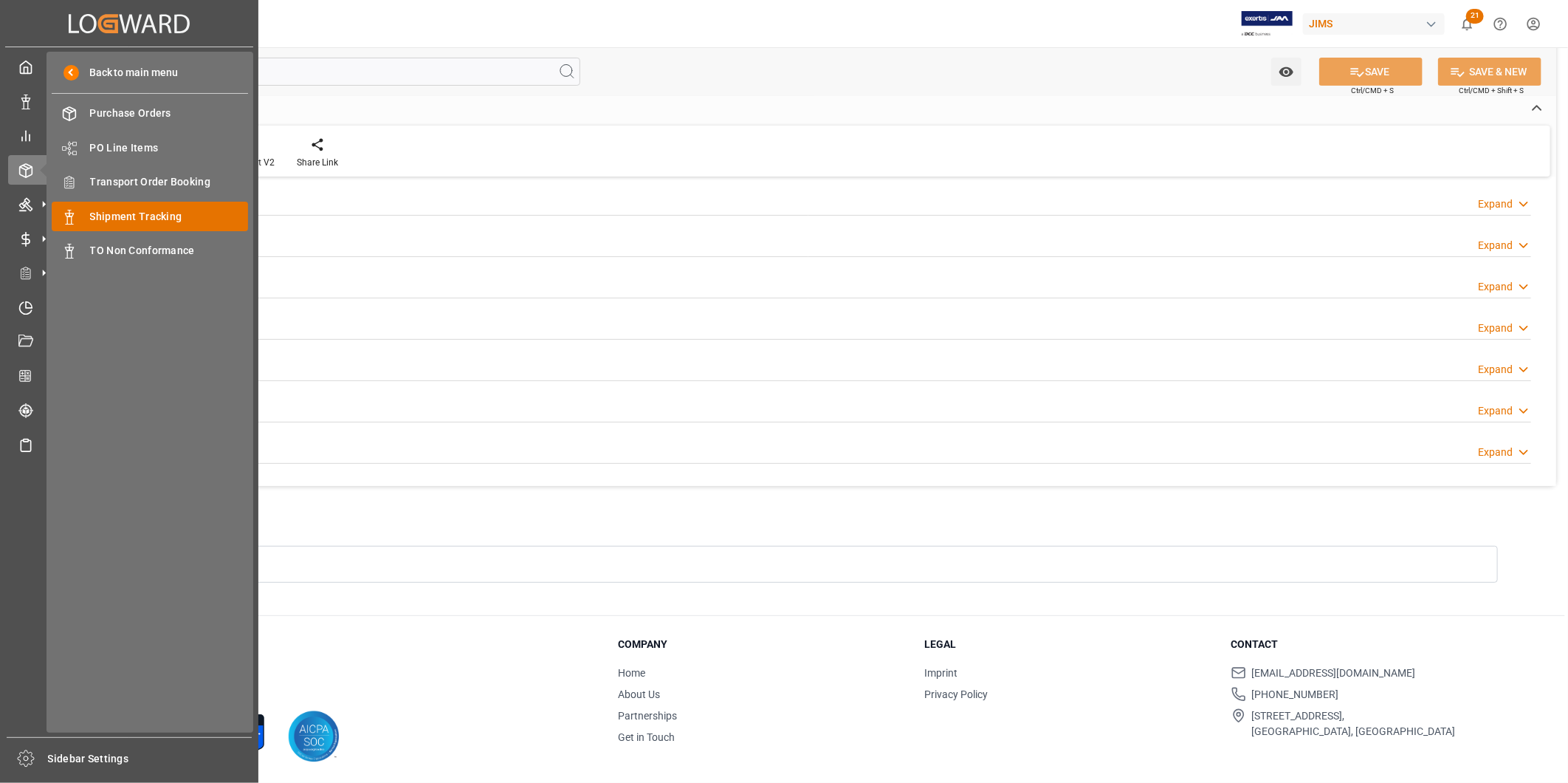
click at [121, 209] on span "Shipment Tracking" at bounding box center [169, 216] width 159 height 16
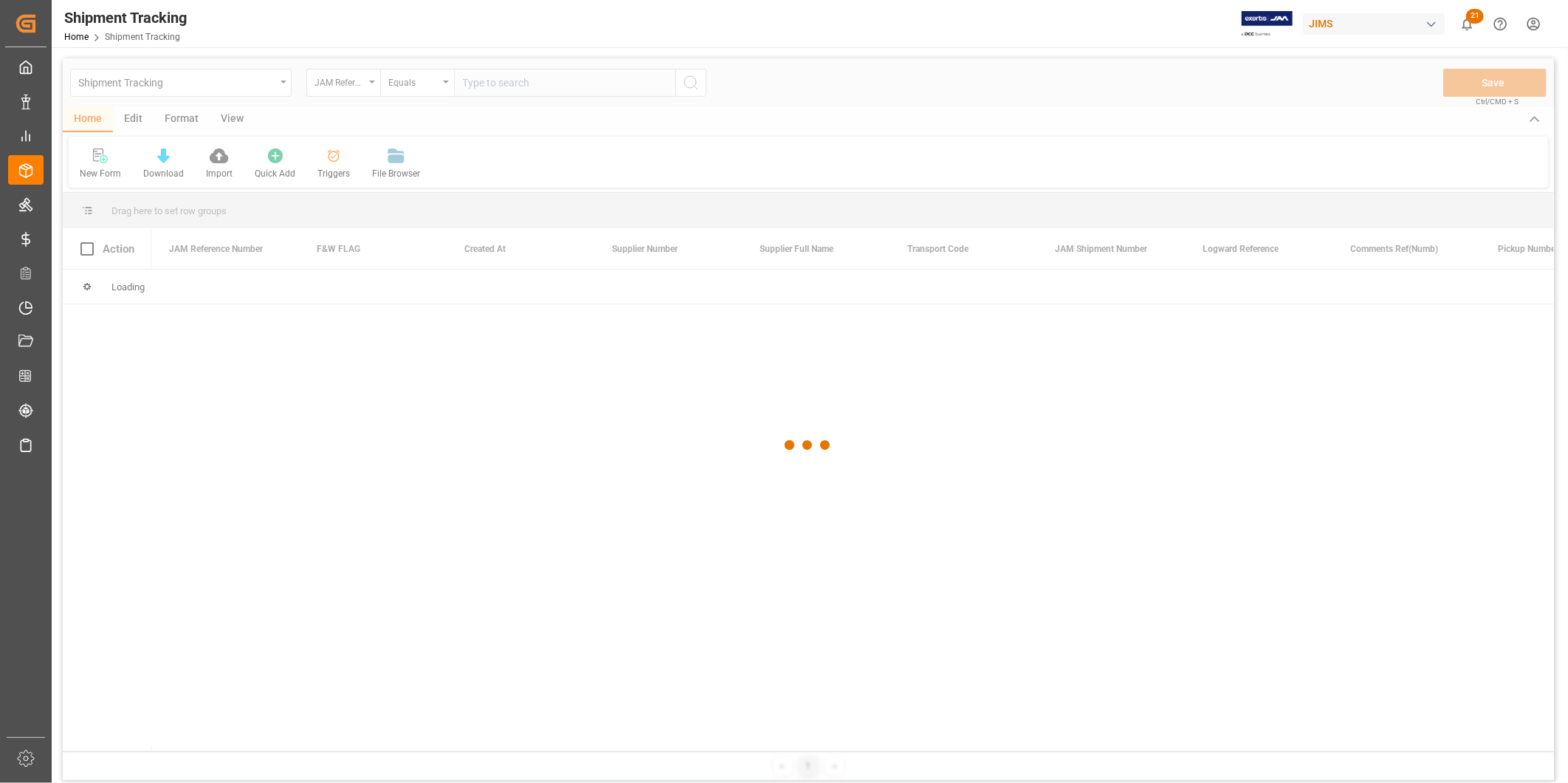
click at [624, 92] on div at bounding box center [808, 445] width 1491 height 774
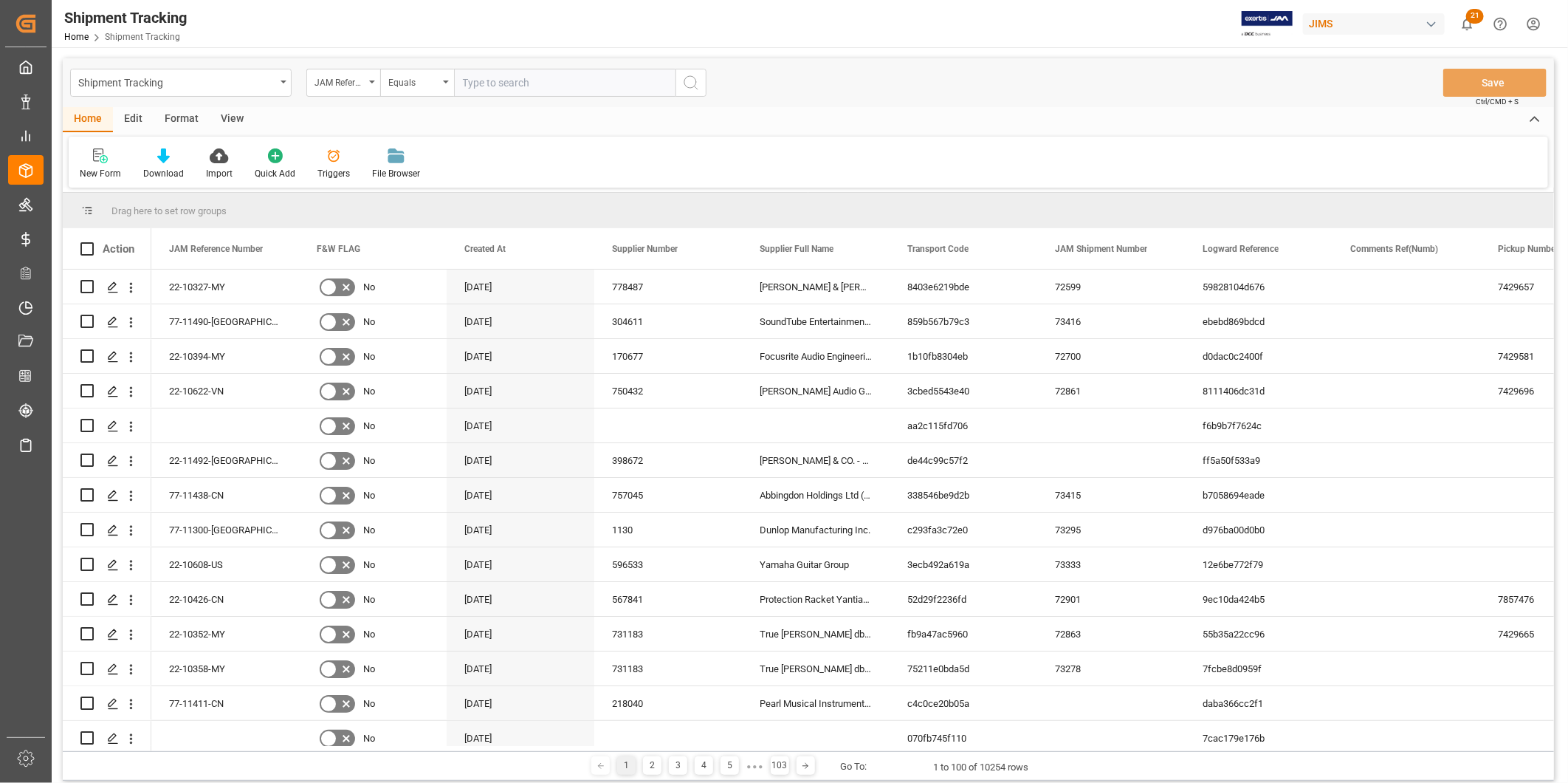
click at [624, 91] on input "text" at bounding box center [564, 83] width 222 height 28
paste input "Tllu7555964"
type input "Tllu7555964"
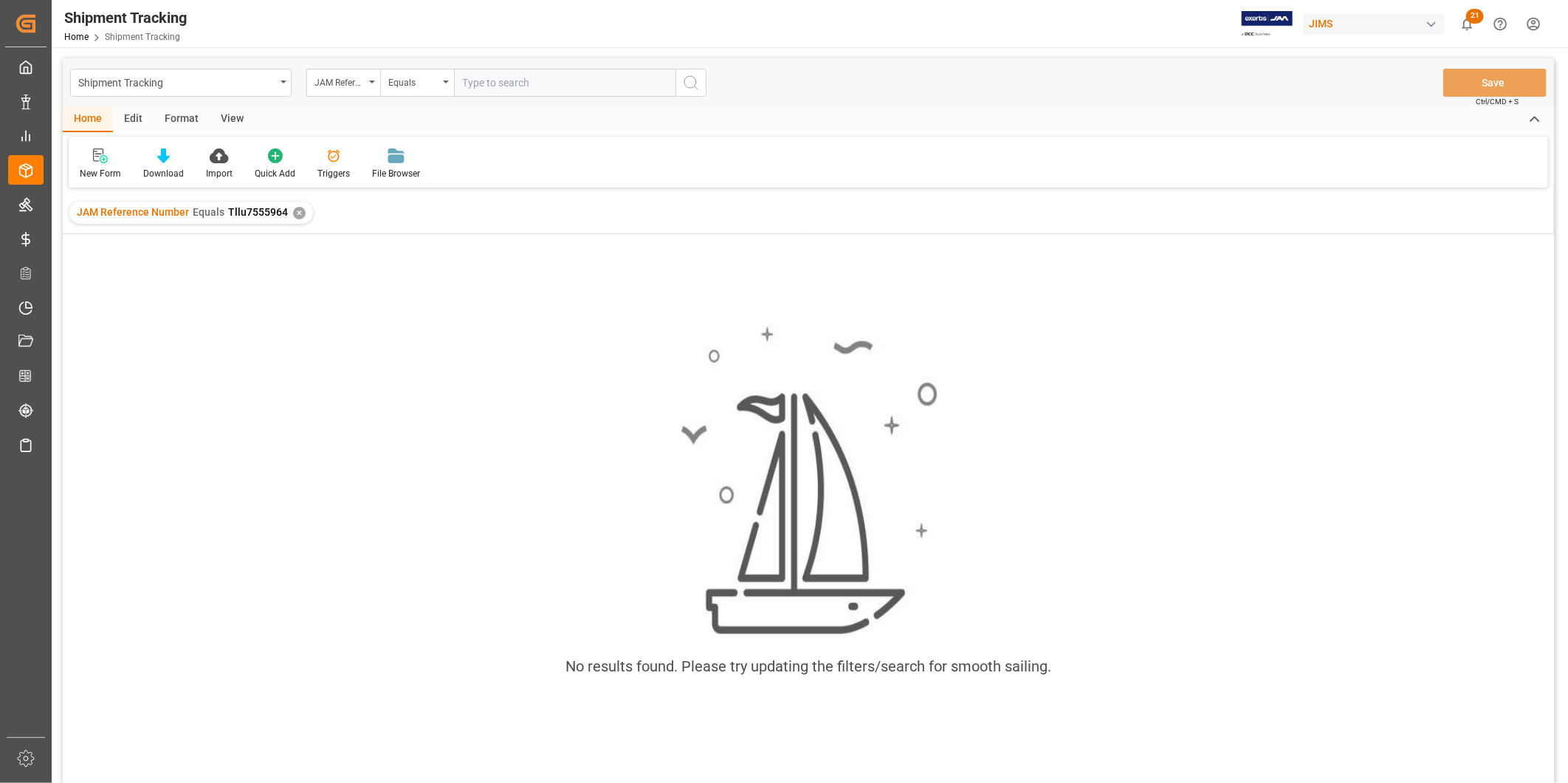
click at [576, 85] on input "text" at bounding box center [564, 83] width 222 height 28
paste input "22-10566-ID"
type input "22-10566-ID"
click at [682, 88] on icon "search button" at bounding box center [691, 83] width 18 height 18
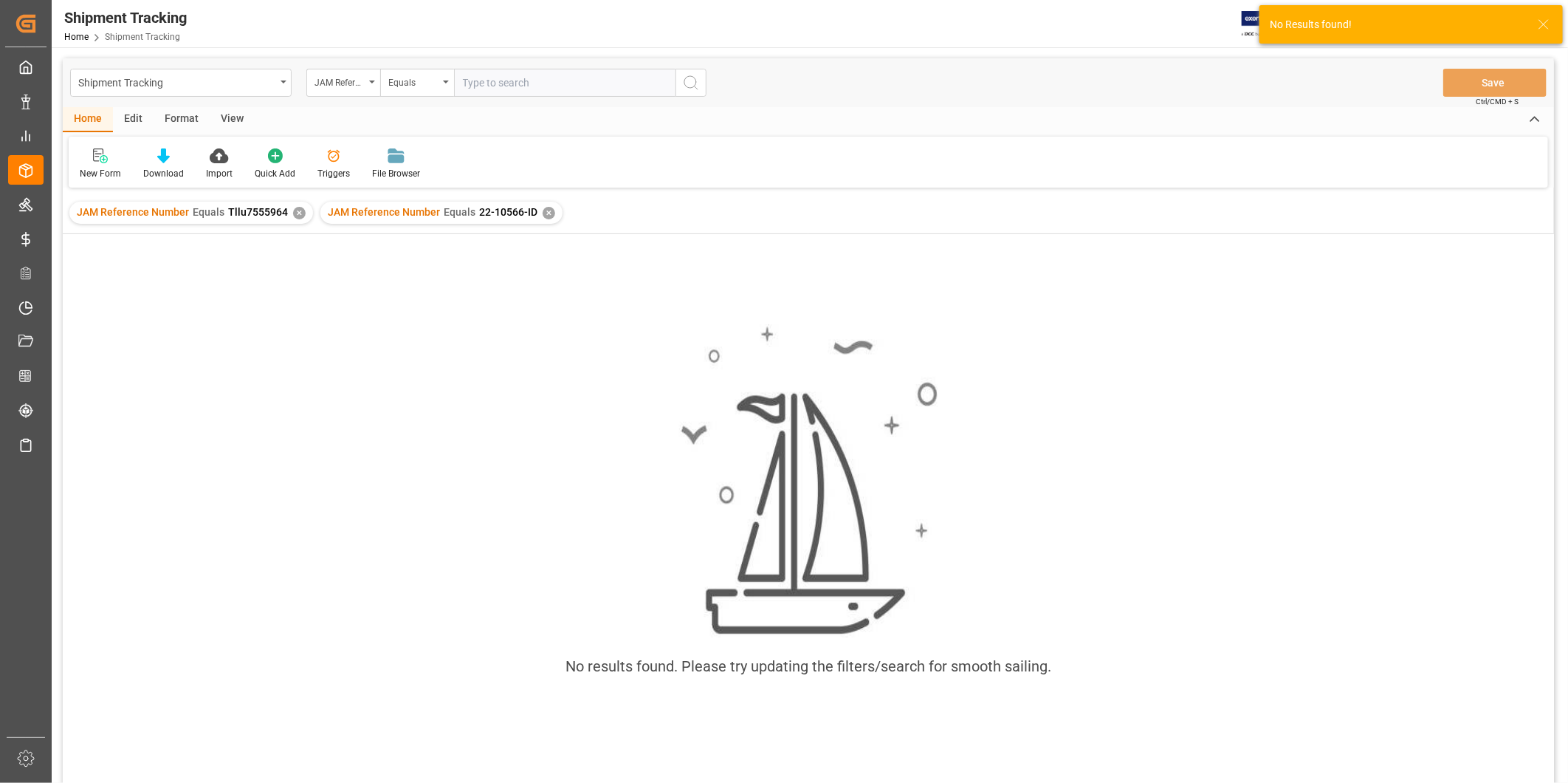
click at [294, 210] on div "✕" at bounding box center [299, 213] width 12 height 12
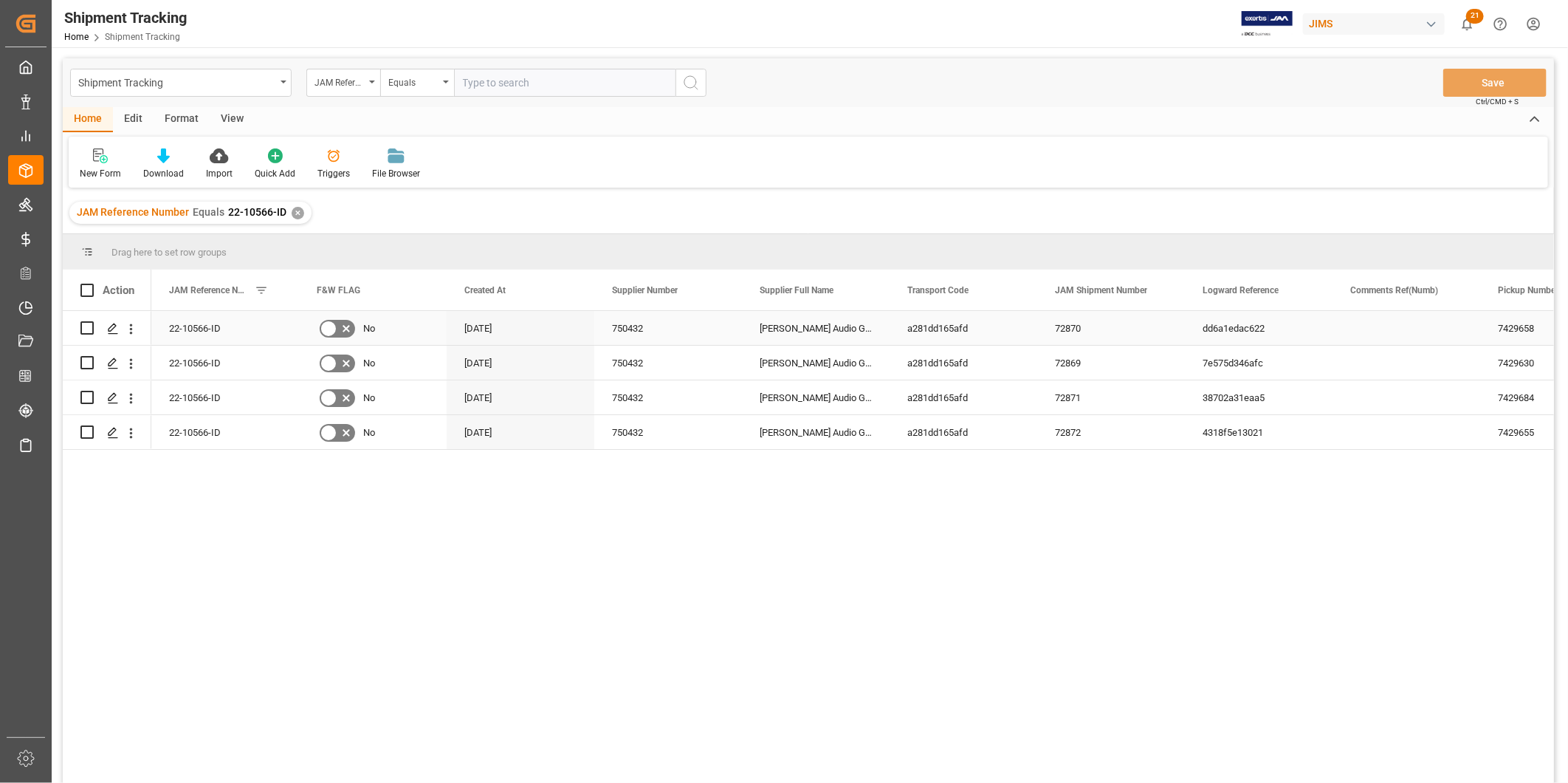
click at [1164, 333] on div "72870" at bounding box center [1111, 328] width 148 height 34
click at [107, 328] on icon "Press SPACE to select this row." at bounding box center [113, 328] width 11 height 11
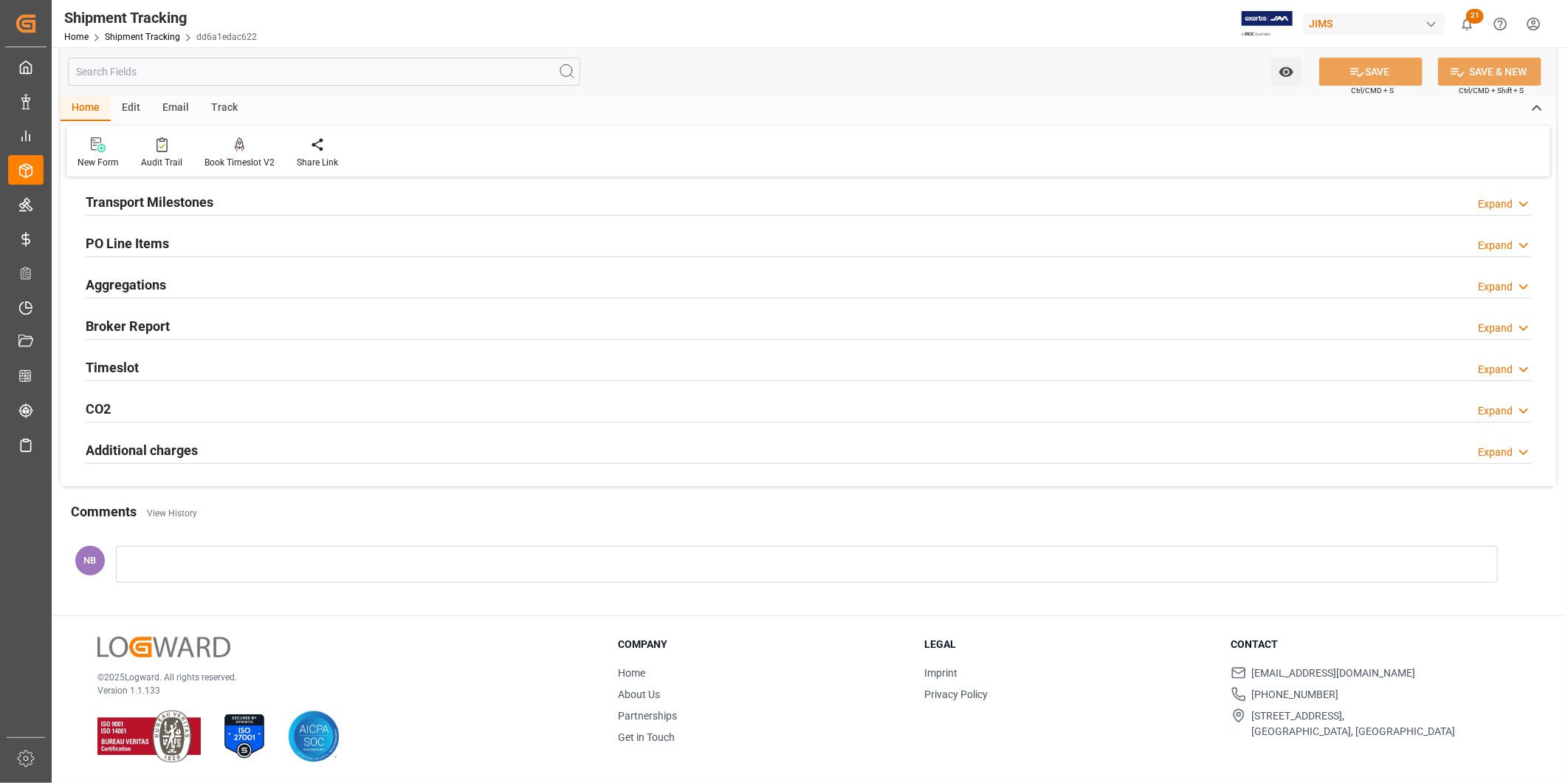
click at [149, 448] on h2 "Additional charges" at bounding box center [142, 450] width 112 height 20
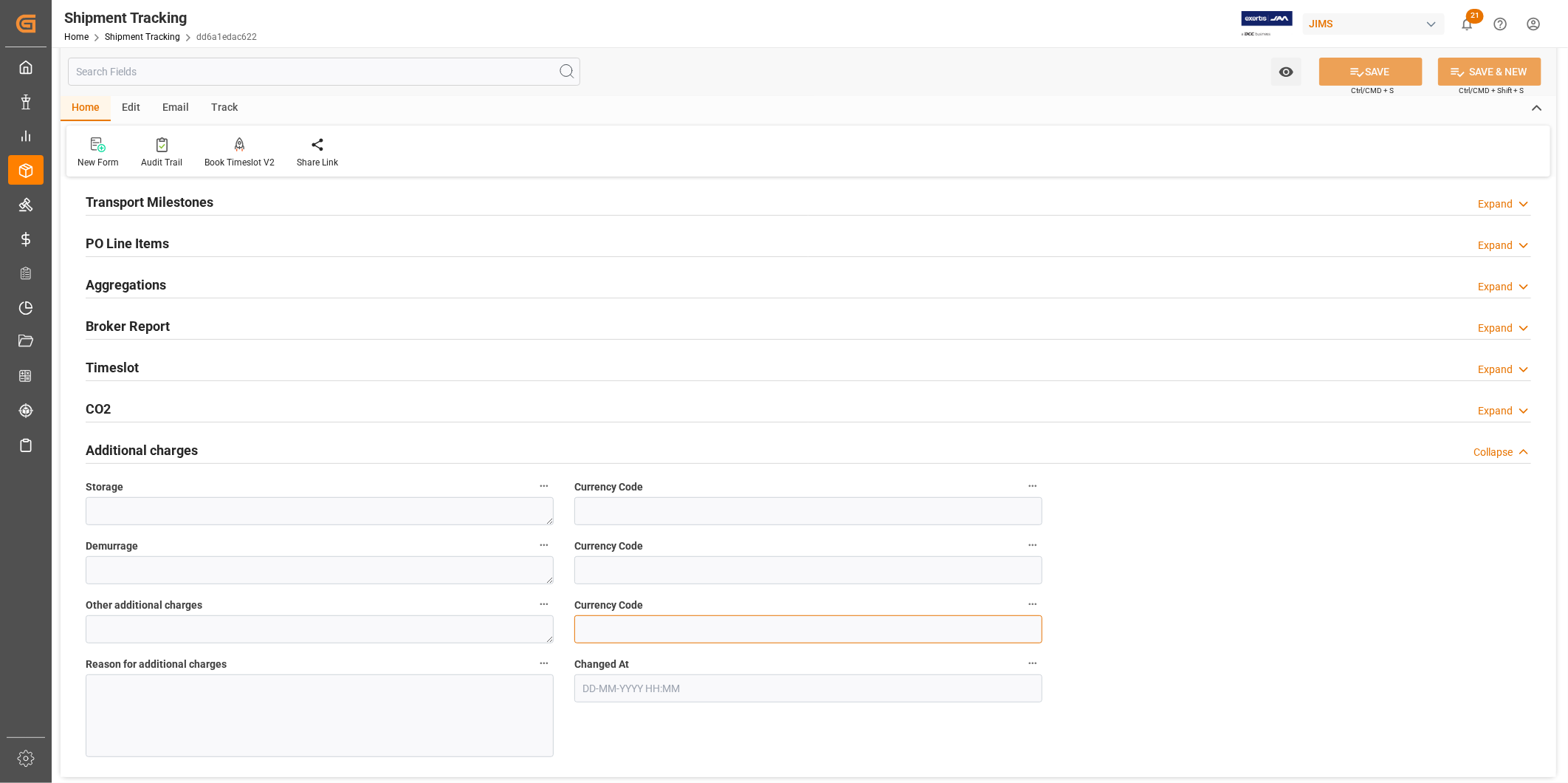
click at [699, 619] on input at bounding box center [808, 629] width 468 height 28
type input "USD"
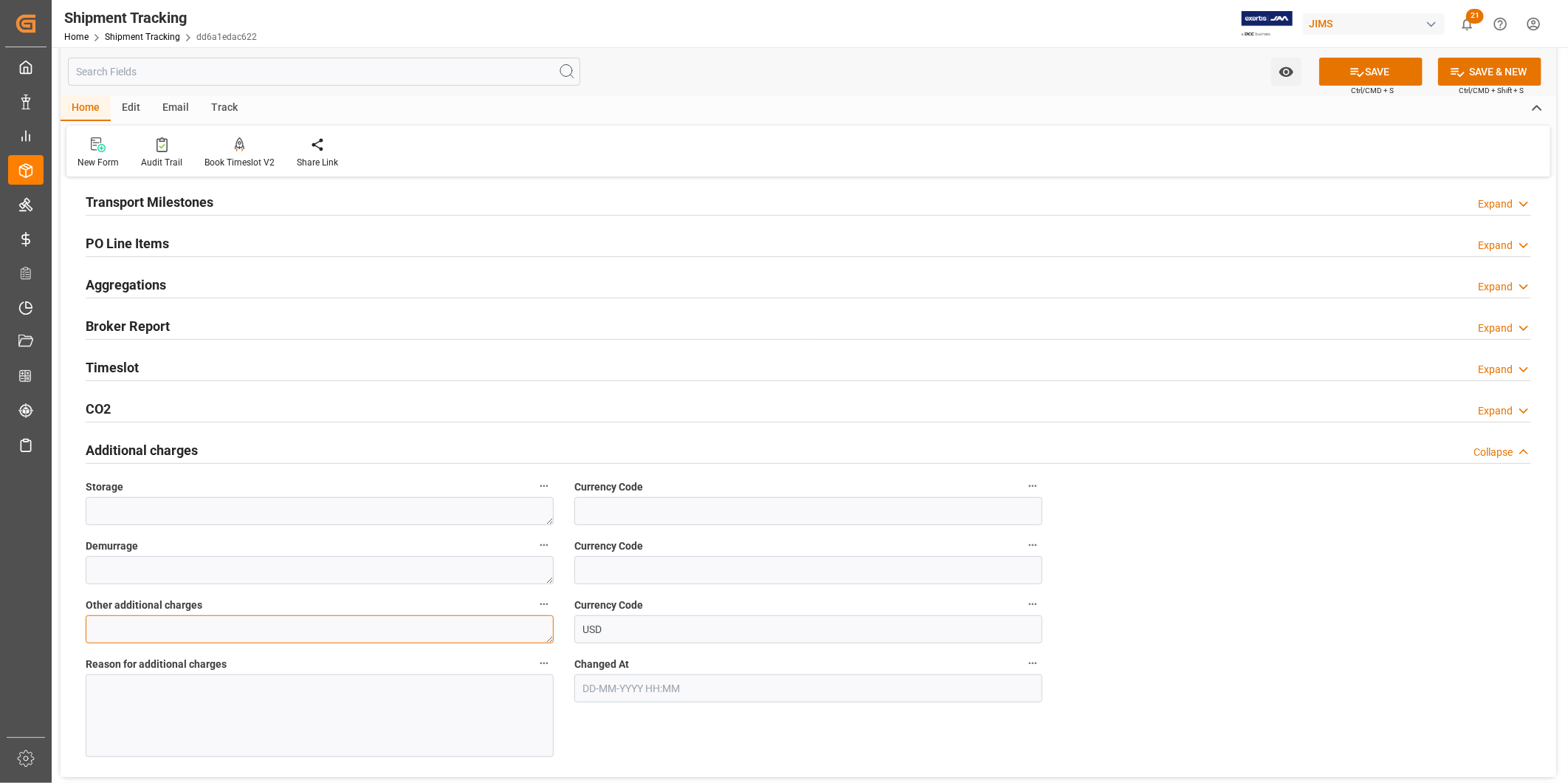
click at [327, 638] on textarea at bounding box center [320, 629] width 468 height 28
type textarea "580"
click at [262, 728] on div at bounding box center [320, 715] width 468 height 83
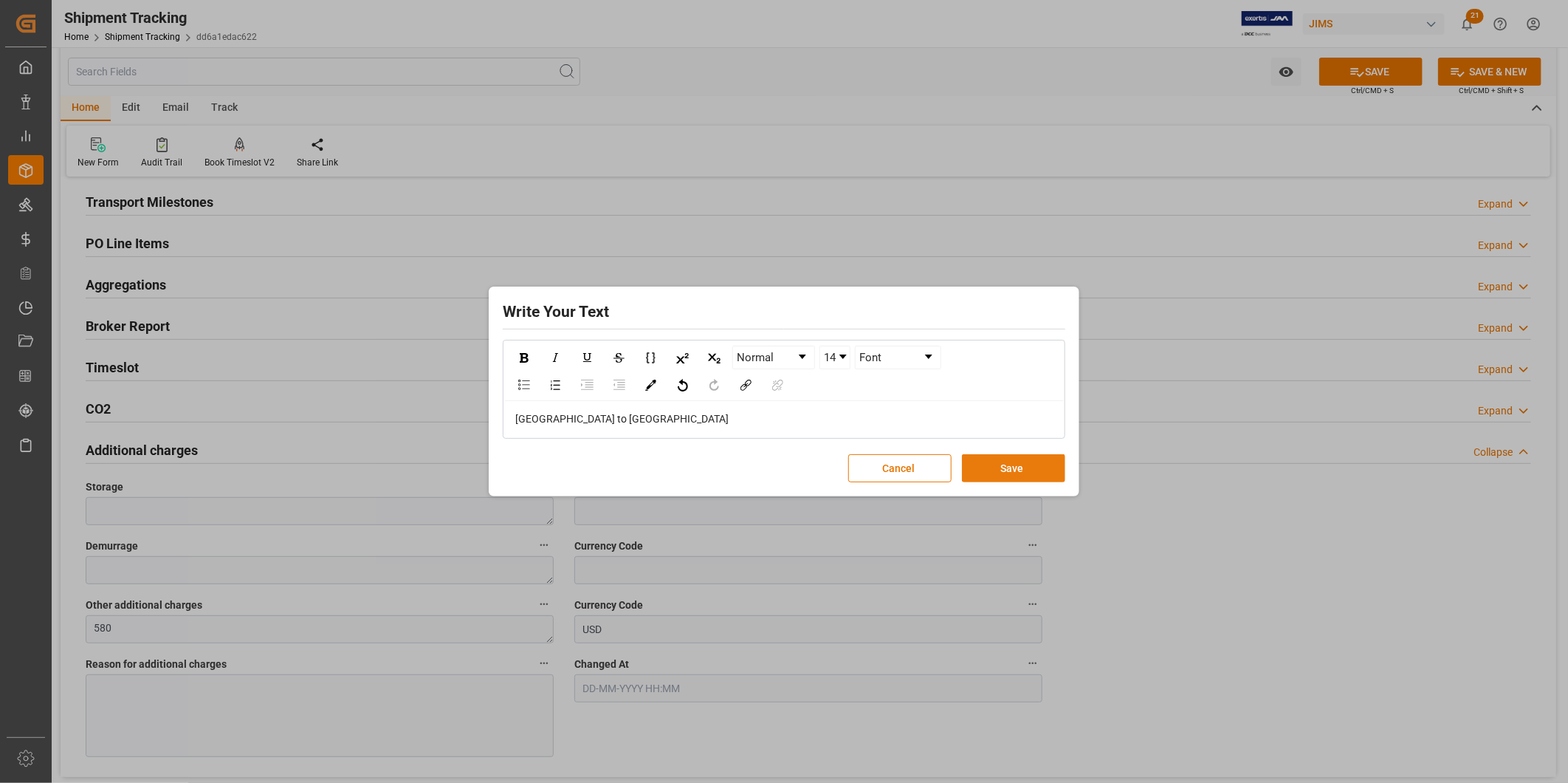
drag, startPoint x: 1029, startPoint y: 456, endPoint x: 1030, endPoint y: 463, distance: 7.1
click at [1030, 463] on button "Save" at bounding box center [1013, 468] width 103 height 28
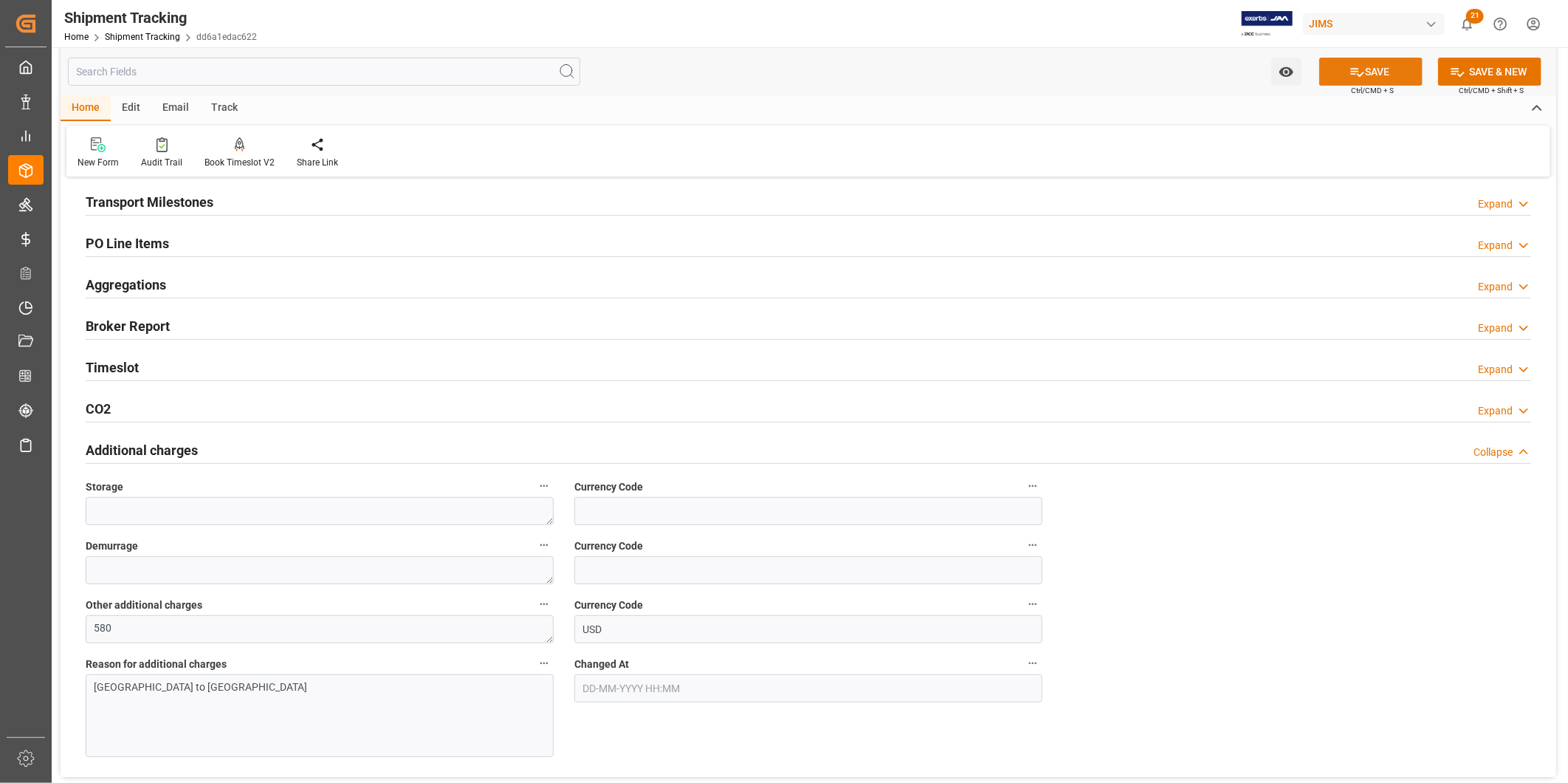
click at [1363, 79] on button "SAVE" at bounding box center [1371, 71] width 103 height 28
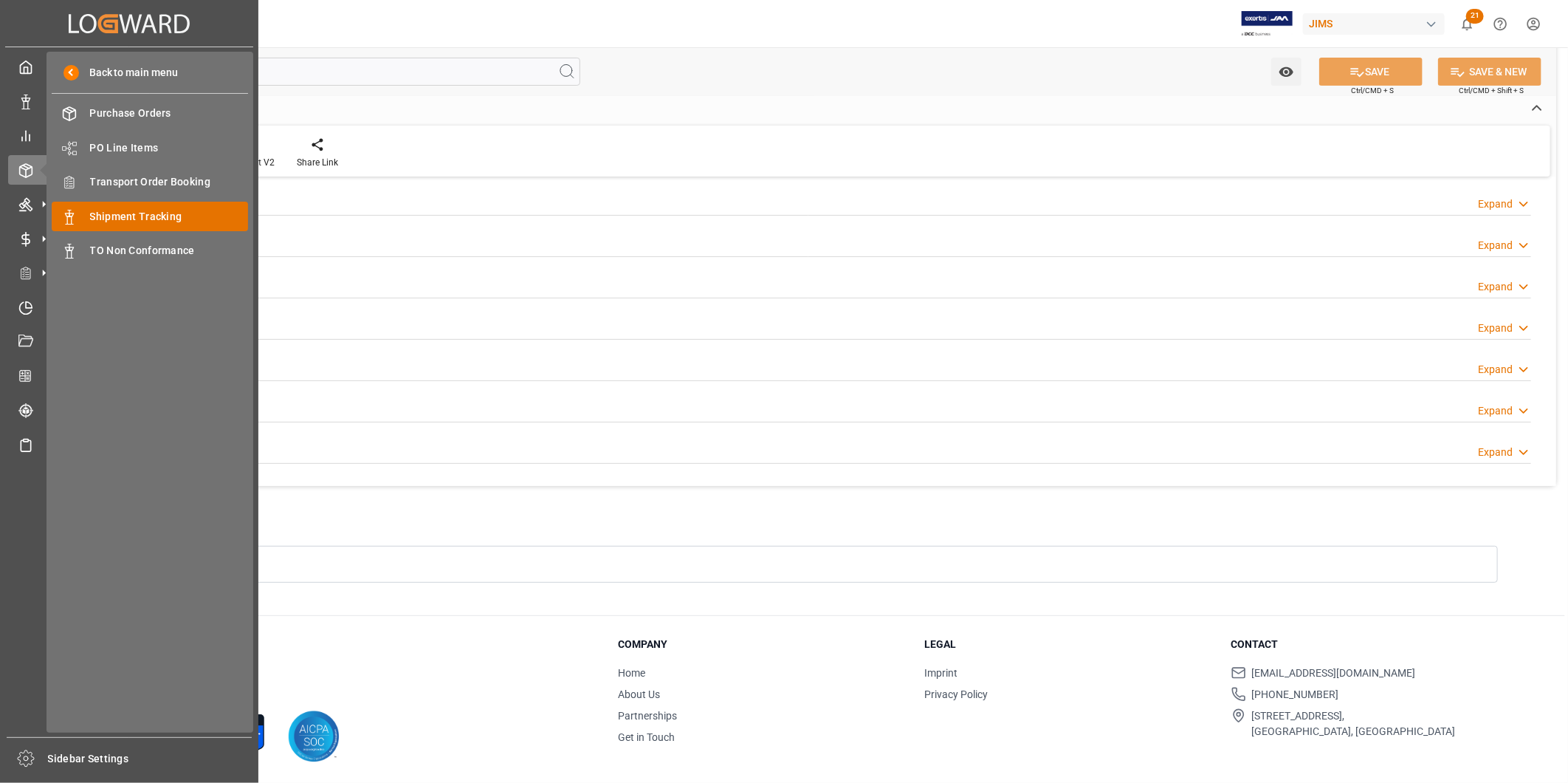
click at [182, 207] on div "Shipment Tracking Shipment Tracking" at bounding box center [150, 215] width 196 height 29
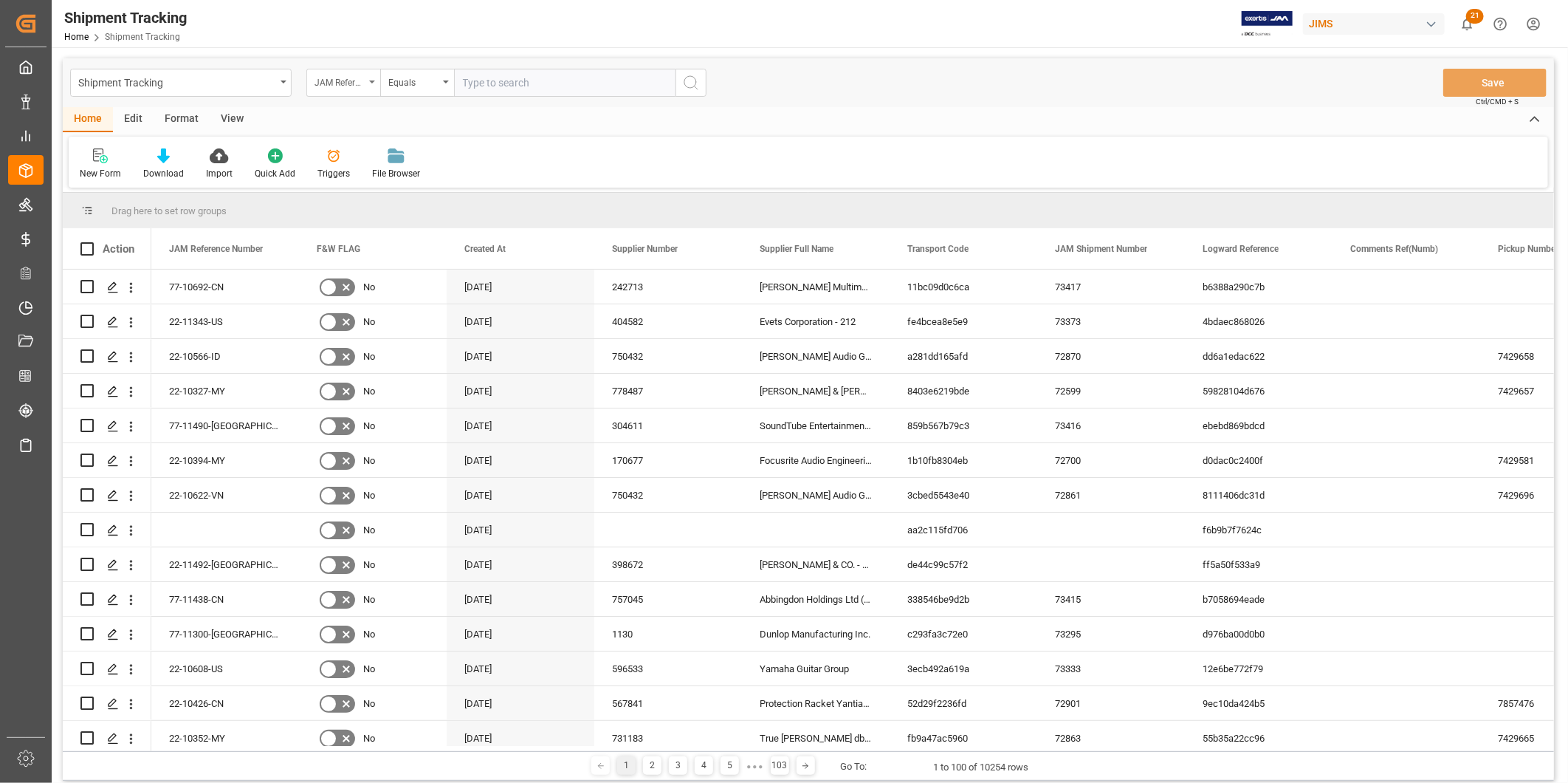
click at [330, 77] on div "JAM Reference Number" at bounding box center [339, 80] width 50 height 17
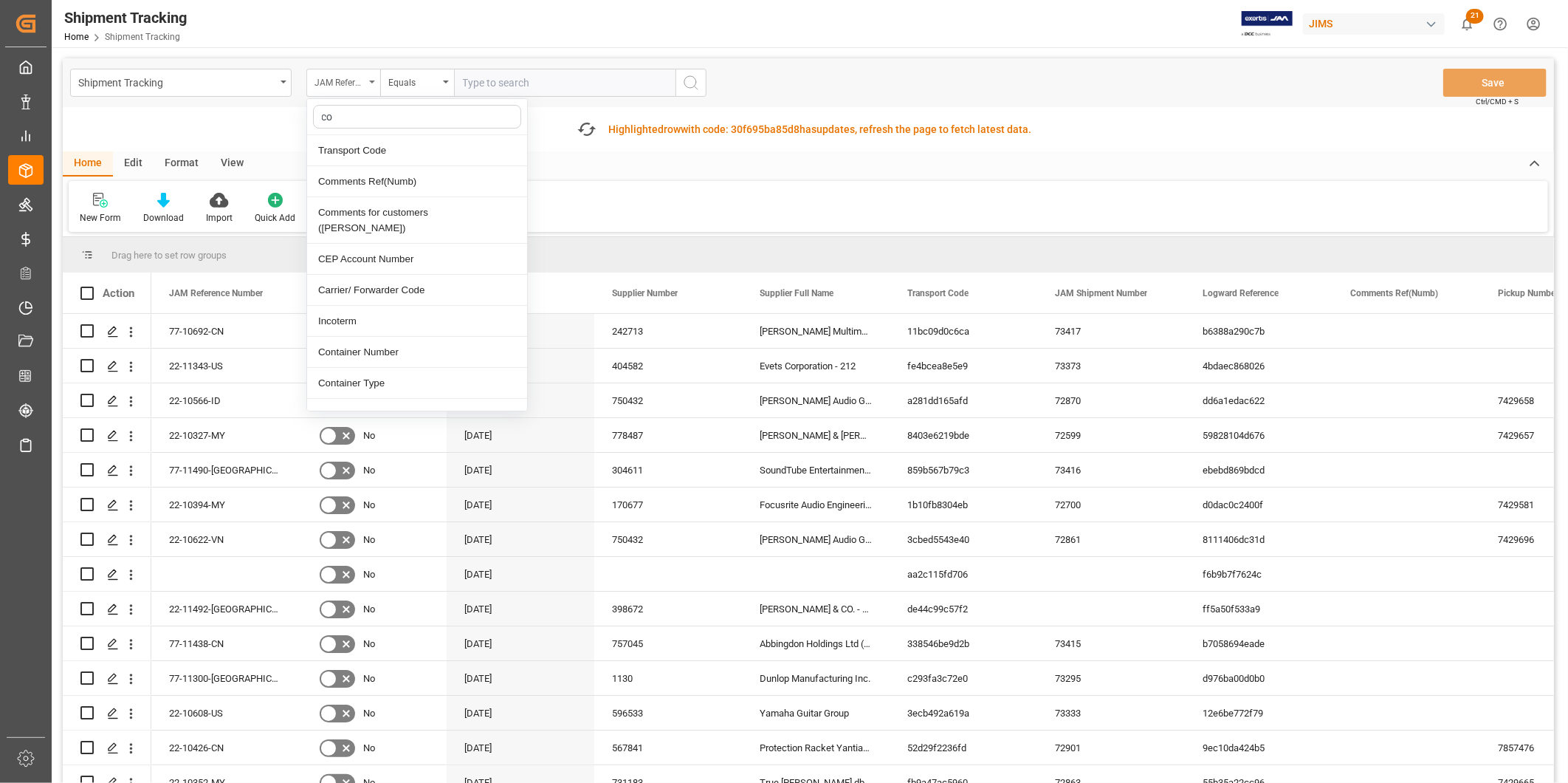
type input "con"
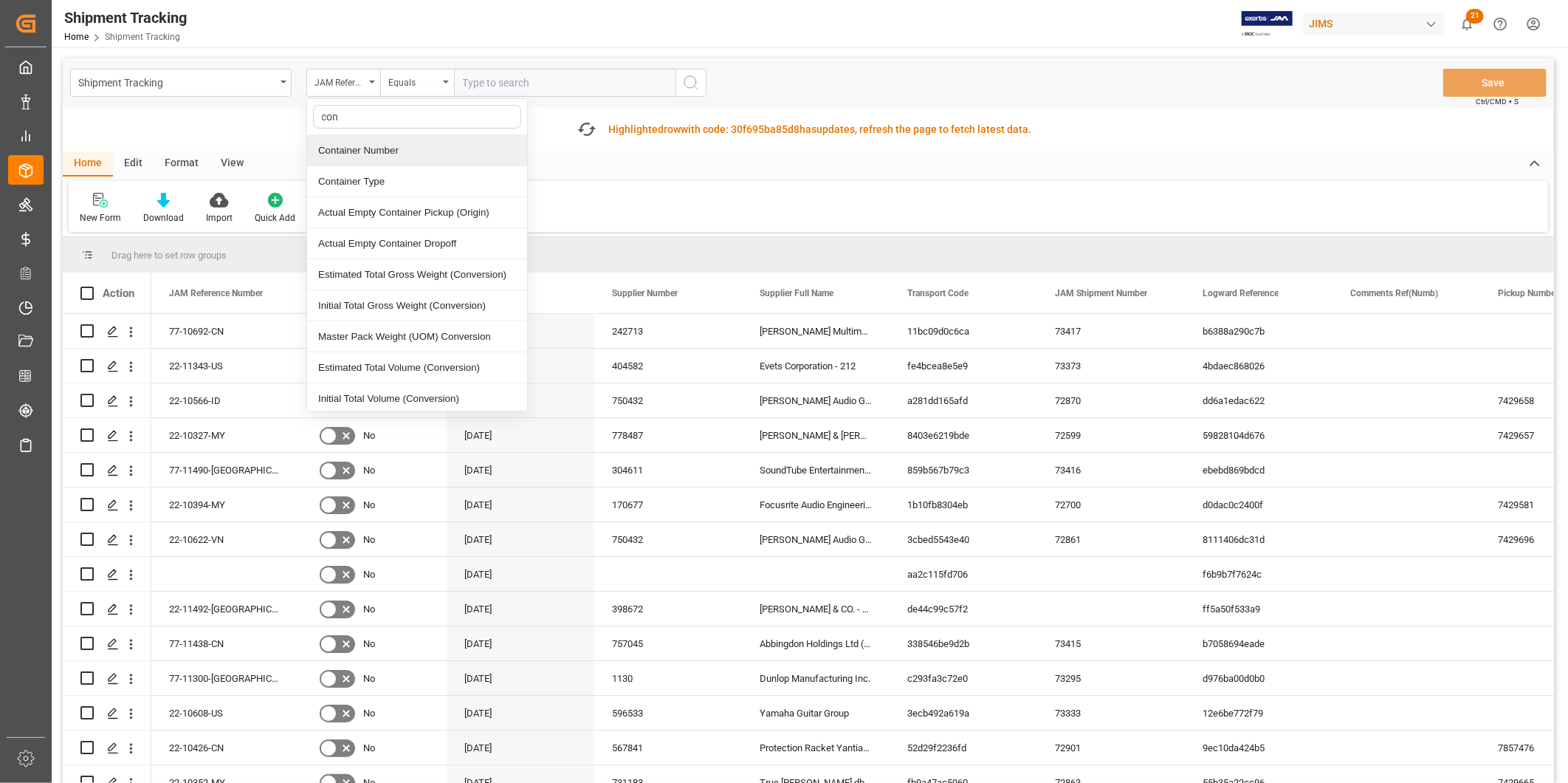
click at [363, 148] on div "Container Number" at bounding box center [416, 151] width 220 height 31
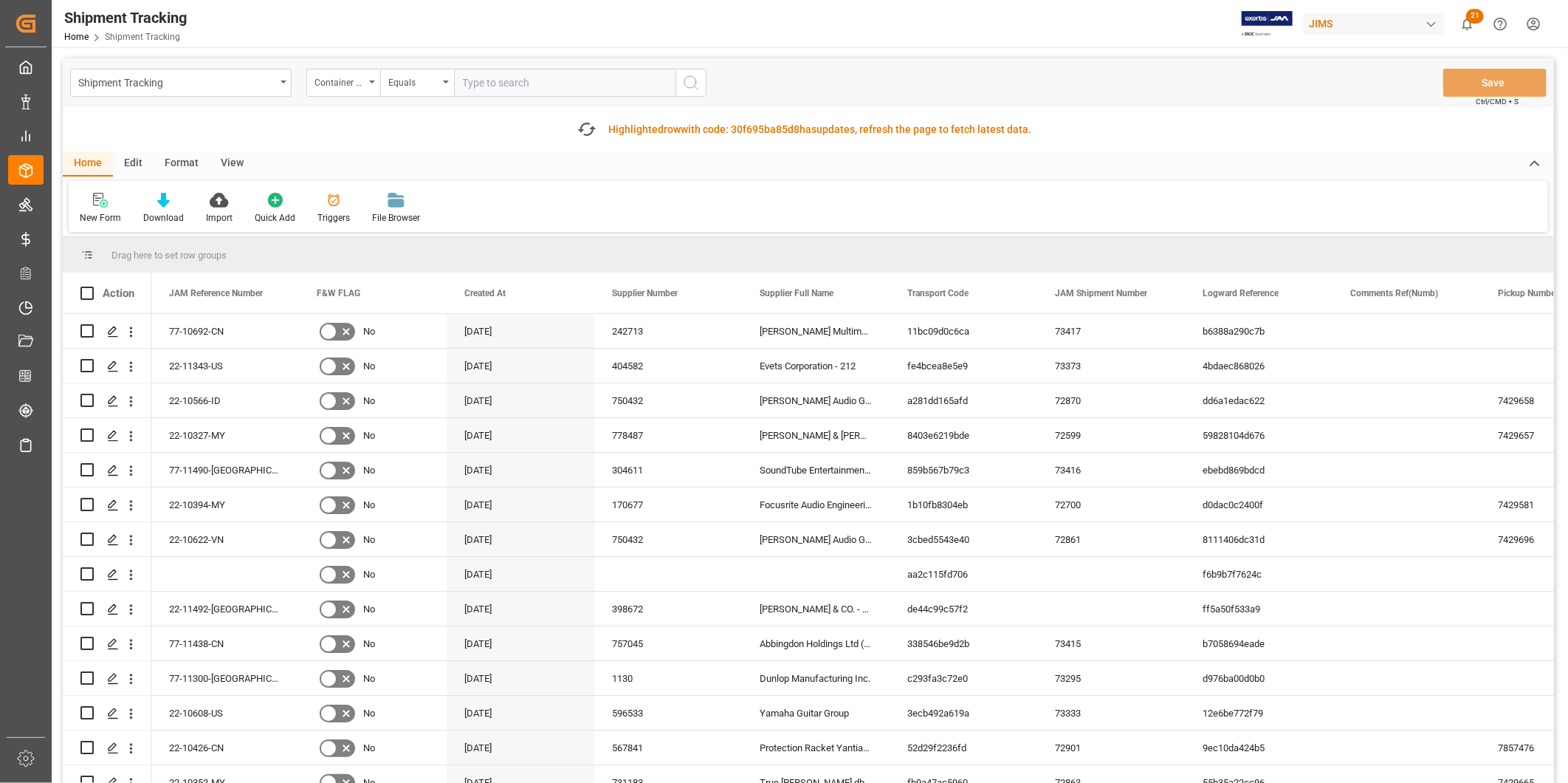
click at [621, 82] on input "text" at bounding box center [564, 83] width 222 height 28
paste input "Egsu6405548"
type input "Egsu6405548"
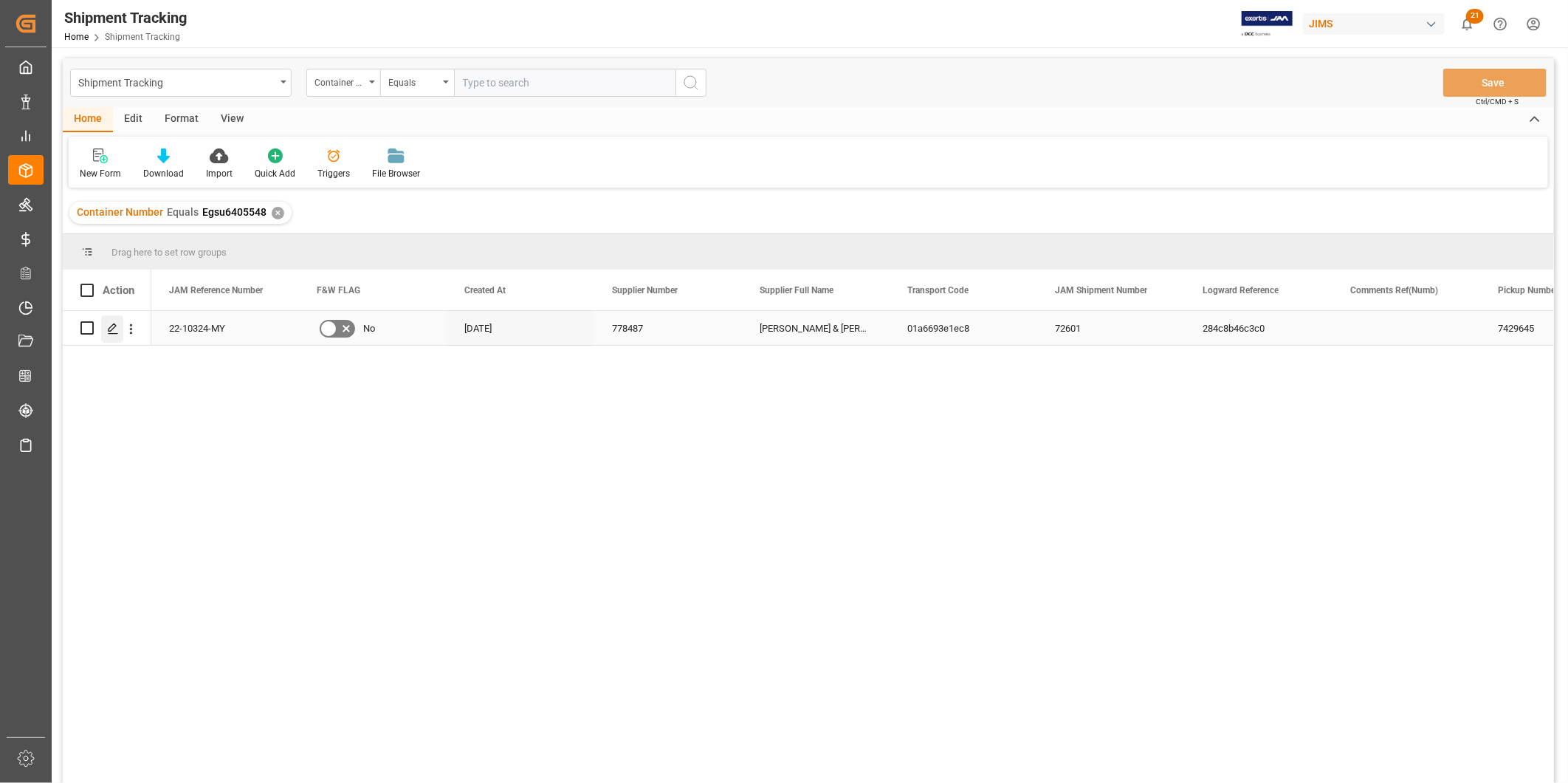
click at [115, 327] on icon "Press SPACE to select this row." at bounding box center [113, 328] width 11 height 11
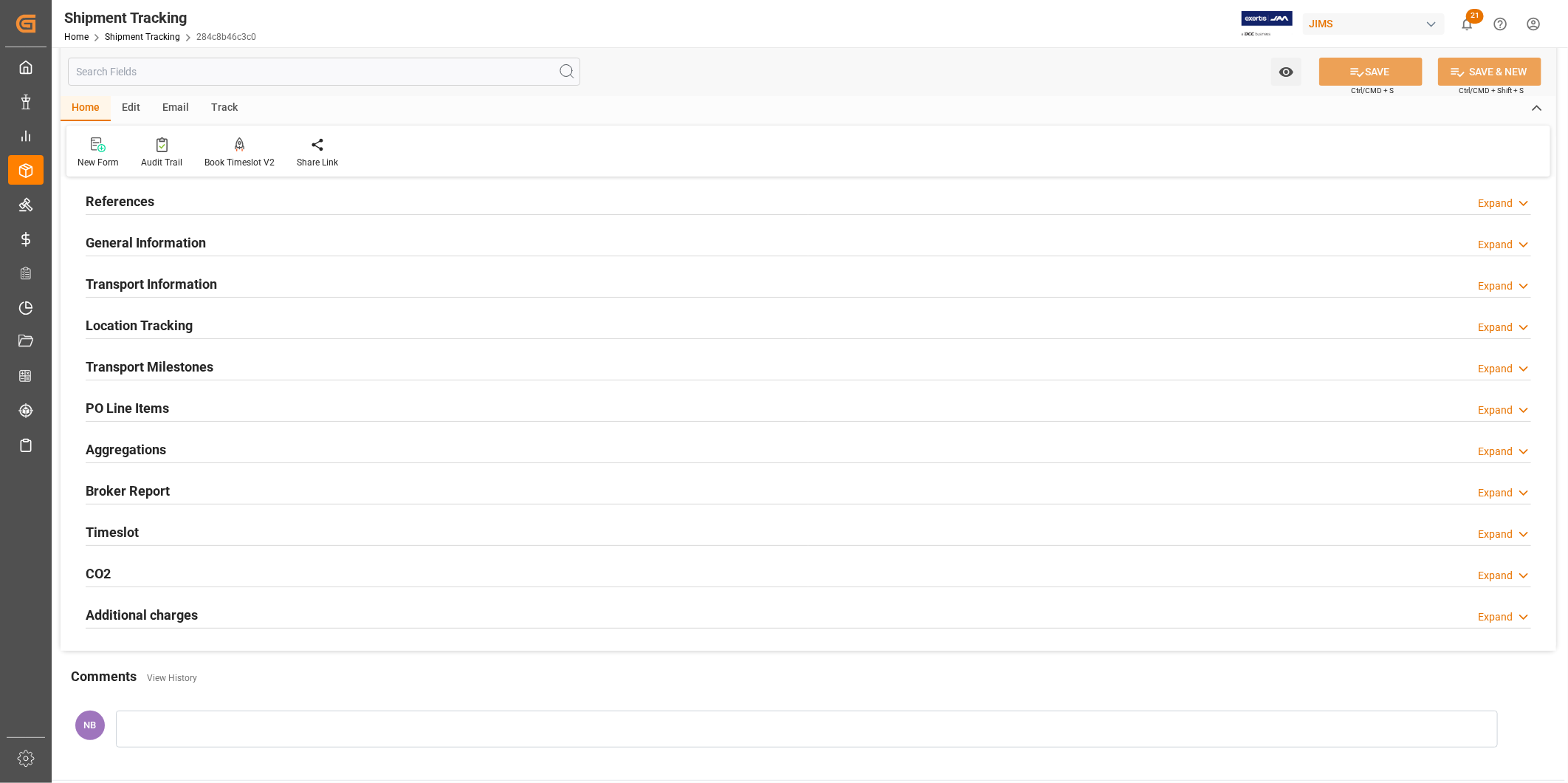
scroll to position [82, 0]
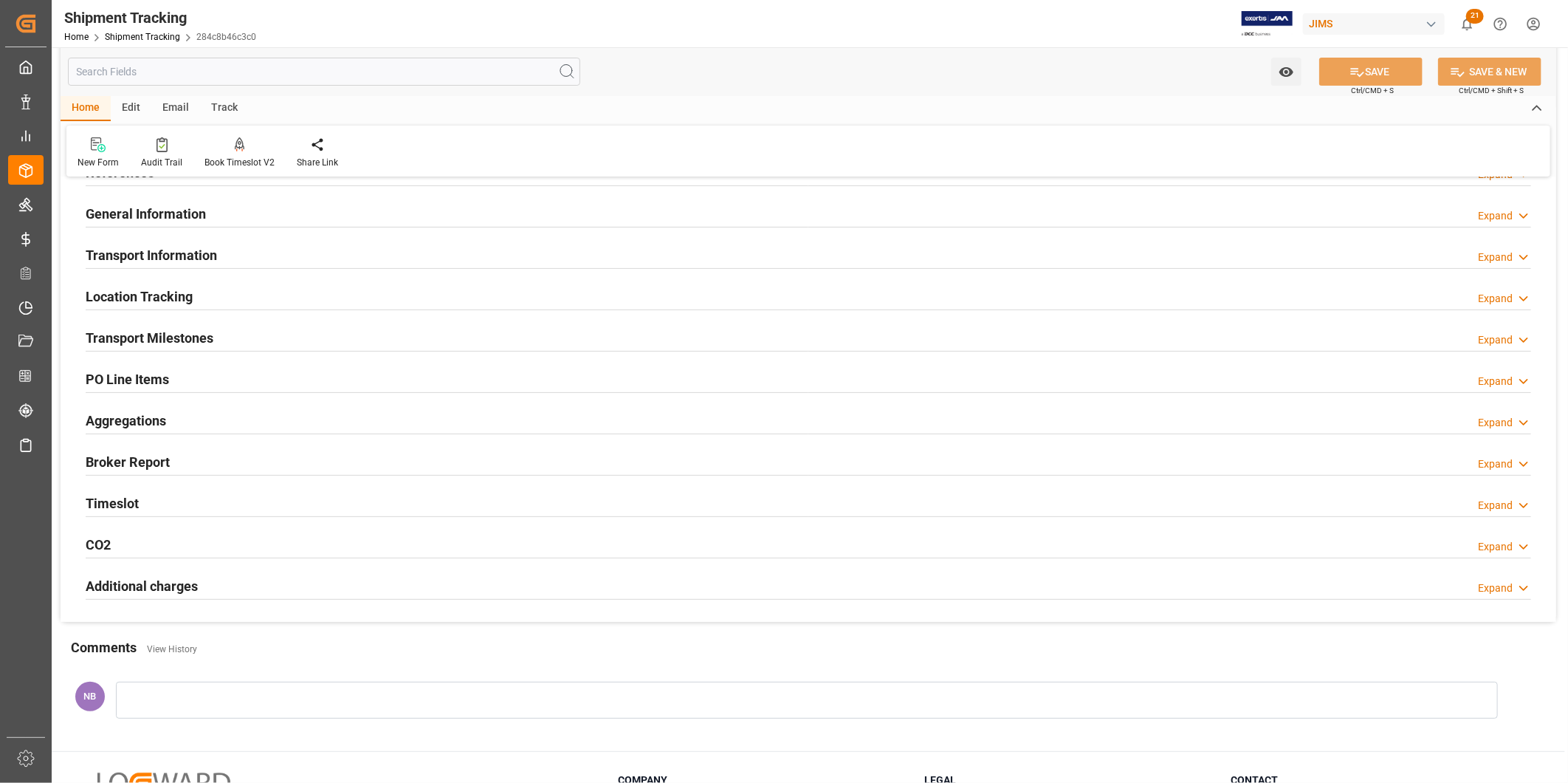
click at [191, 582] on h2 "Additional charges" at bounding box center [142, 586] width 112 height 20
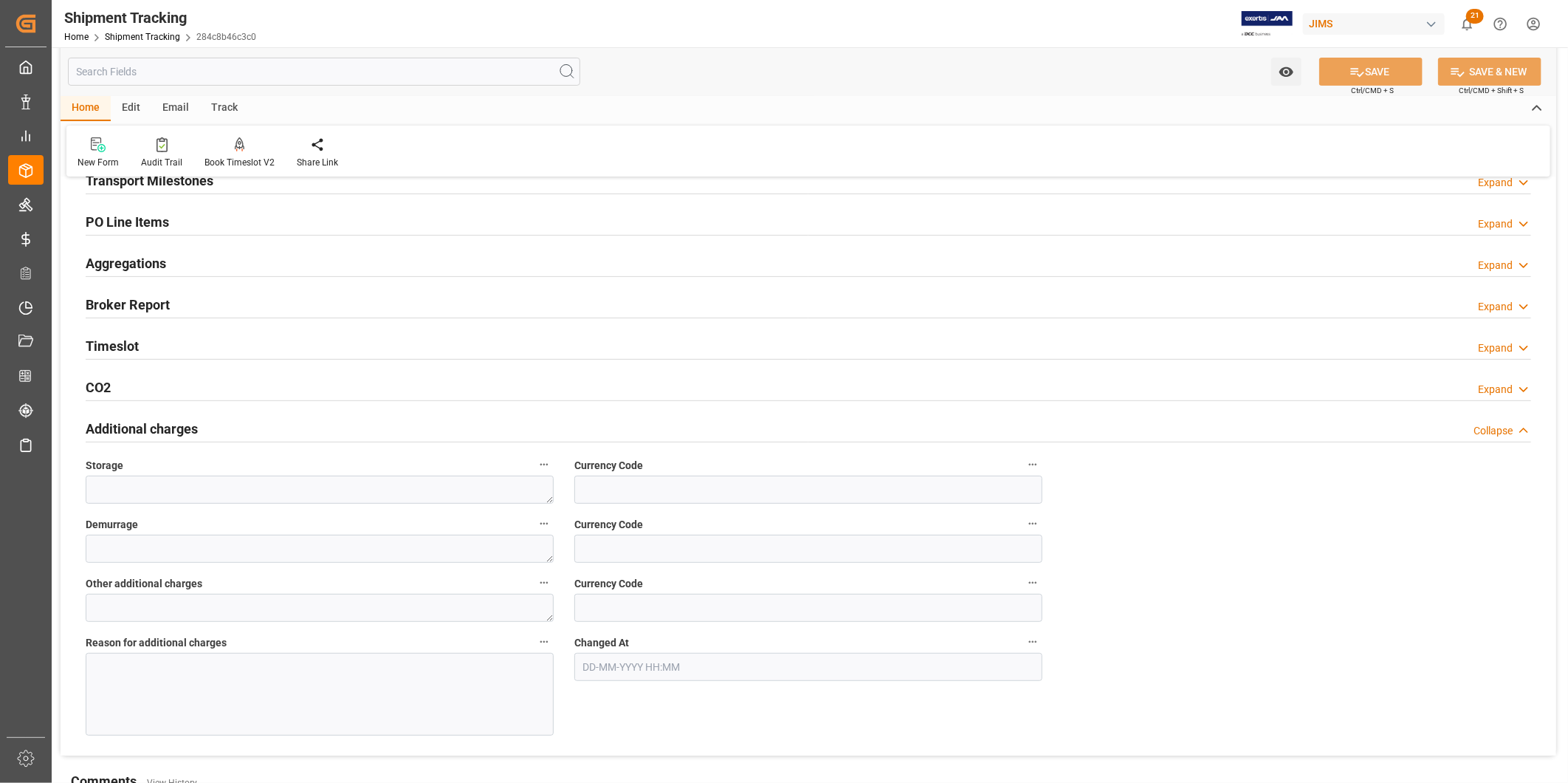
scroll to position [246, 0]
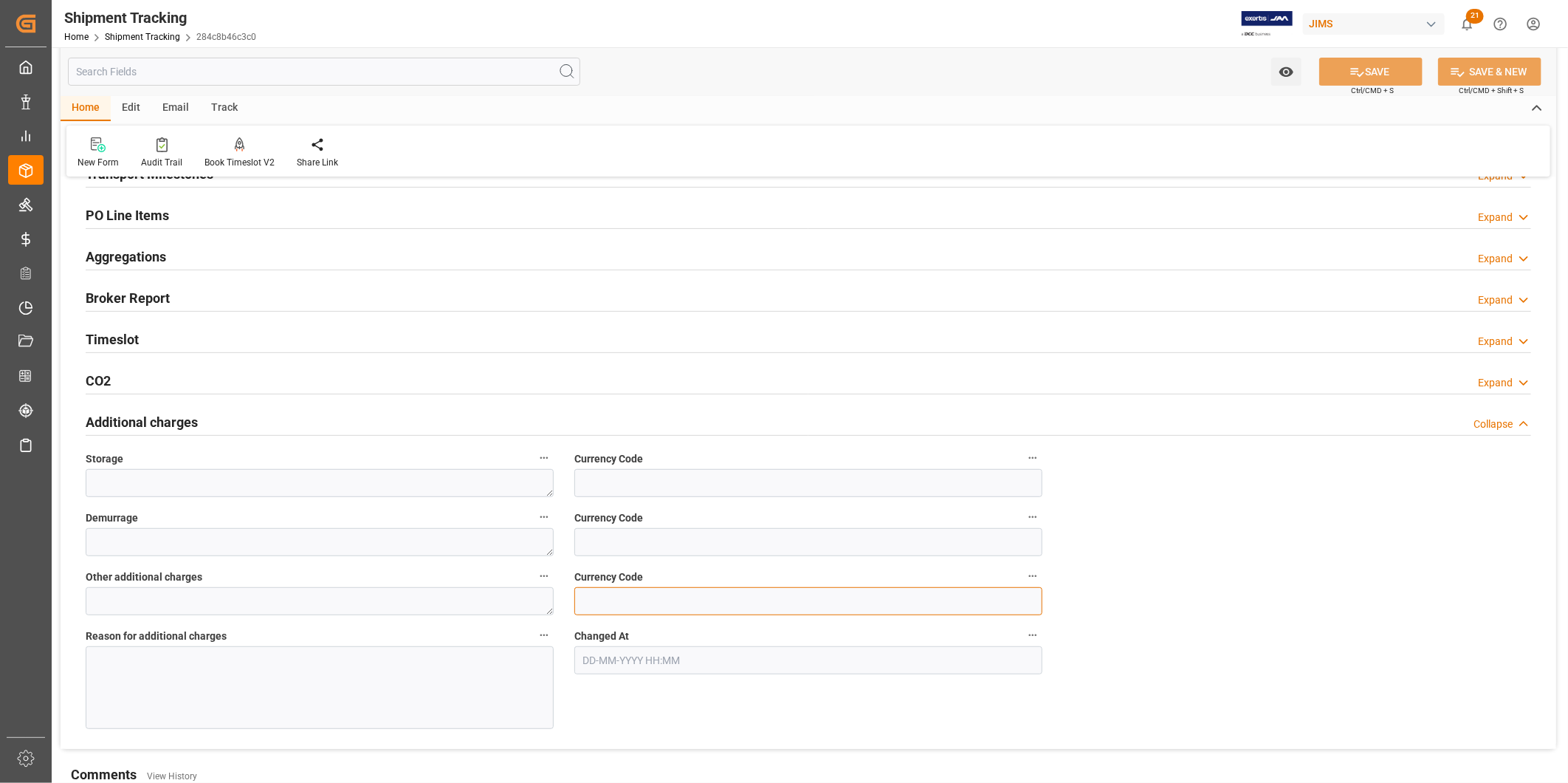
click at [625, 602] on input at bounding box center [808, 601] width 468 height 28
type input "USD"
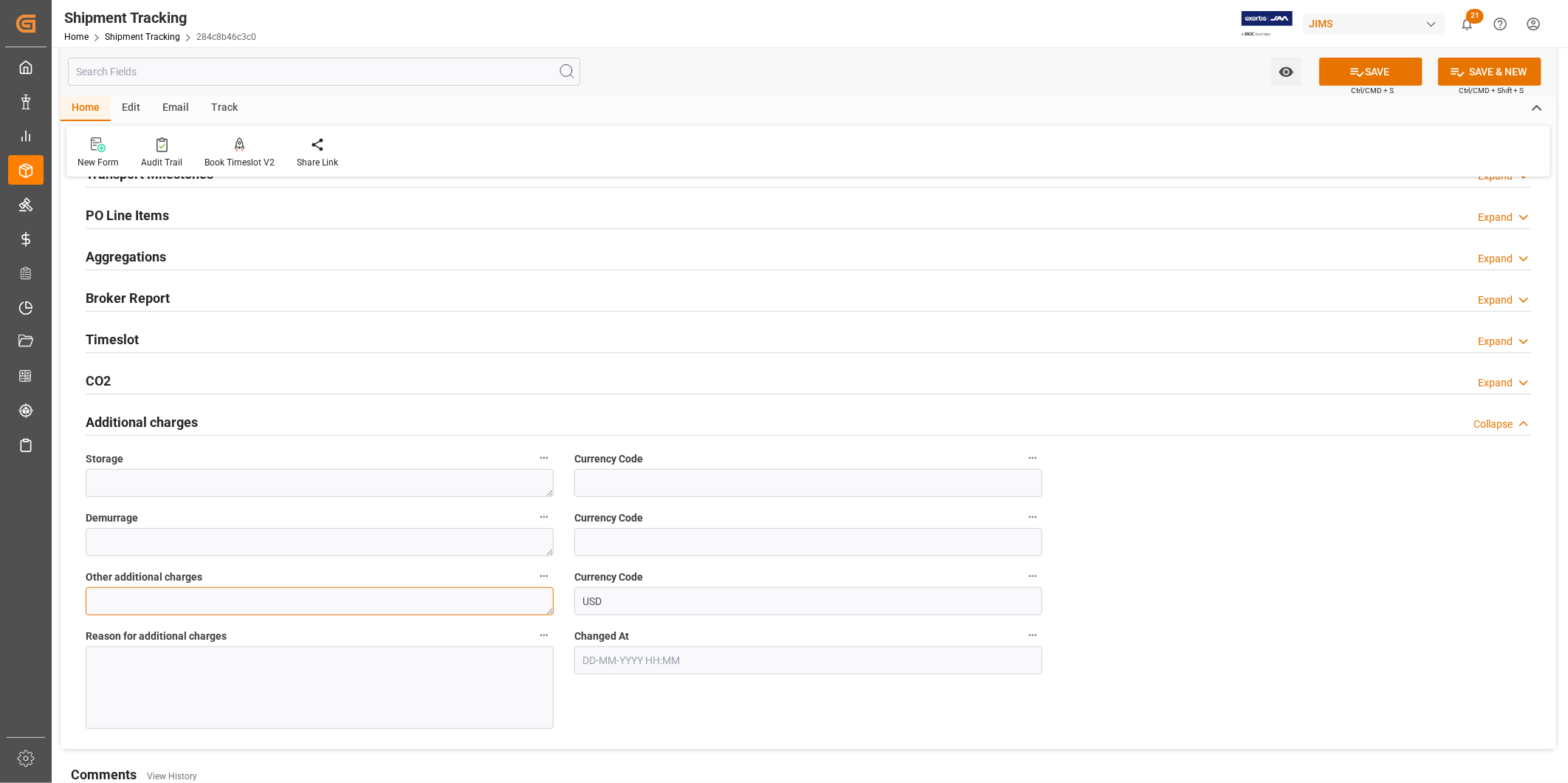
click at [529, 603] on textarea at bounding box center [320, 601] width 468 height 28
type textarea "580"
click at [299, 718] on div at bounding box center [320, 687] width 468 height 83
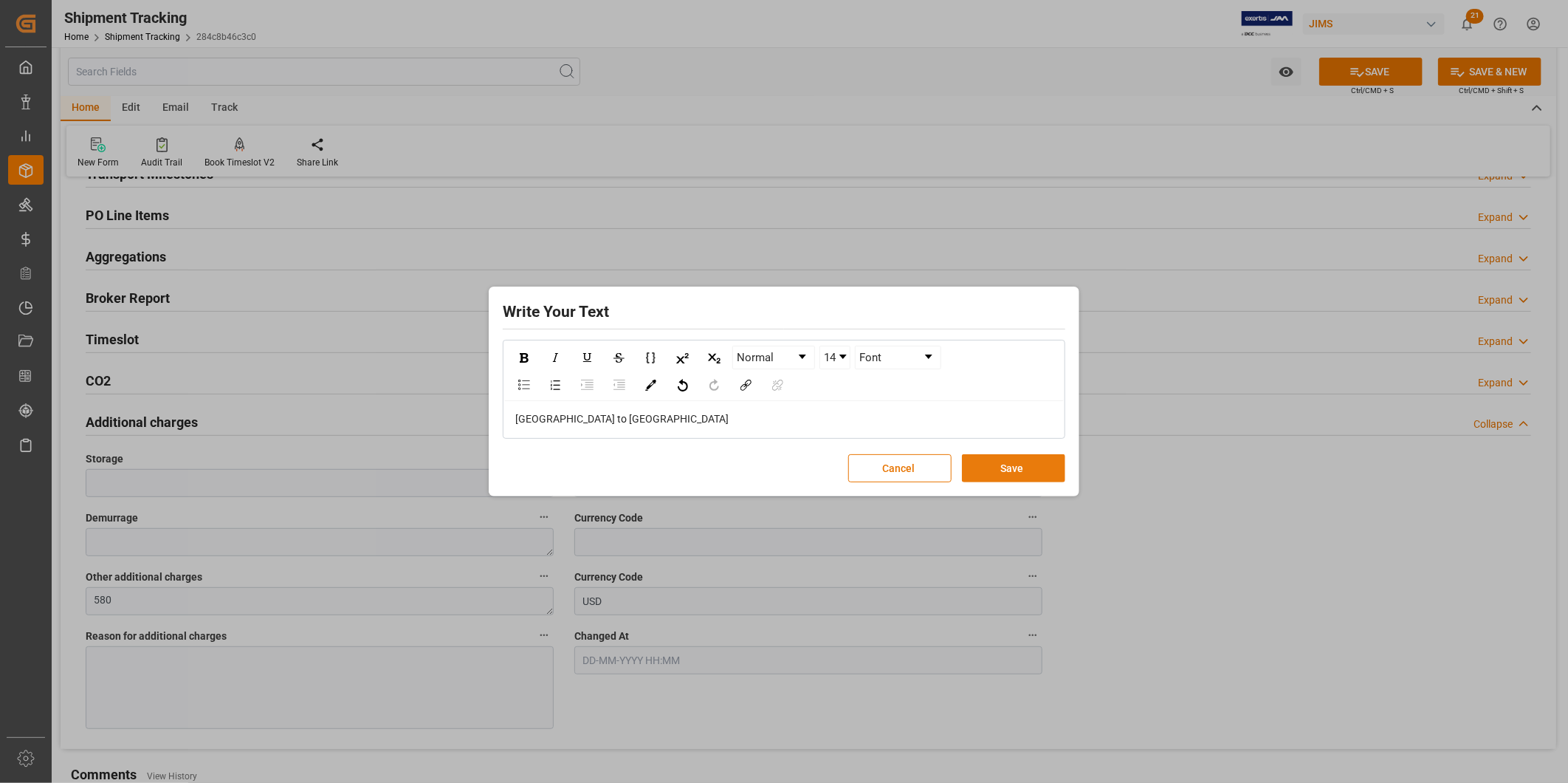
click at [1022, 454] on div "Cancel Save" at bounding box center [784, 468] width 563 height 28
click at [1381, 74] on div "Write Your Text Normal 14 Font [GEOGRAPHIC_DATA] to [GEOGRAPHIC_DATA] Cancel Sa…" at bounding box center [784, 391] width 1568 height 783
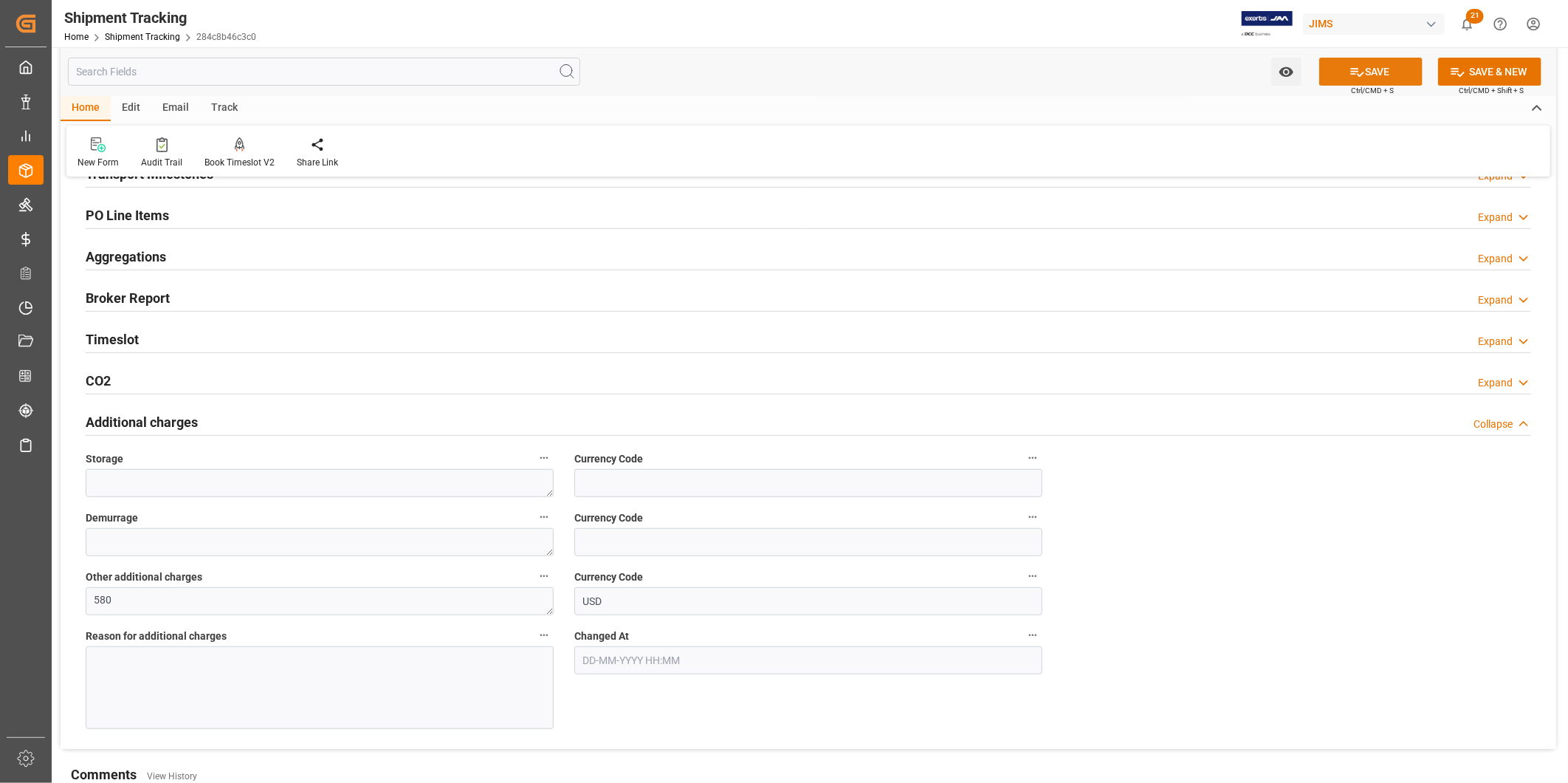
click at [1352, 70] on icon at bounding box center [1357, 72] width 16 height 16
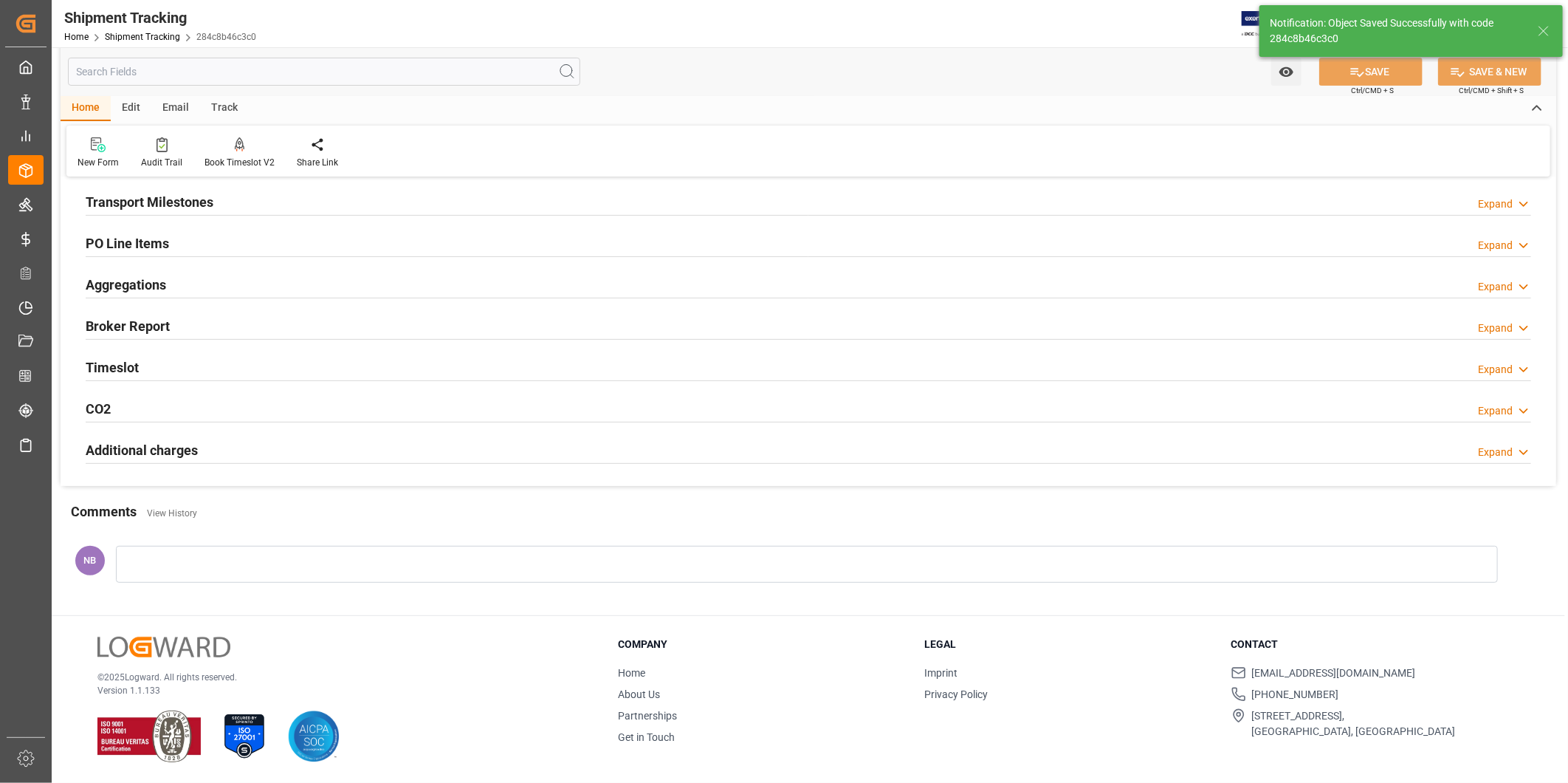
scroll to position [218, 0]
